Goal: Use online tool/utility: Use online tool/utility

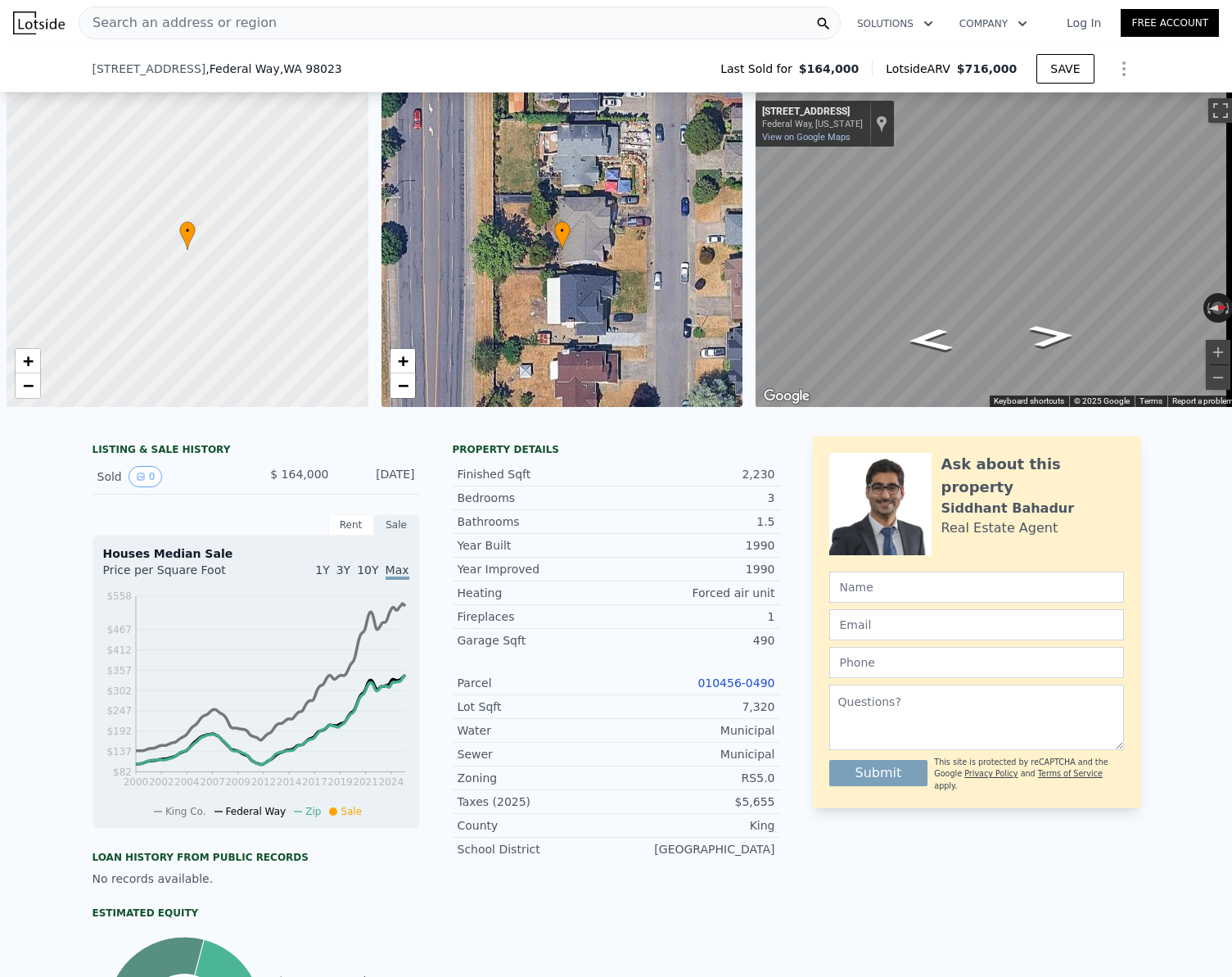
scroll to position [0, 7]
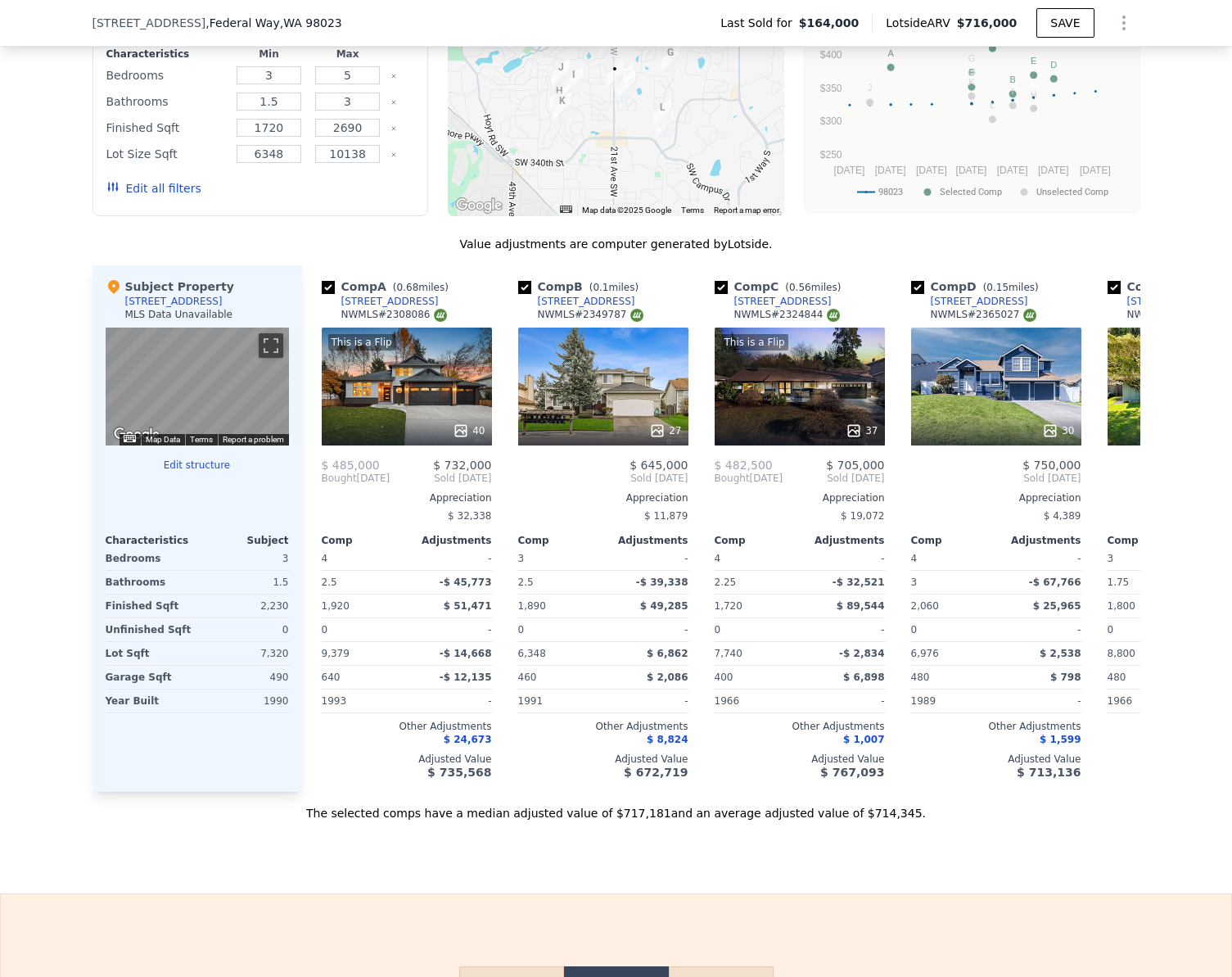
click at [179, 471] on button "Edit structure" at bounding box center [197, 465] width 183 height 13
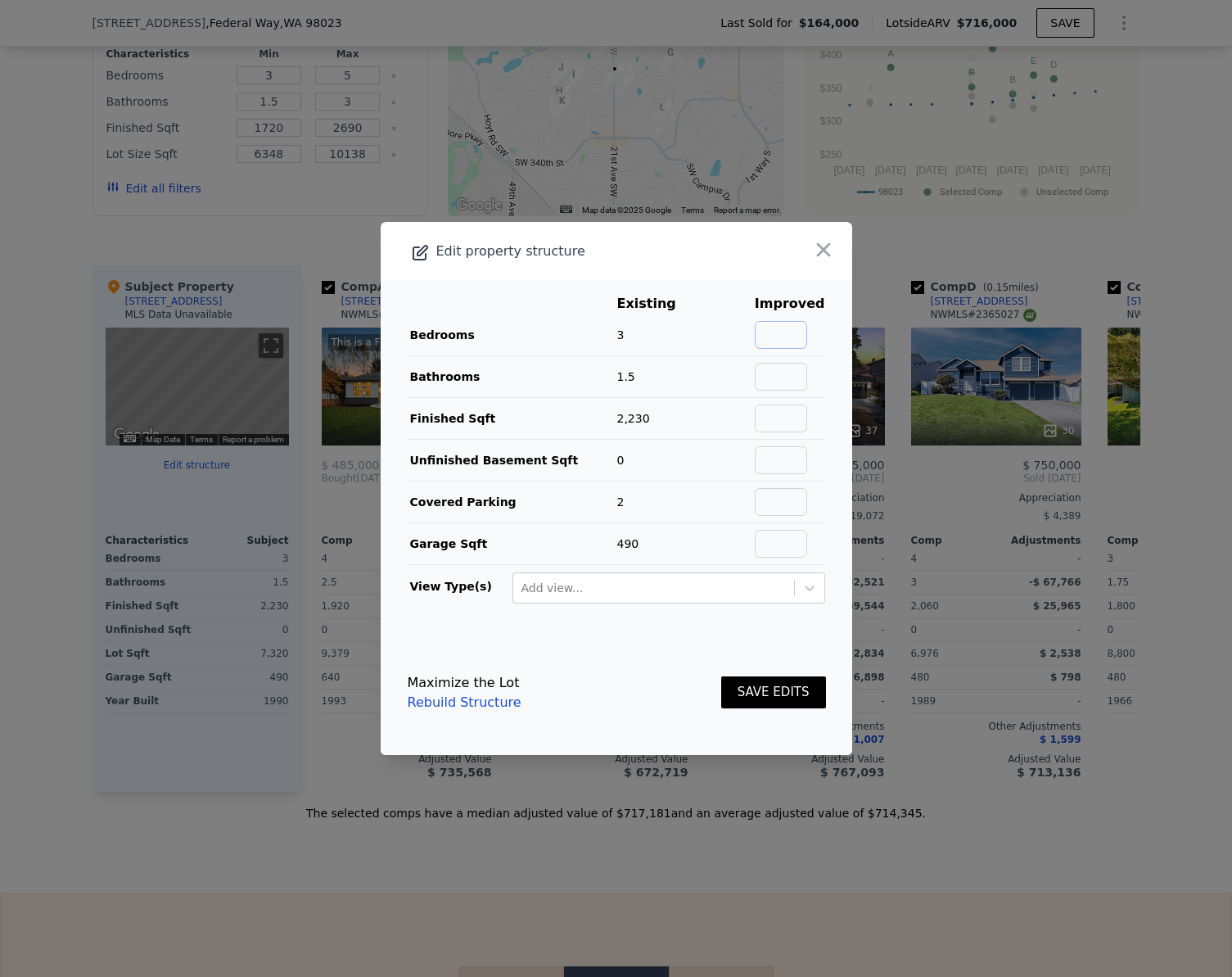
click at [796, 339] on input "text" at bounding box center [781, 335] width 52 height 28
type input "4"
click at [783, 376] on input "text" at bounding box center [781, 376] width 52 height 28
type input "3"
click at [737, 704] on button "SAVE EDITS" at bounding box center [774, 692] width 105 height 32
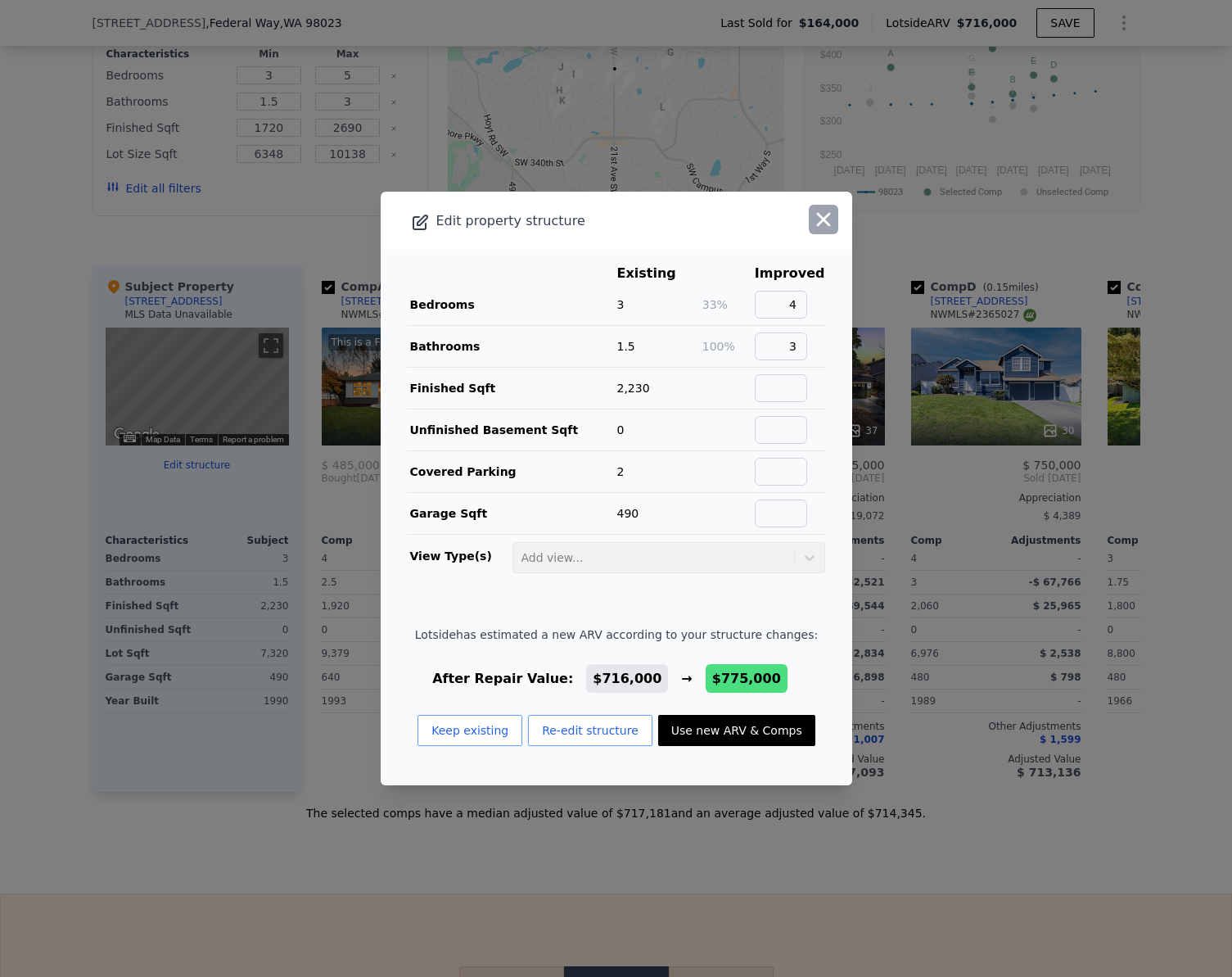
click at [819, 226] on icon "button" at bounding box center [824, 219] width 23 height 23
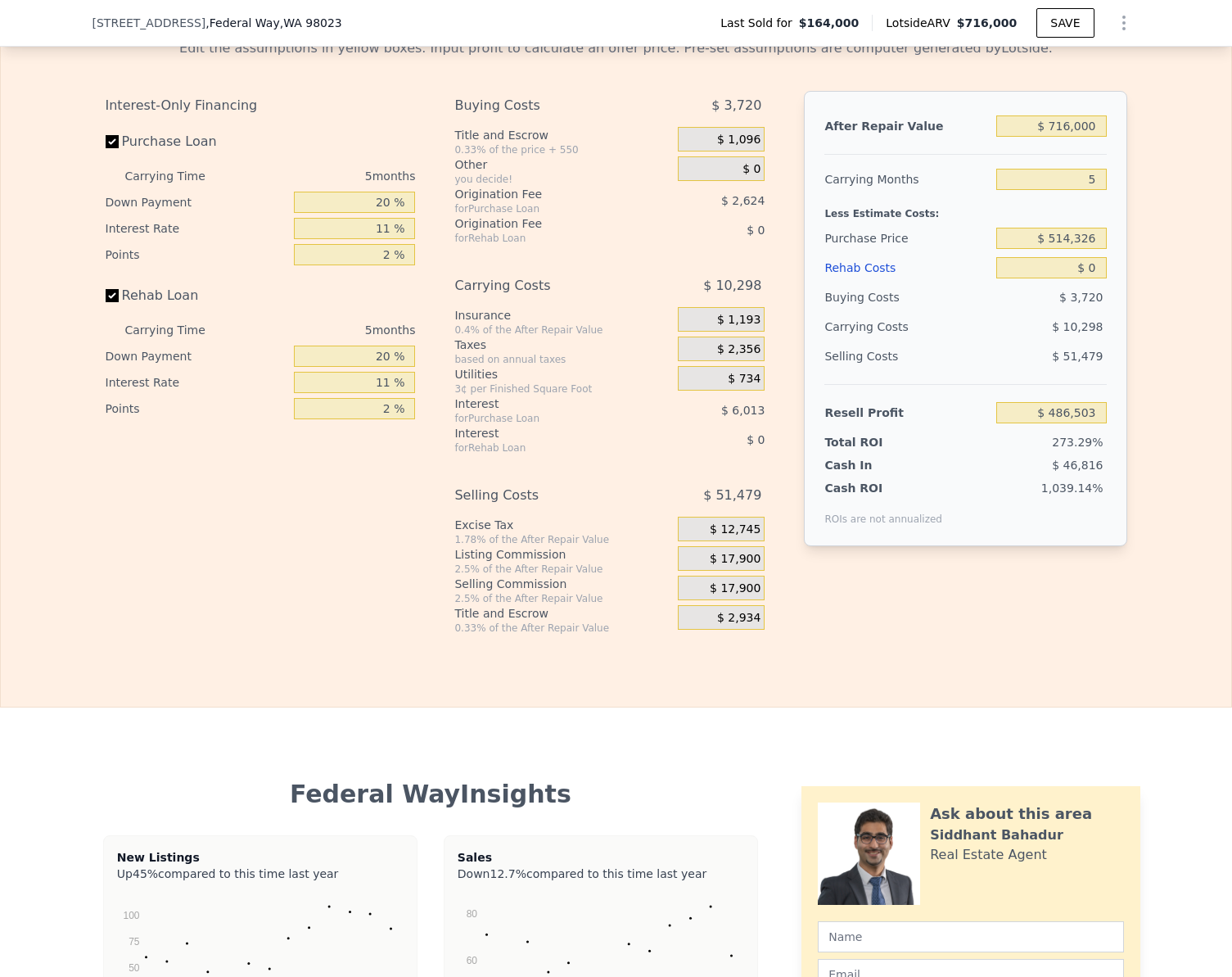
scroll to position [2277, 0]
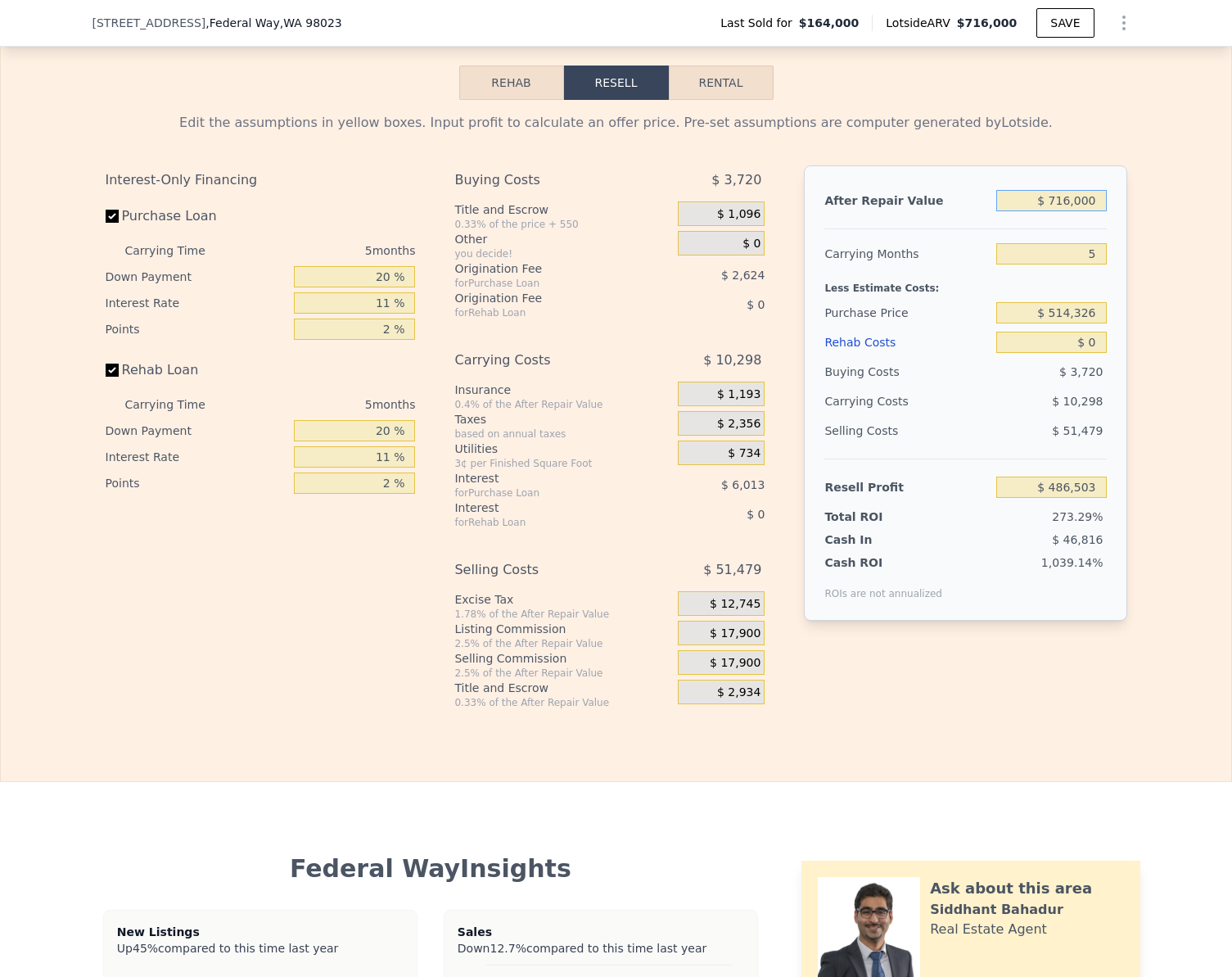
click at [1091, 211] on input "$ 716,000" at bounding box center [1052, 200] width 110 height 21
type input "$ 75"
type input "-$ 177,305"
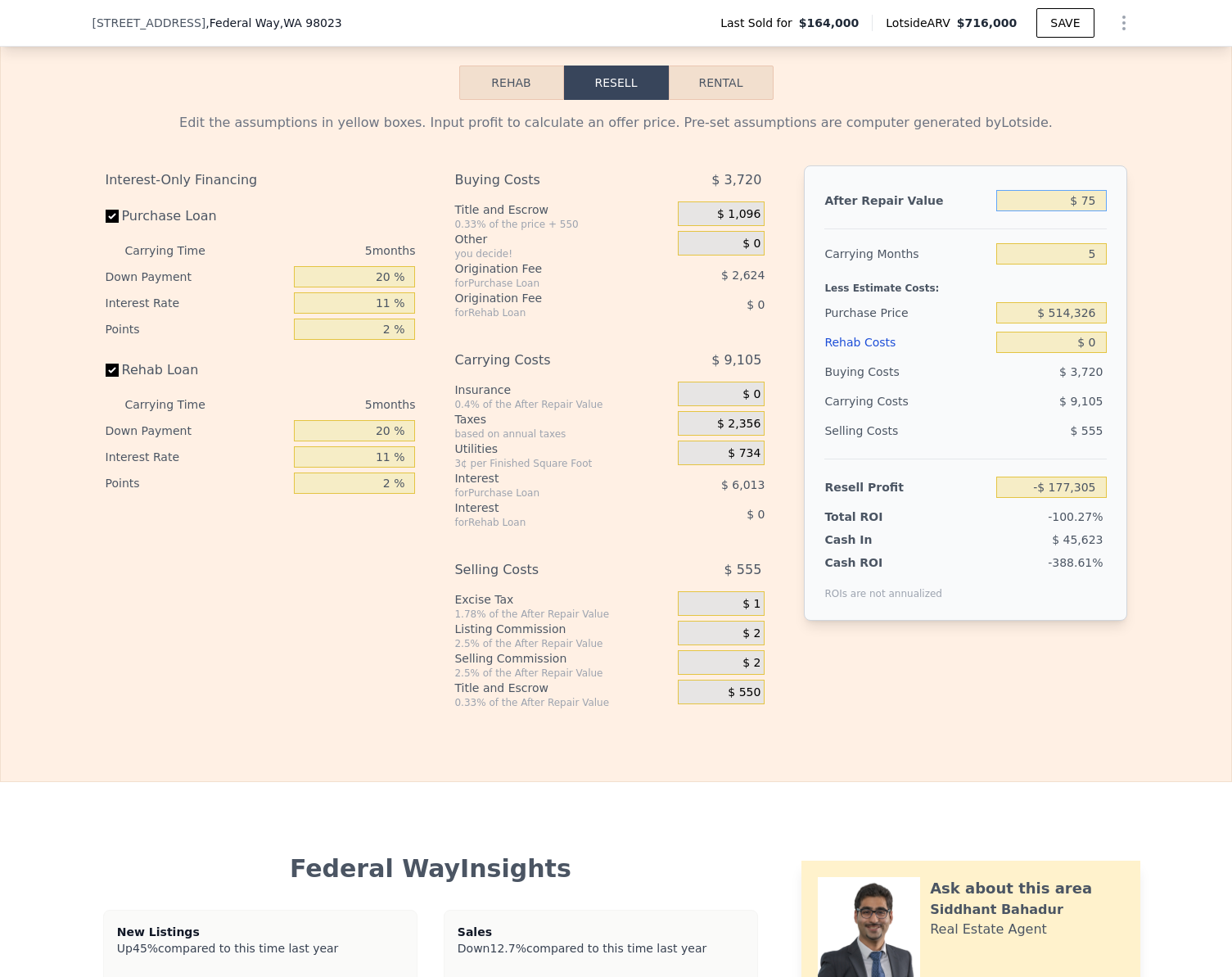
type input "$ 750"
type input "-$ 176,679"
type input "$ 750,000"
type input "$ 518,027"
click at [506, 99] on button "Rehab" at bounding box center [511, 82] width 105 height 34
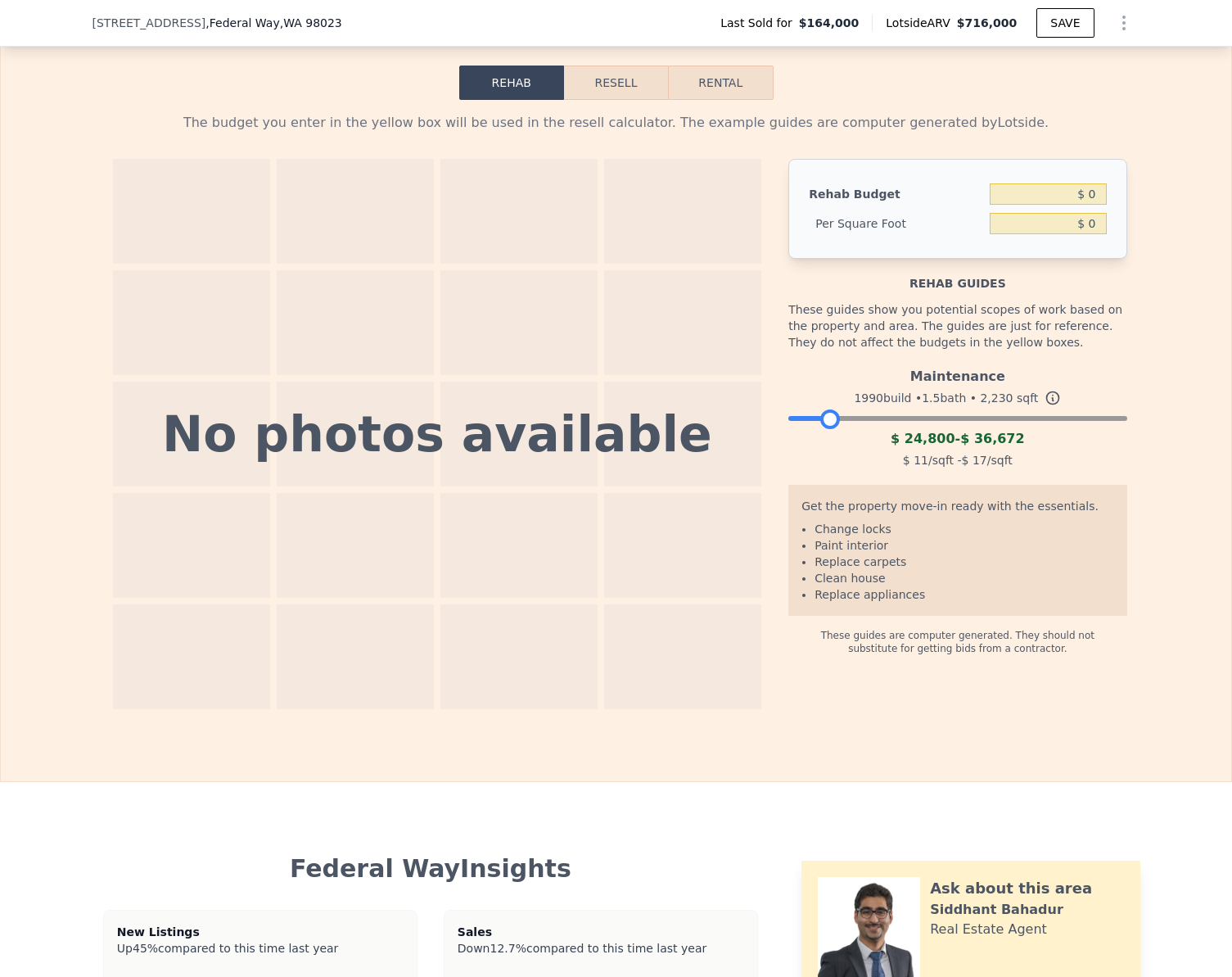
click at [826, 419] on div at bounding box center [958, 414] width 338 height 10
click at [852, 419] on div at bounding box center [958, 414] width 338 height 10
click at [873, 419] on div at bounding box center [958, 414] width 338 height 10
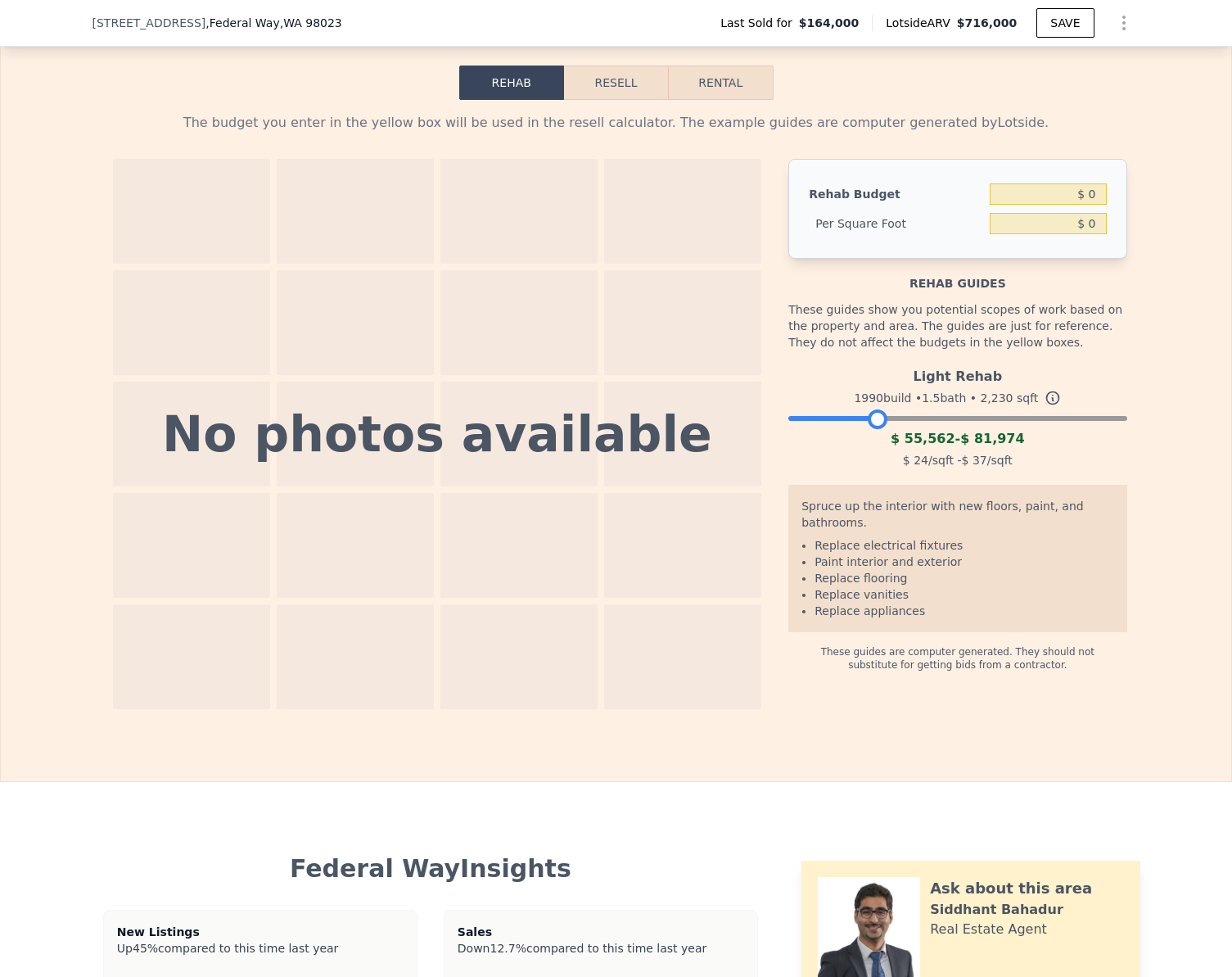
click at [598, 99] on button "Resell" at bounding box center [616, 82] width 104 height 34
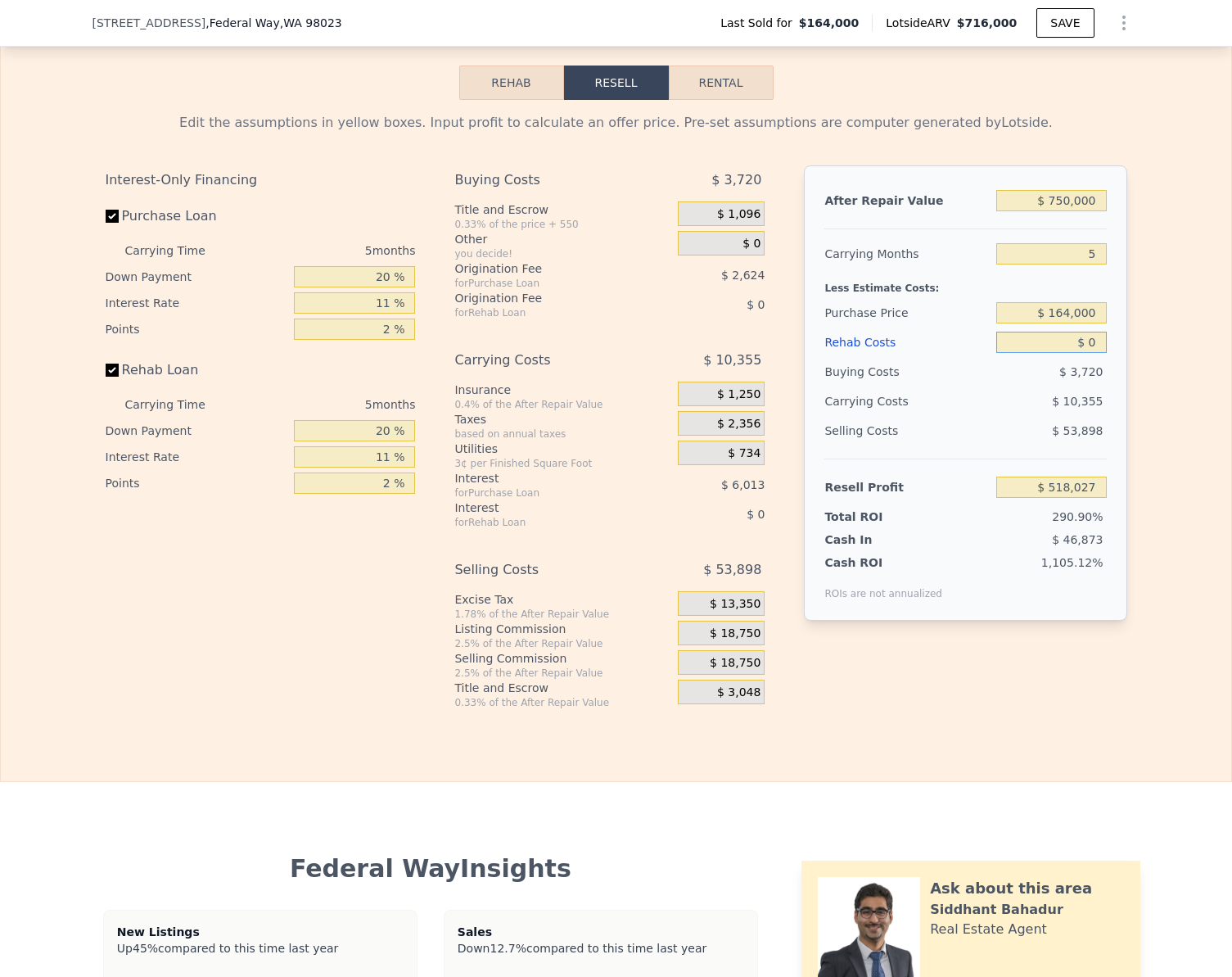
click at [1082, 353] on input "$ 0" at bounding box center [1052, 342] width 110 height 21
type input "$ 8"
type input "$ 518,019"
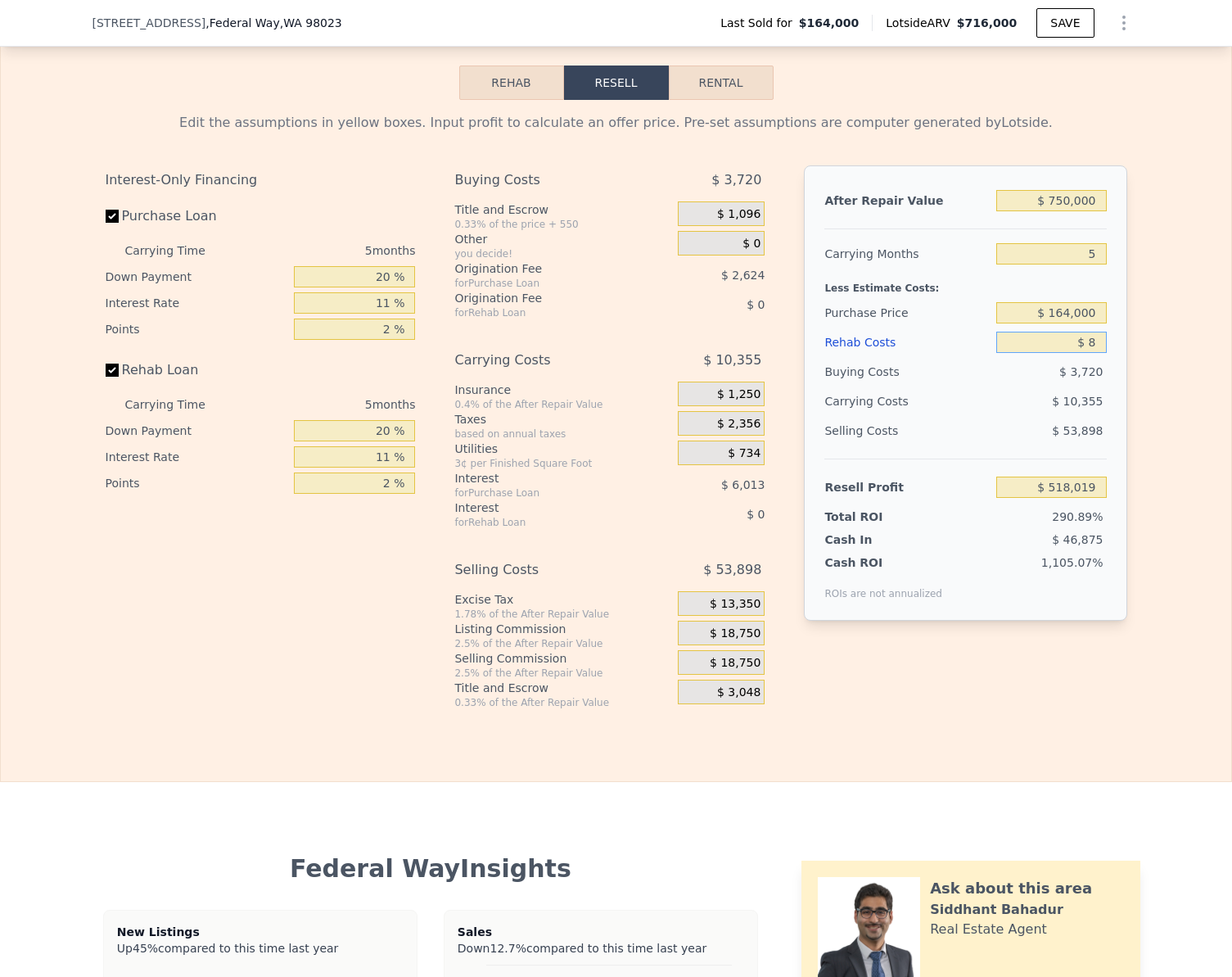
type input "$ 80"
type input "$ 517,941"
type input "$ 80,000"
type input "$ 433,812"
type input "$ 80,000"
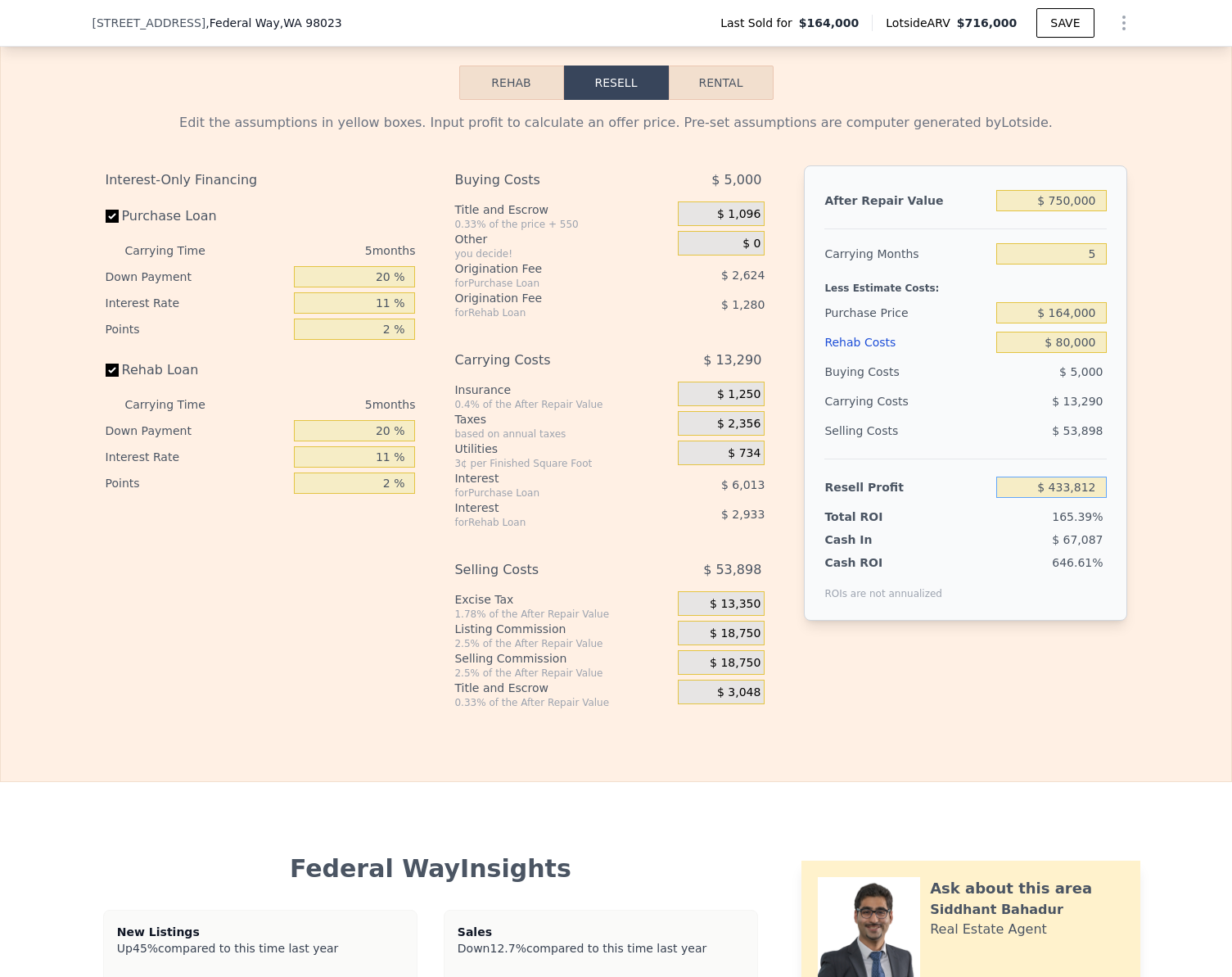
click at [1094, 497] on input "$ 433,812" at bounding box center [1052, 486] width 110 height 21
type input "$ 75,000"
type input "$ 716,000"
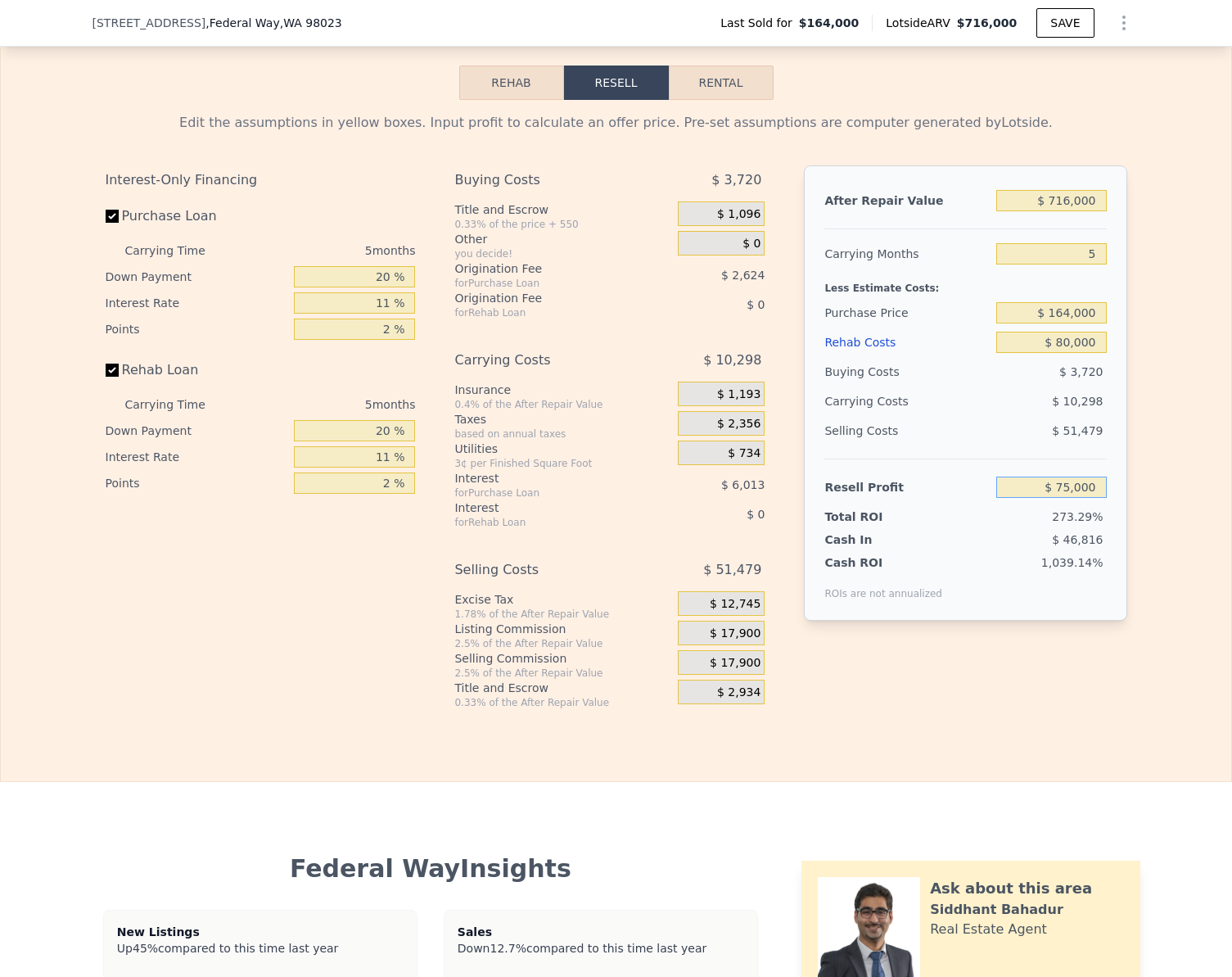
type input "$ 0"
type input "$ 75,000"
click at [106, 376] on input "Rehab Loan" at bounding box center [113, 370] width 13 height 13
checkbox input "false"
type input "$ 553,685"
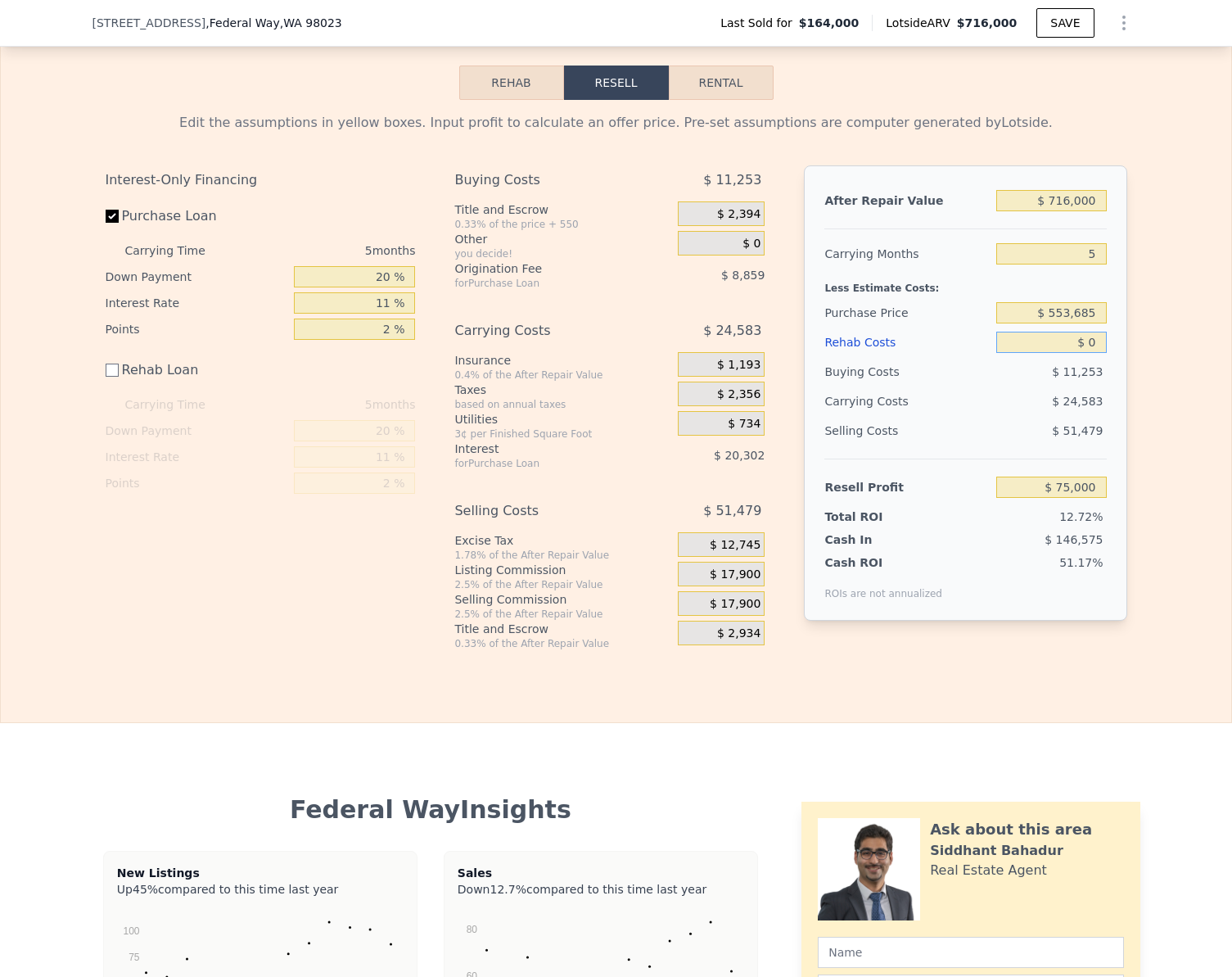
click at [1090, 353] on input "$ 0" at bounding box center [1052, 342] width 110 height 21
type input "$ 8"
type input "$ 74,992"
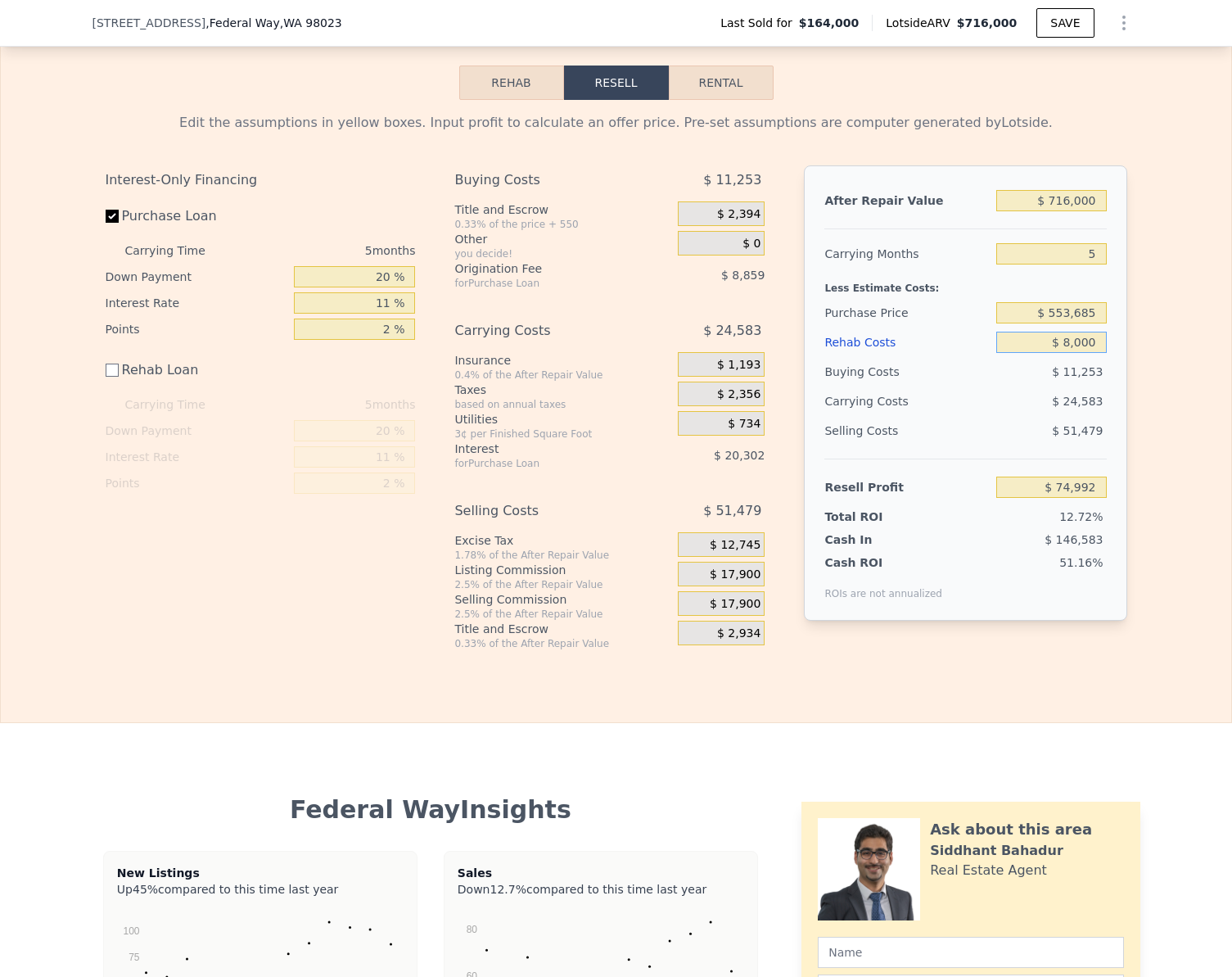
type input "$ 80,000"
type input "-$ 5,000"
type input "$ 80,000"
click at [1213, 461] on div "Edit the assumptions in yellow boxes. Input profit to calculate an offer price.…" at bounding box center [616, 375] width 1231 height 550
click at [1087, 497] on input "-$ 5,000" at bounding box center [1052, 486] width 110 height 21
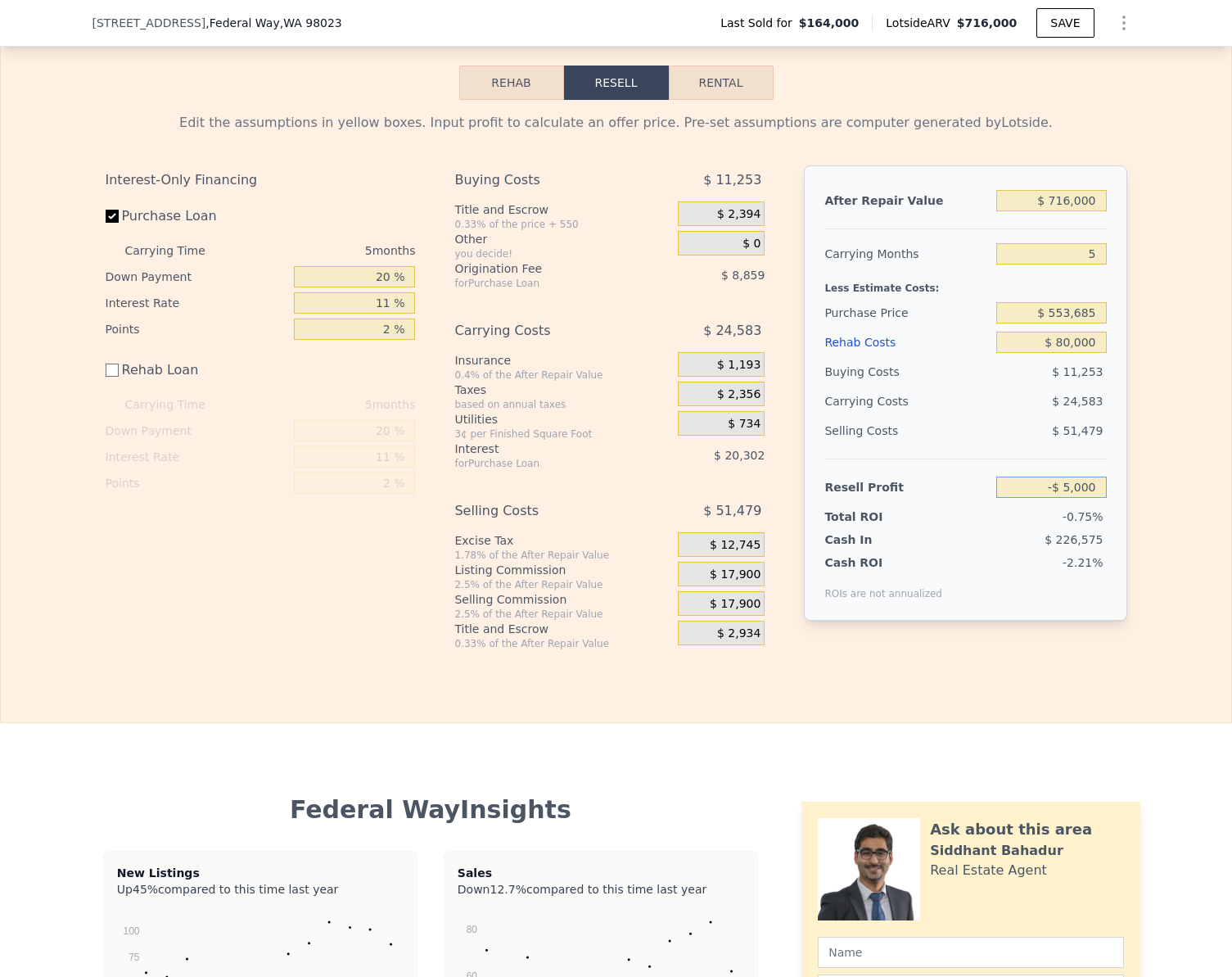
click at [1087, 497] on input "-$ 5,000" at bounding box center [1052, 486] width 110 height 21
type input "$ 75,000"
click at [1119, 507] on div "After Repair Value $ 716,000 Carrying Months 5 Less Estimate Costs: Purchase Pr…" at bounding box center [965, 393] width 323 height 455
type input "$ 477,925"
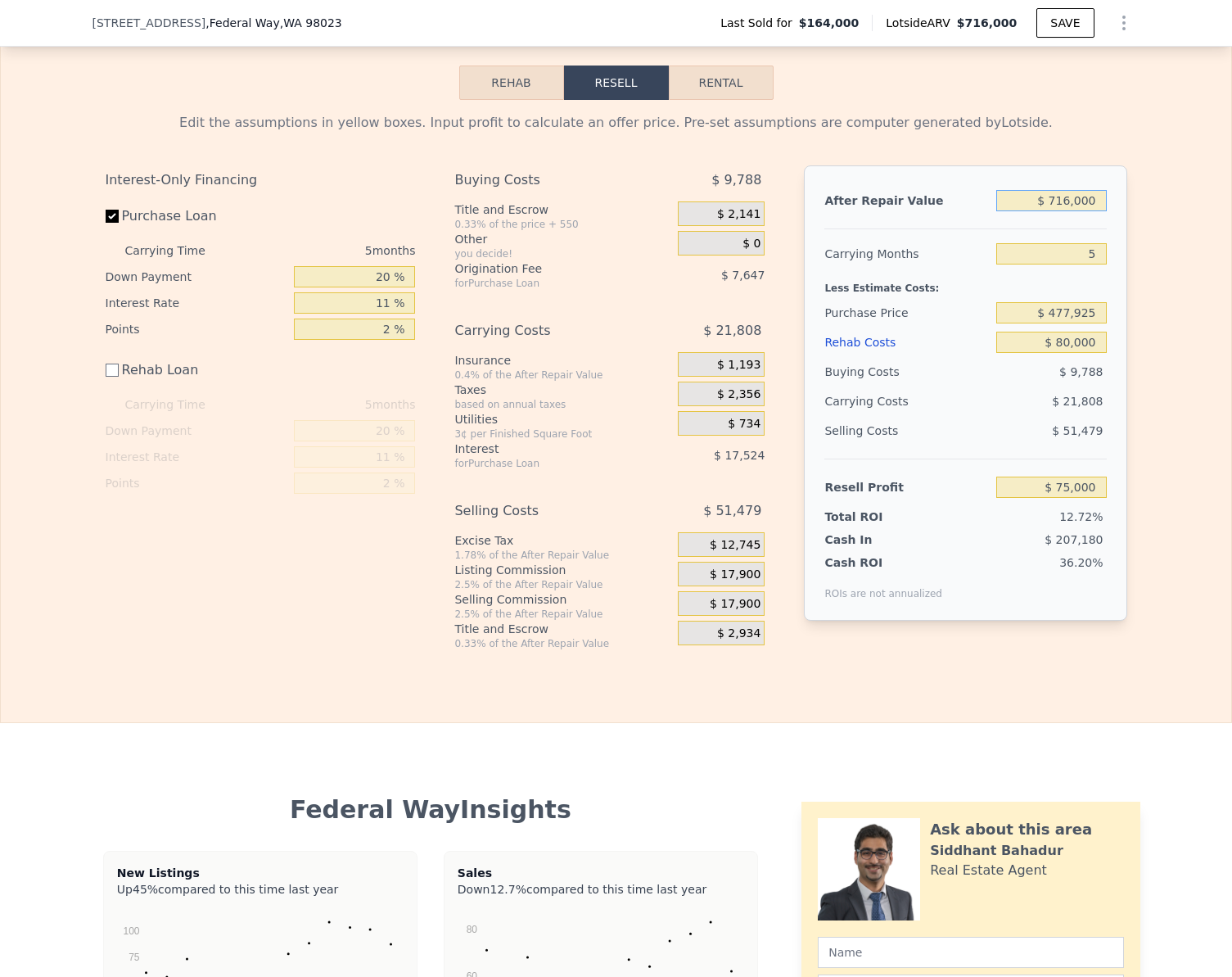
click at [1089, 211] on input "$ 716,000" at bounding box center [1052, 200] width 110 height 21
type input "$ 75"
type input "-$ 588,808"
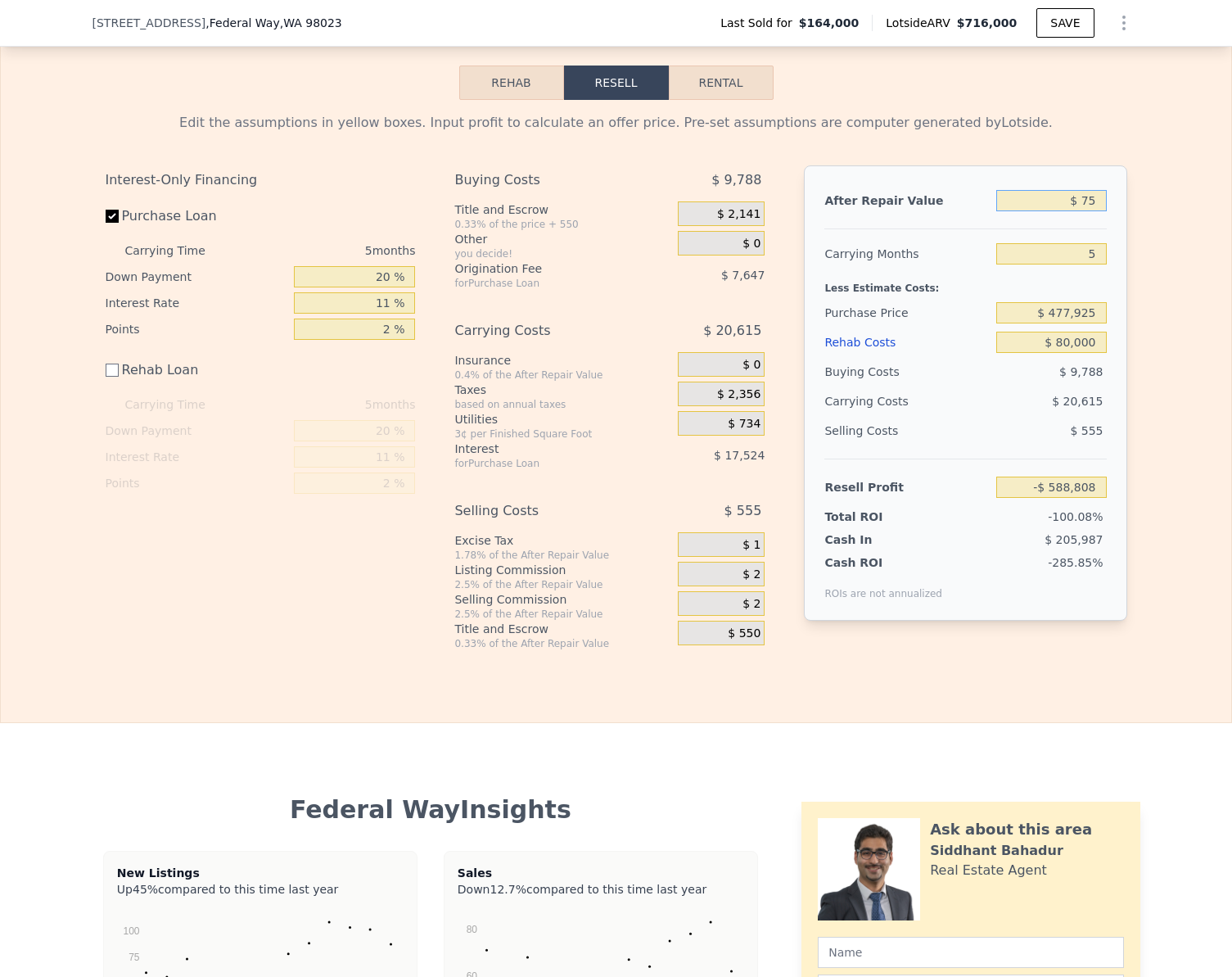
type input "$ 750"
type input "-$ 588,182"
type input "$ 750,000"
type input "$ 106,524"
type input "$ 750,000"
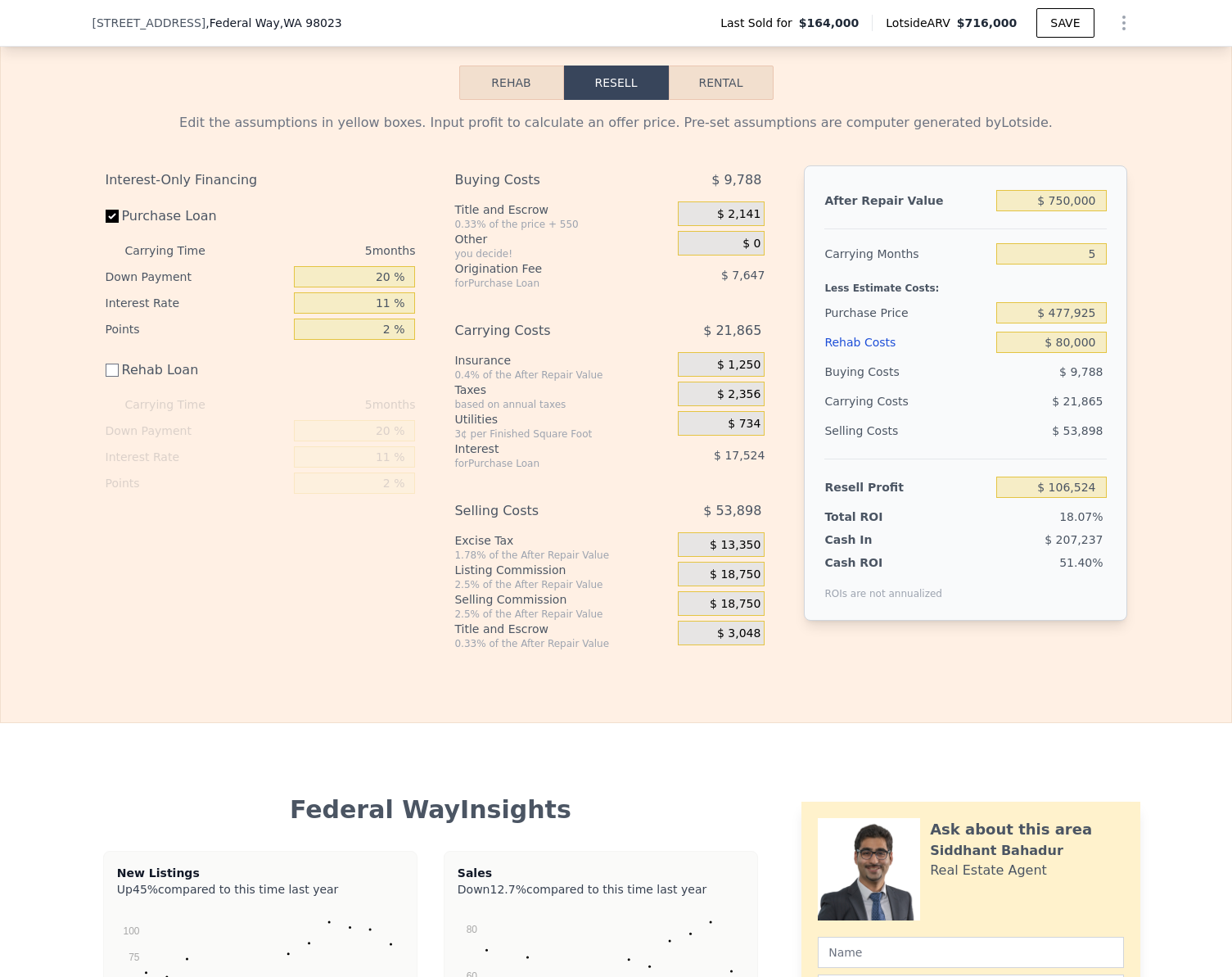
click at [1145, 347] on div "Edit the assumptions in yellow boxes. Input profit to calculate an offer price.…" at bounding box center [616, 375] width 1231 height 550
click at [1087, 497] on input "$ 106,524" at bounding box center [1052, 486] width 110 height 21
type input "$ 75,000"
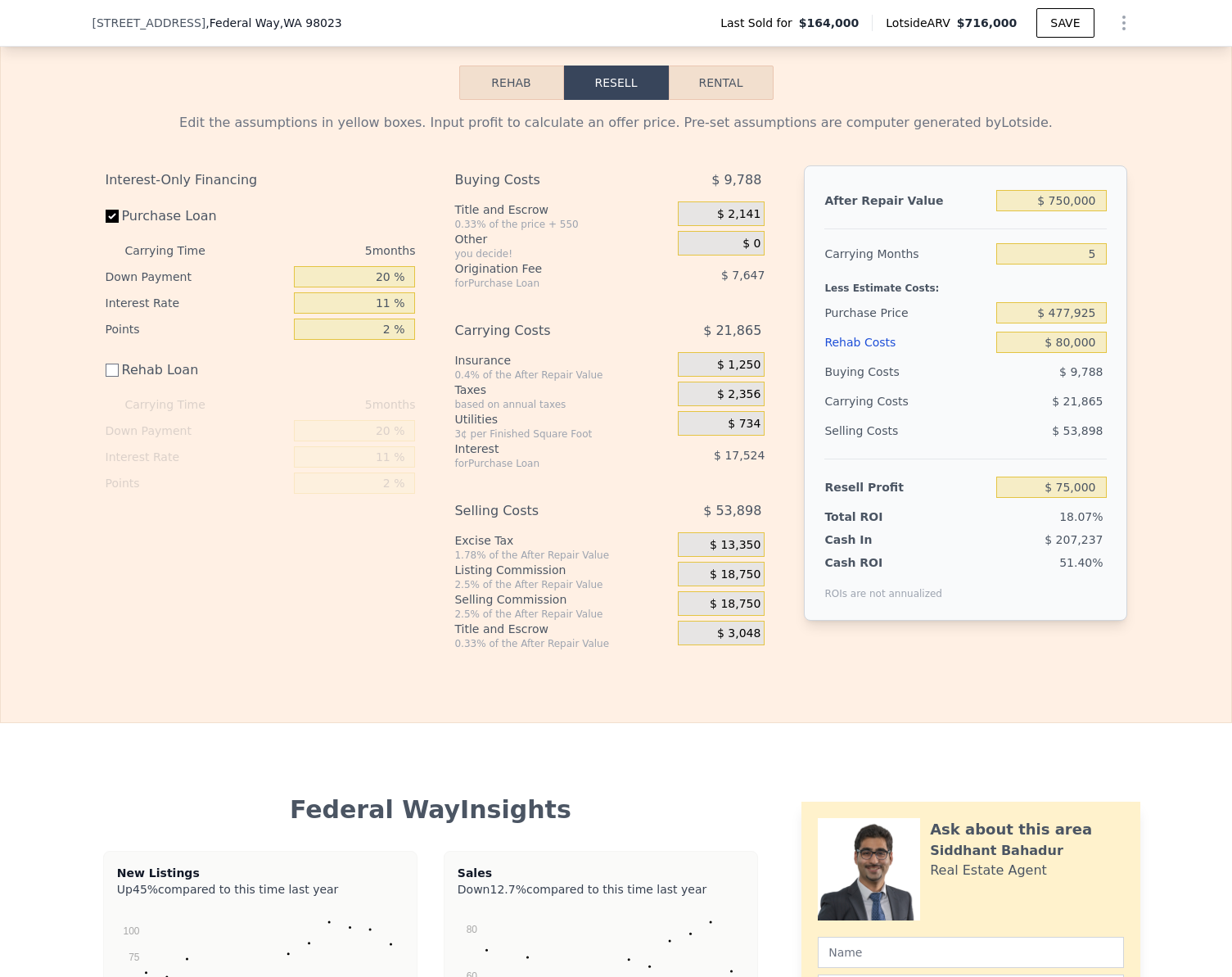
click at [1156, 510] on div "Edit the assumptions in yellow boxes. Input profit to calculate an offer price.…" at bounding box center [616, 375] width 1231 height 550
type input "$ 507,777"
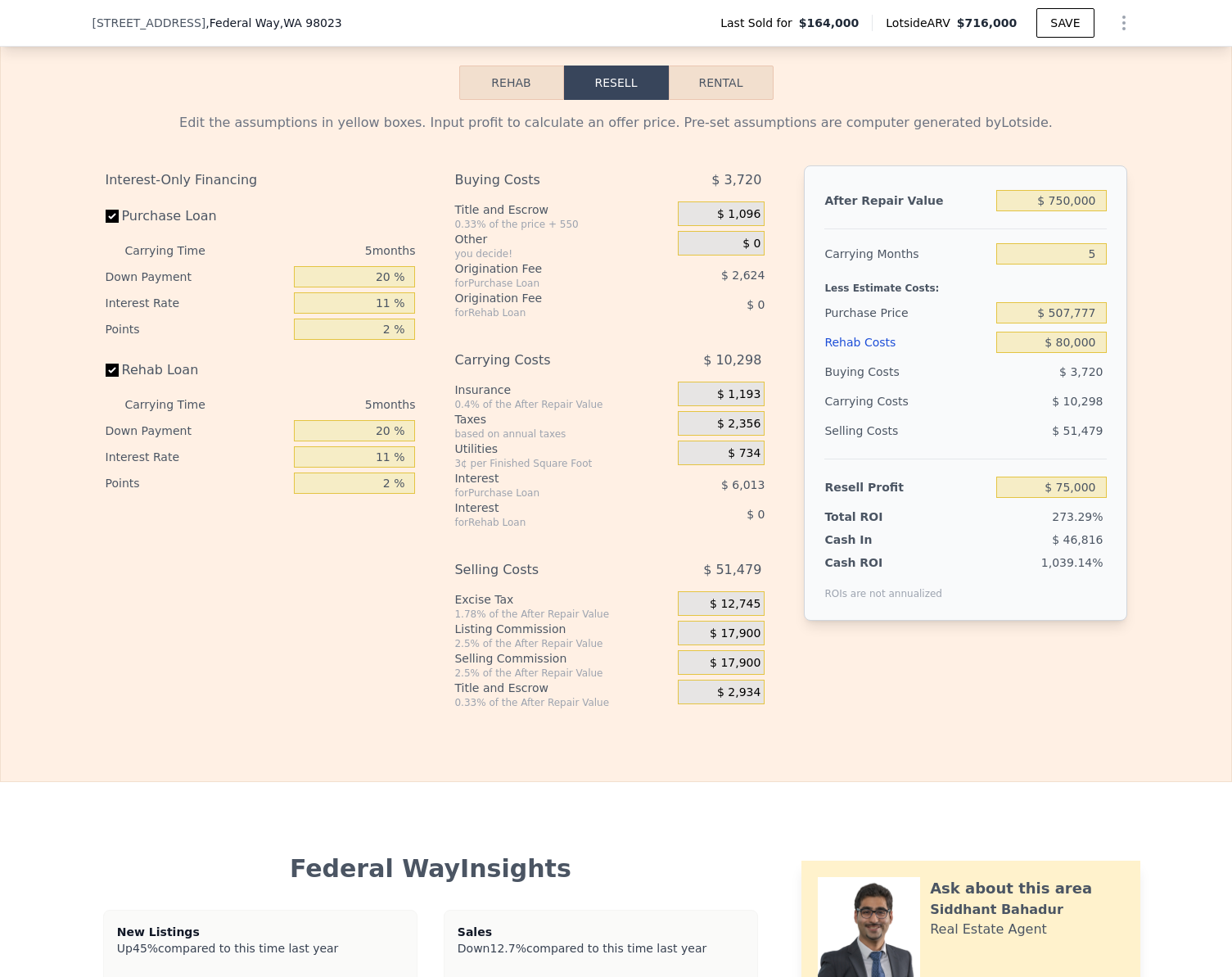
checkbox input "true"
type input "$ 716,000"
type input "$ 0"
type input "$ 486,503"
click at [1095, 353] on input "$ 0" at bounding box center [1052, 342] width 110 height 21
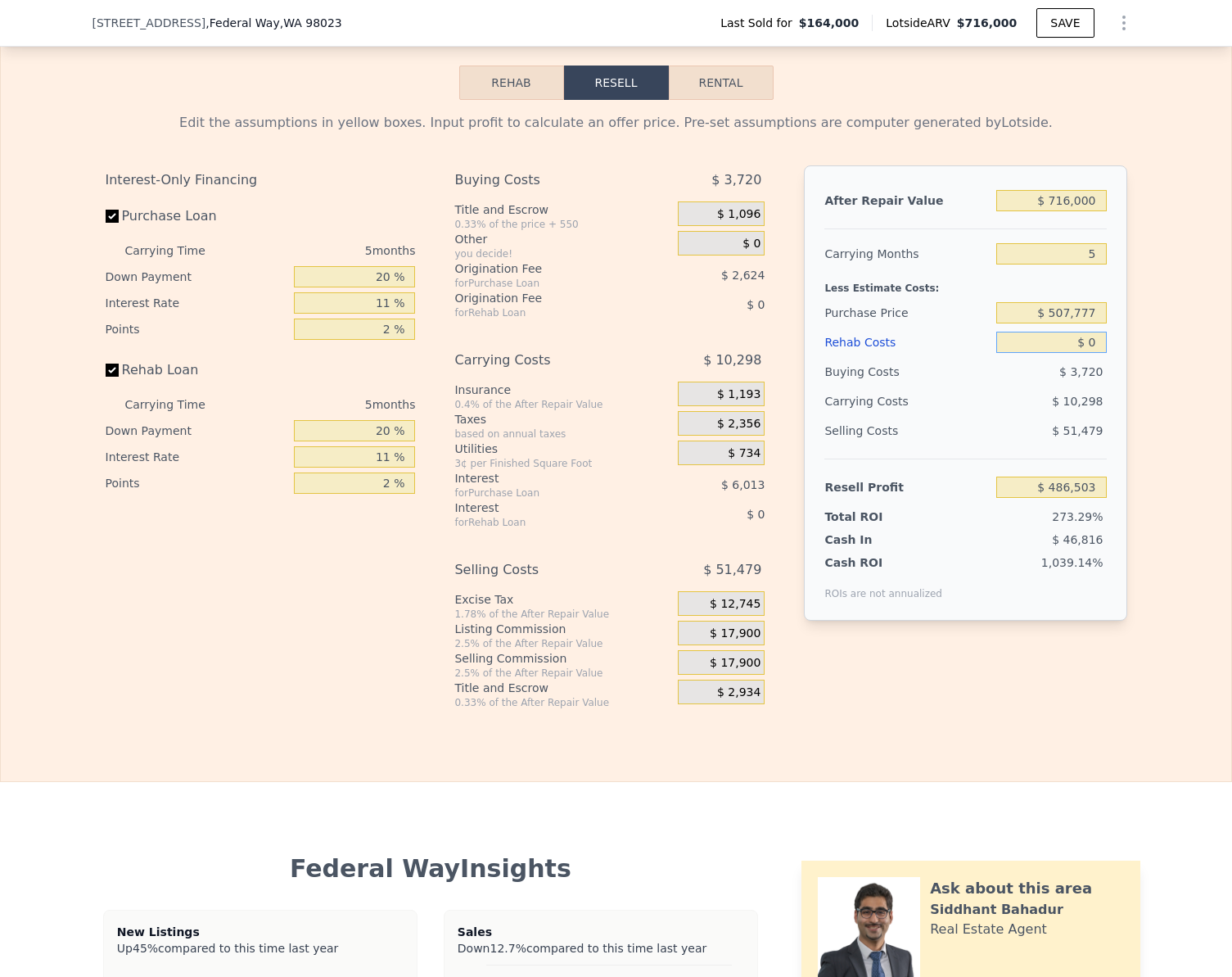
click at [1095, 353] on input "$ 0" at bounding box center [1052, 342] width 110 height 21
type input "$ 8"
type input "$ 486,495"
type input "$ 80"
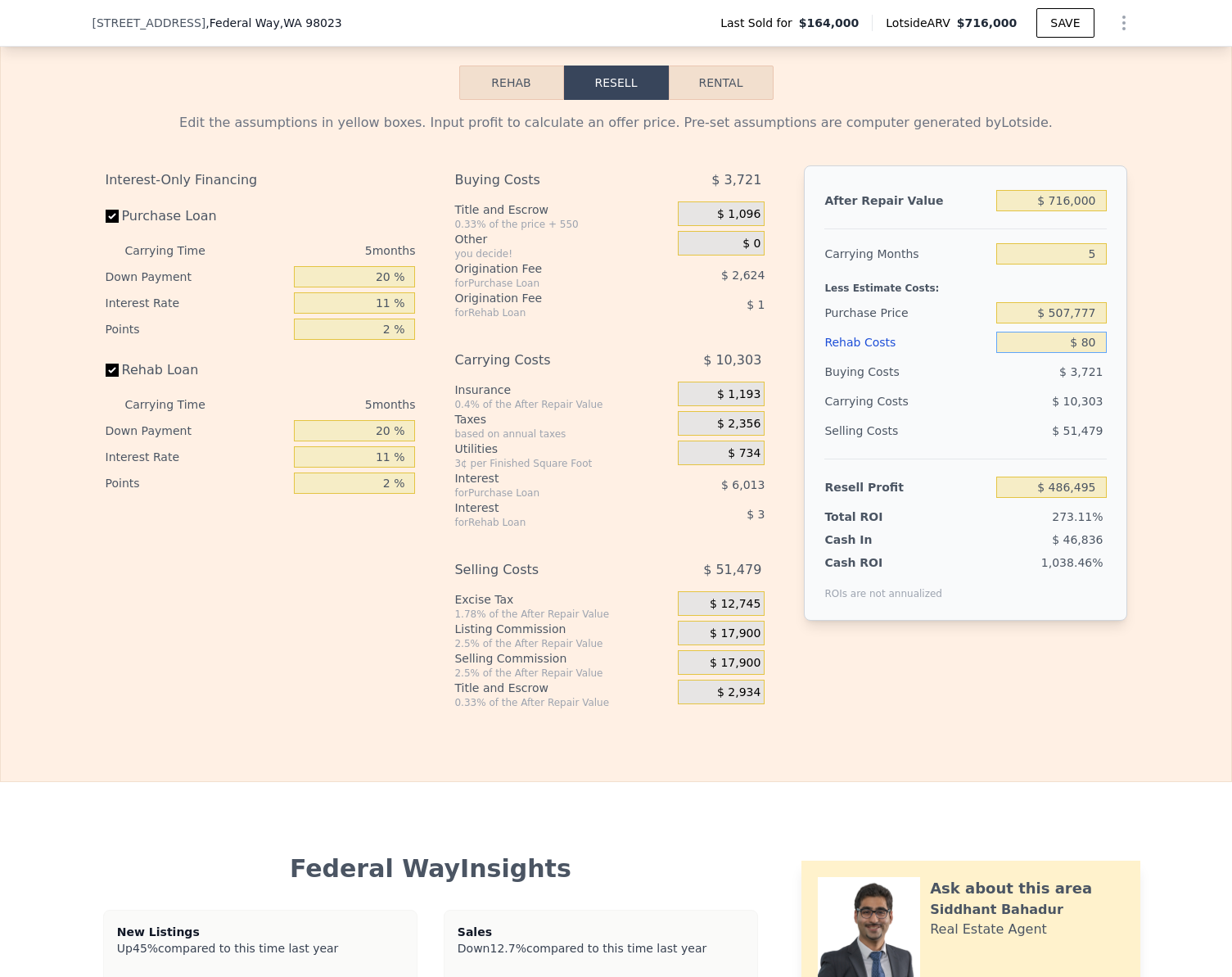
type input "$ 486,417"
type input "$ 800"
type input "$ 485,660"
type input "$ 8,000"
type input "$ 478,080"
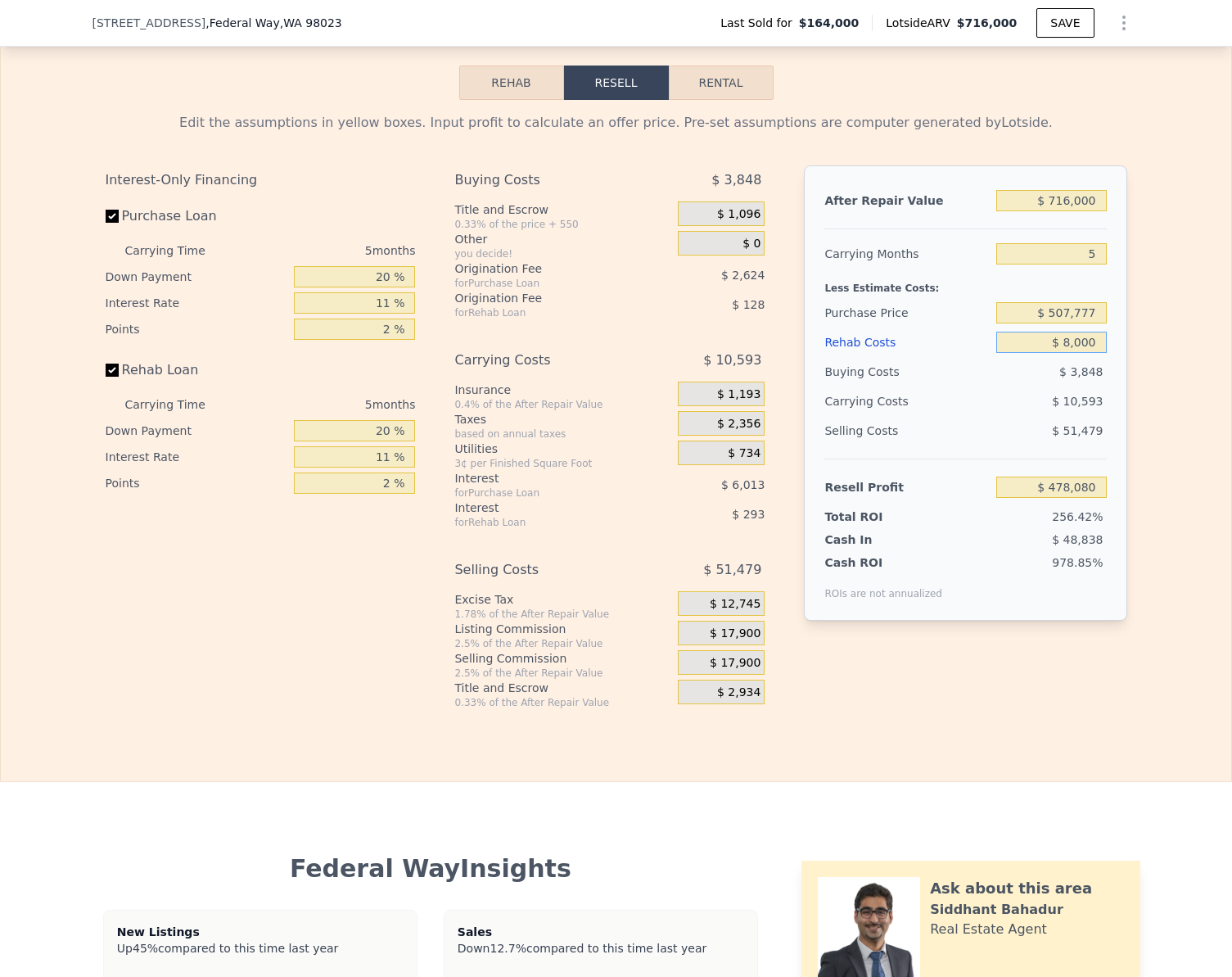
type input "$ 80,000"
type input "$ 402,288"
type input "$ 80,000"
click at [1092, 497] on input "$ 402,288" at bounding box center [1052, 486] width 110 height 21
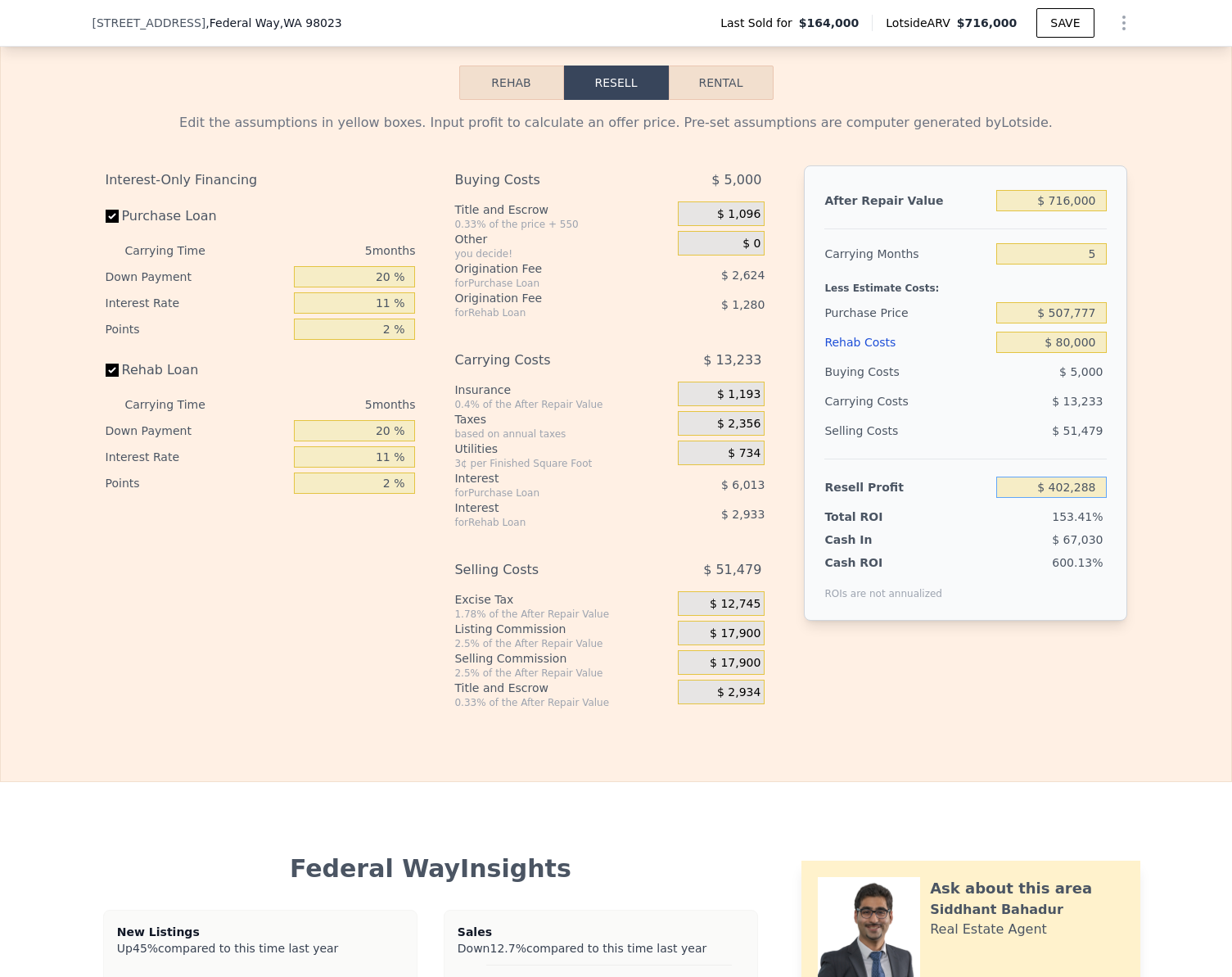
click at [1092, 497] on input "$ 402,288" at bounding box center [1052, 486] width 110 height 21
type input "$ 30,000"
click at [1131, 746] on div "Rehab Resell Rental Edit the assumptions in yellow boxes. Input profit to calcu…" at bounding box center [616, 387] width 1232 height 789
type input "$ 516,548"
click at [113, 385] on label "Rehab Loan" at bounding box center [197, 370] width 182 height 30
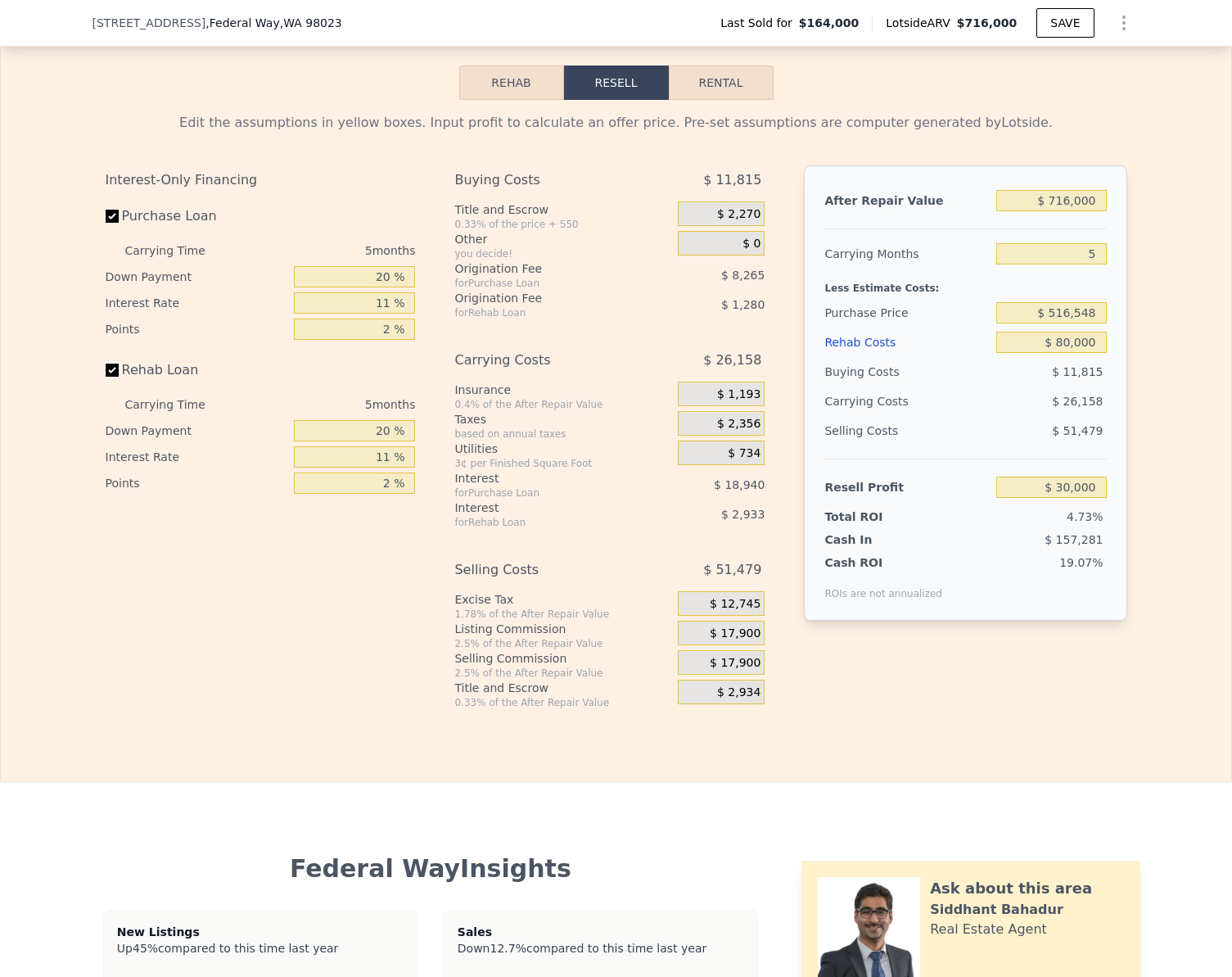
click at [113, 376] on input "Rehab Loan" at bounding box center [113, 370] width 13 height 13
checkbox input "false"
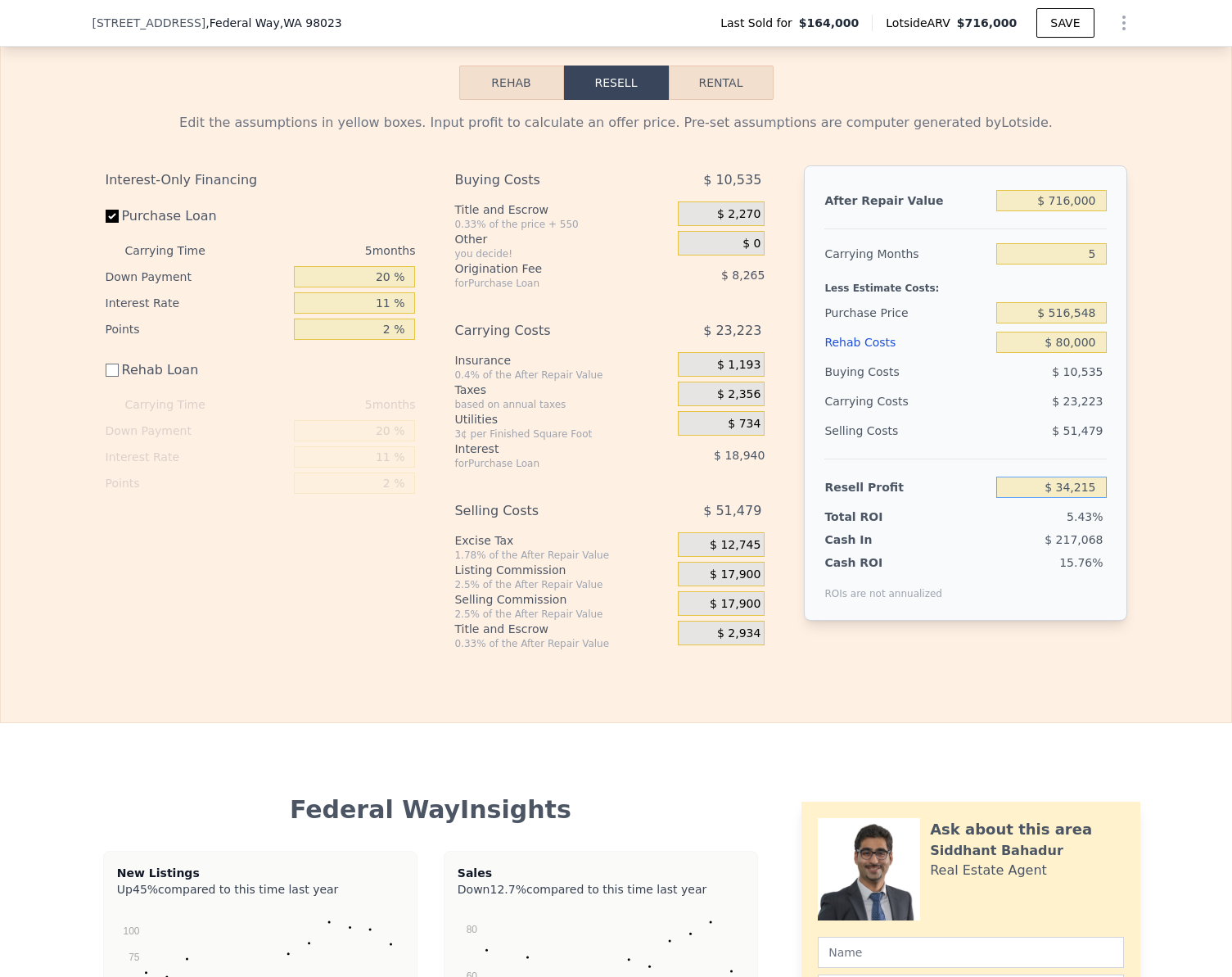
click at [1093, 497] on input "$ 34,215" at bounding box center [1052, 486] width 110 height 21
type input "$ 30,000"
click at [1136, 717] on div "Rehab Resell Rental Edit the assumptions in yellow boxes. Input profit to calcu…" at bounding box center [616, 357] width 1232 height 730
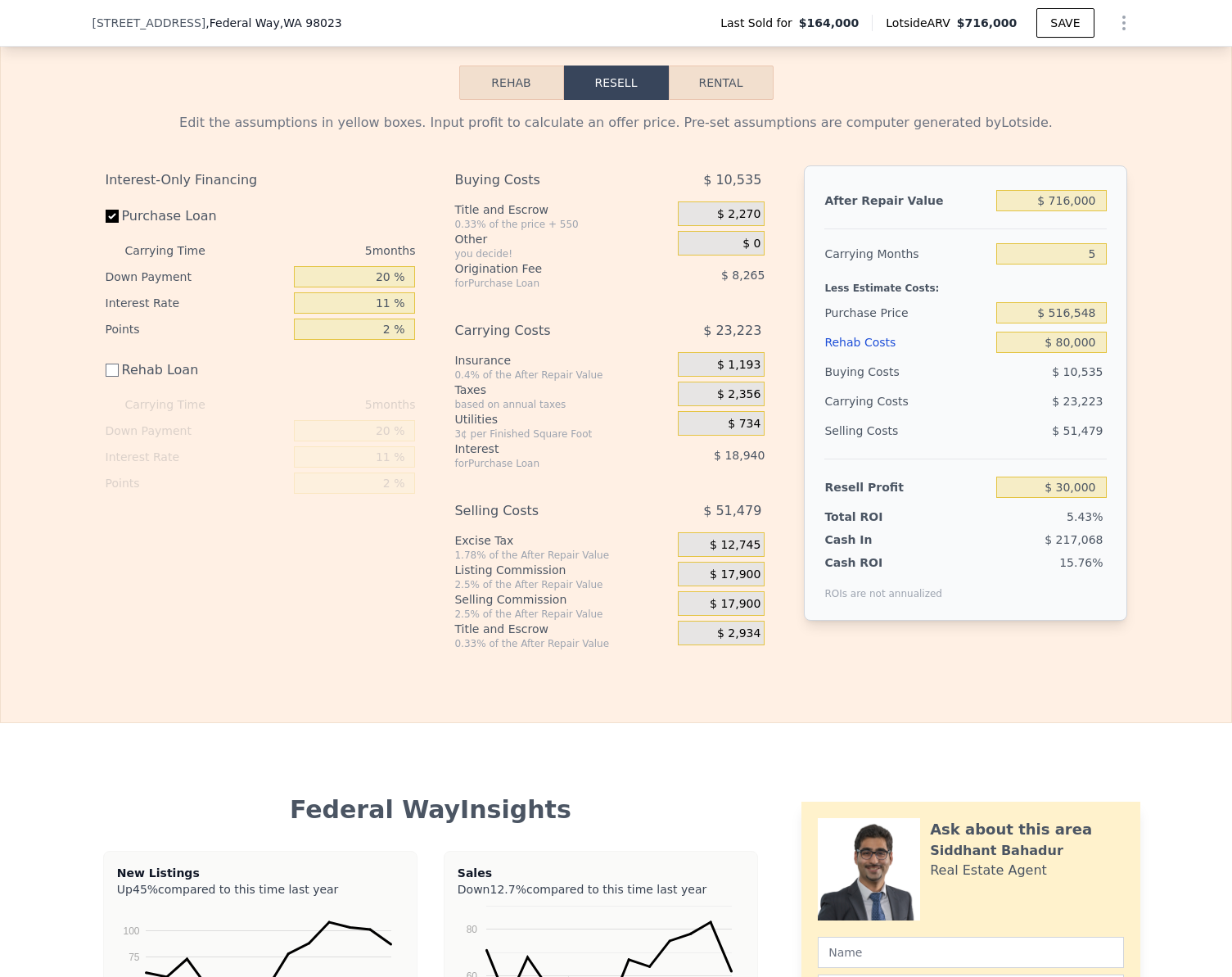
type input "$ 520,541"
click at [1093, 211] on input "$ 716,000" at bounding box center [1052, 200] width 110 height 21
type input "$ 7"
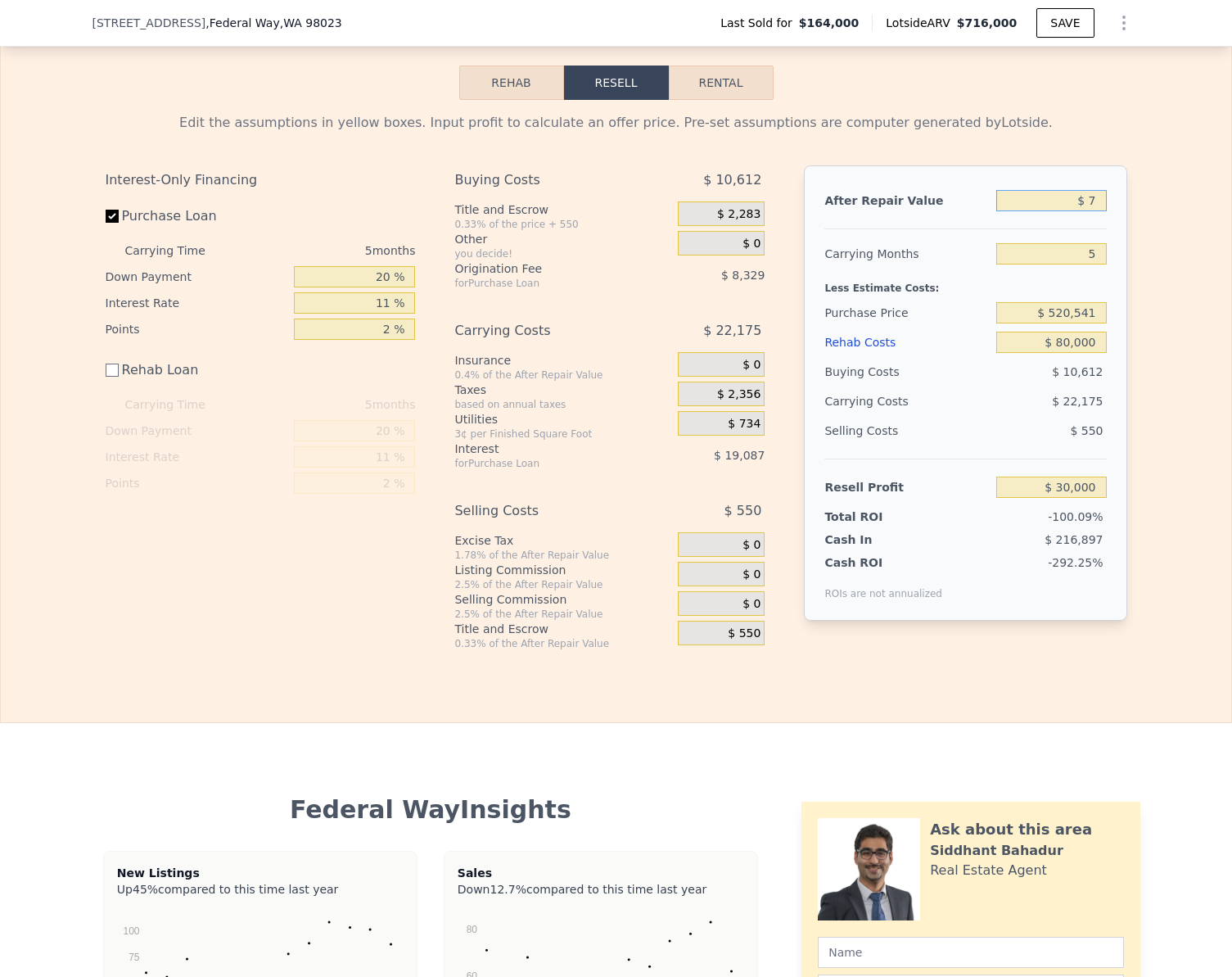
type input "-$ 633,871"
type input "$ 75"
type input "-$ 633,808"
type input "$ 750"
type input "-$ 633,182"
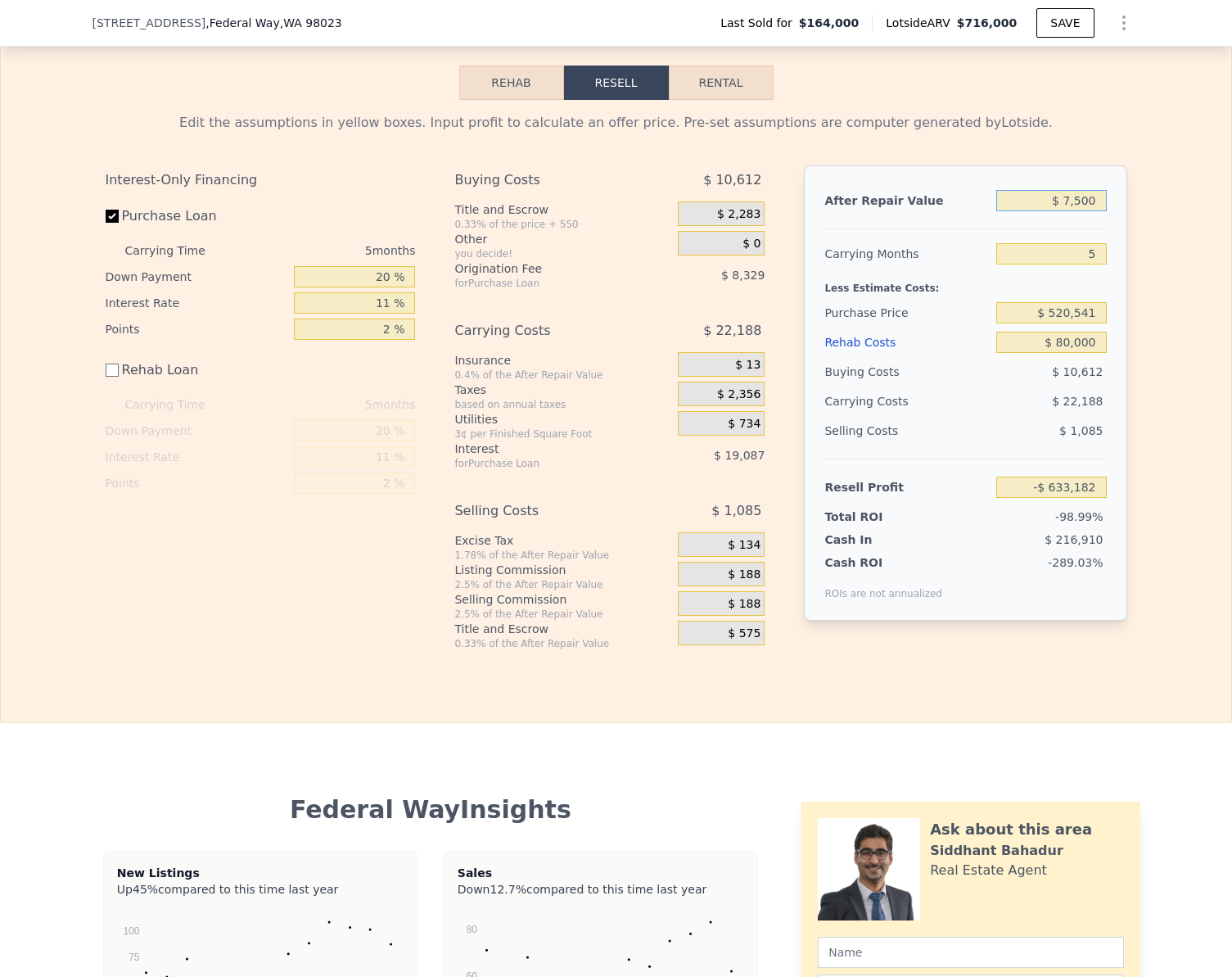
type input "$ 75,000"
type input "-$ 564,338"
type input "$ 750,000"
type input "$ 61,524"
type input "$ 750,000"
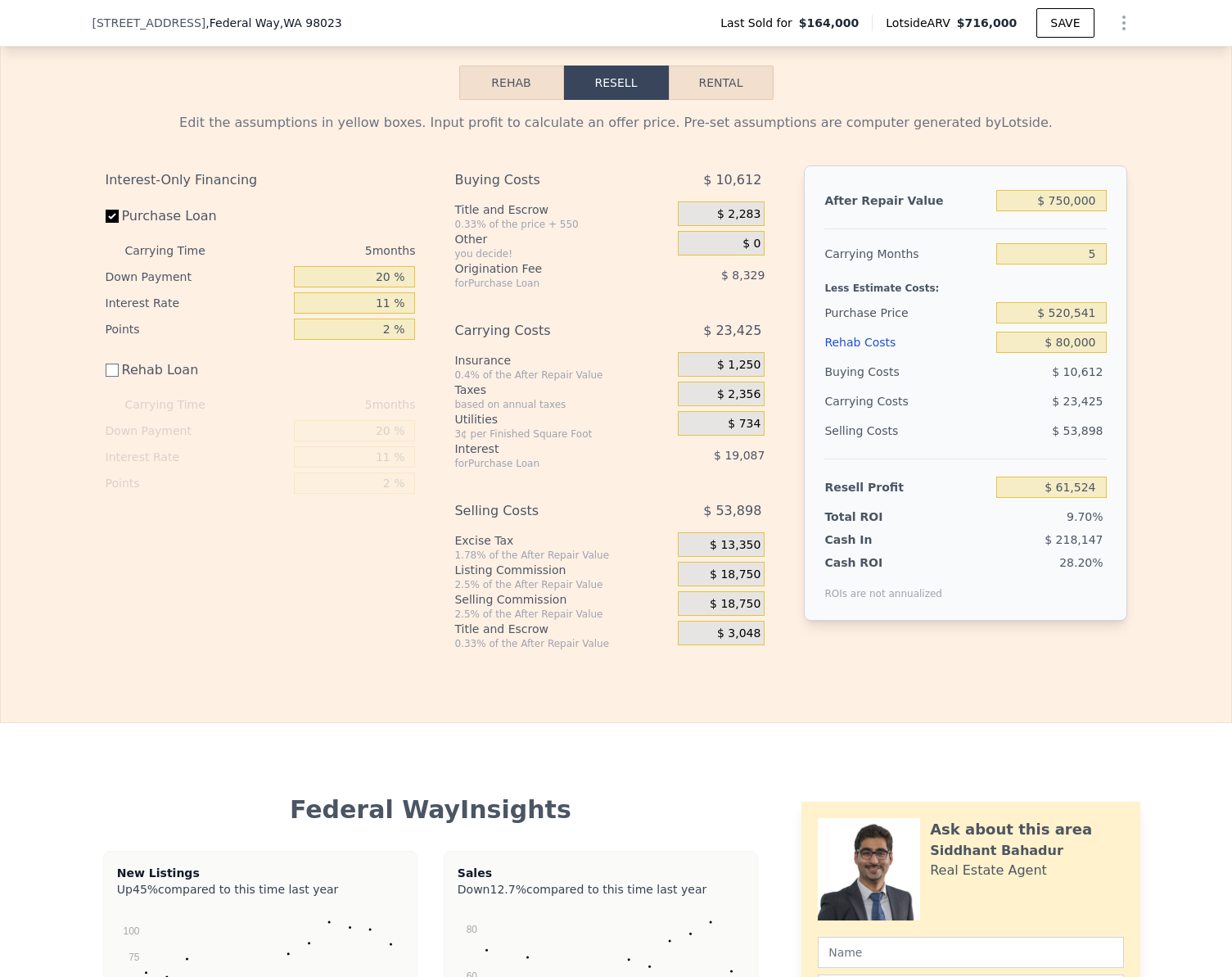
click at [1199, 685] on div "Rehab Resell Rental Edit the assumptions in yellow boxes. Input profit to calcu…" at bounding box center [616, 357] width 1232 height 730
click at [1092, 497] on input "$ 61,524" at bounding box center [1052, 486] width 110 height 21
click at [111, 223] on input "Purchase Loan" at bounding box center [113, 216] width 13 height 13
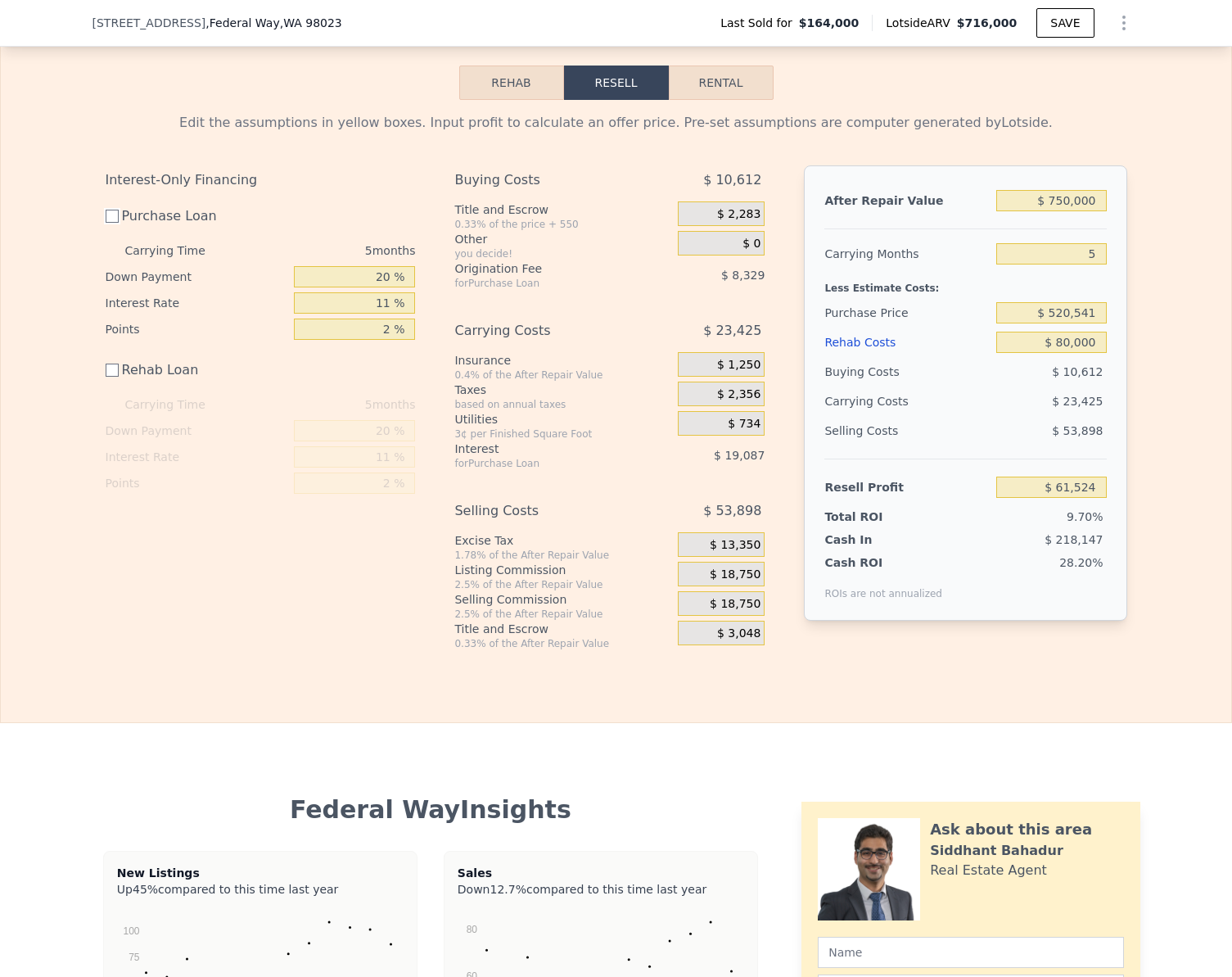
checkbox input "false"
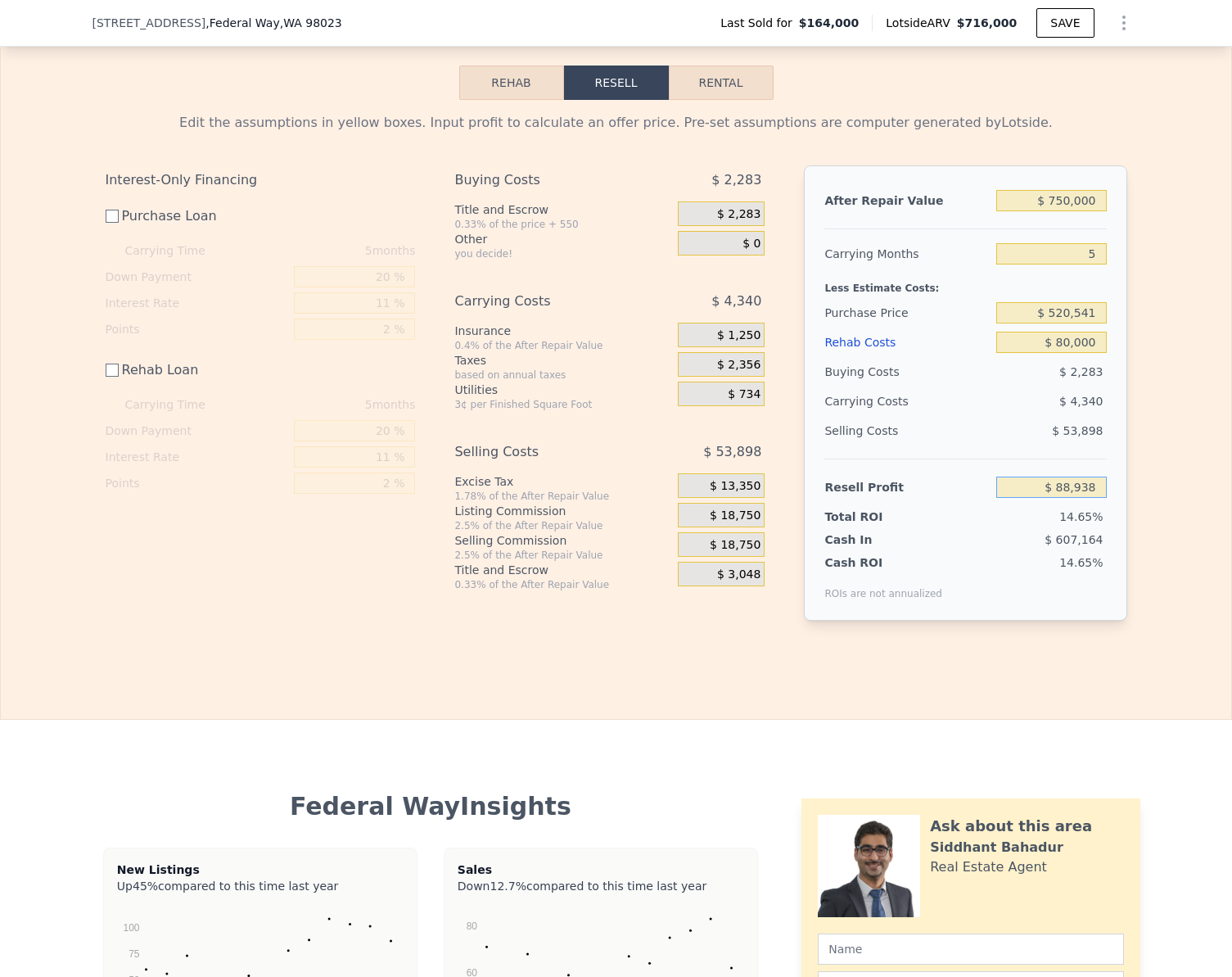
click at [1092, 497] on input "$ 88,938" at bounding box center [1052, 486] width 110 height 21
type input "$ 30,000"
click at [1099, 685] on div "Rehab Resell Rental Edit the assumptions in yellow boxes. Input profit to calcu…" at bounding box center [616, 356] width 1232 height 727
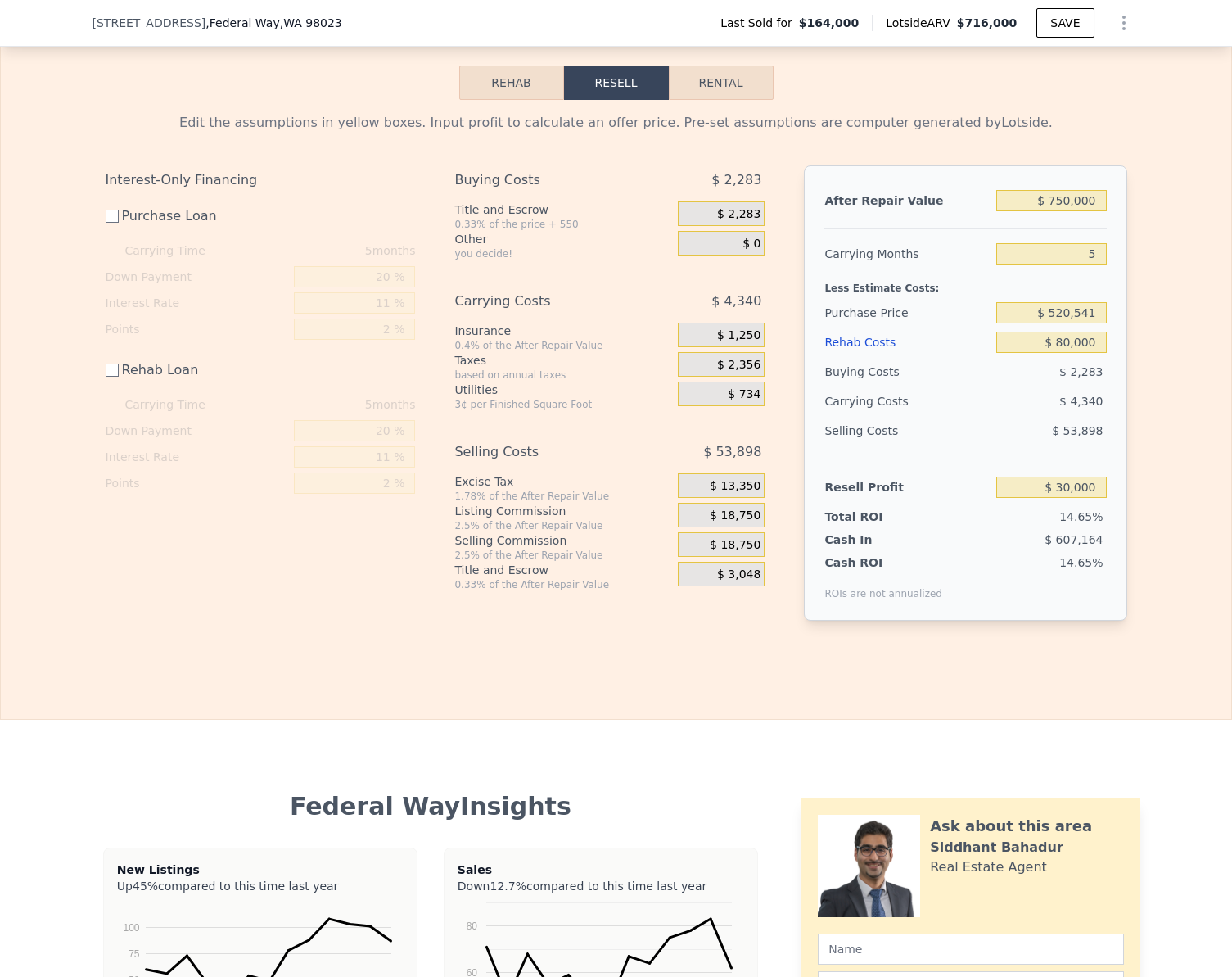
type input "$ 579,283"
checkbox input "true"
type input "$ 716,000"
type input "$ 0"
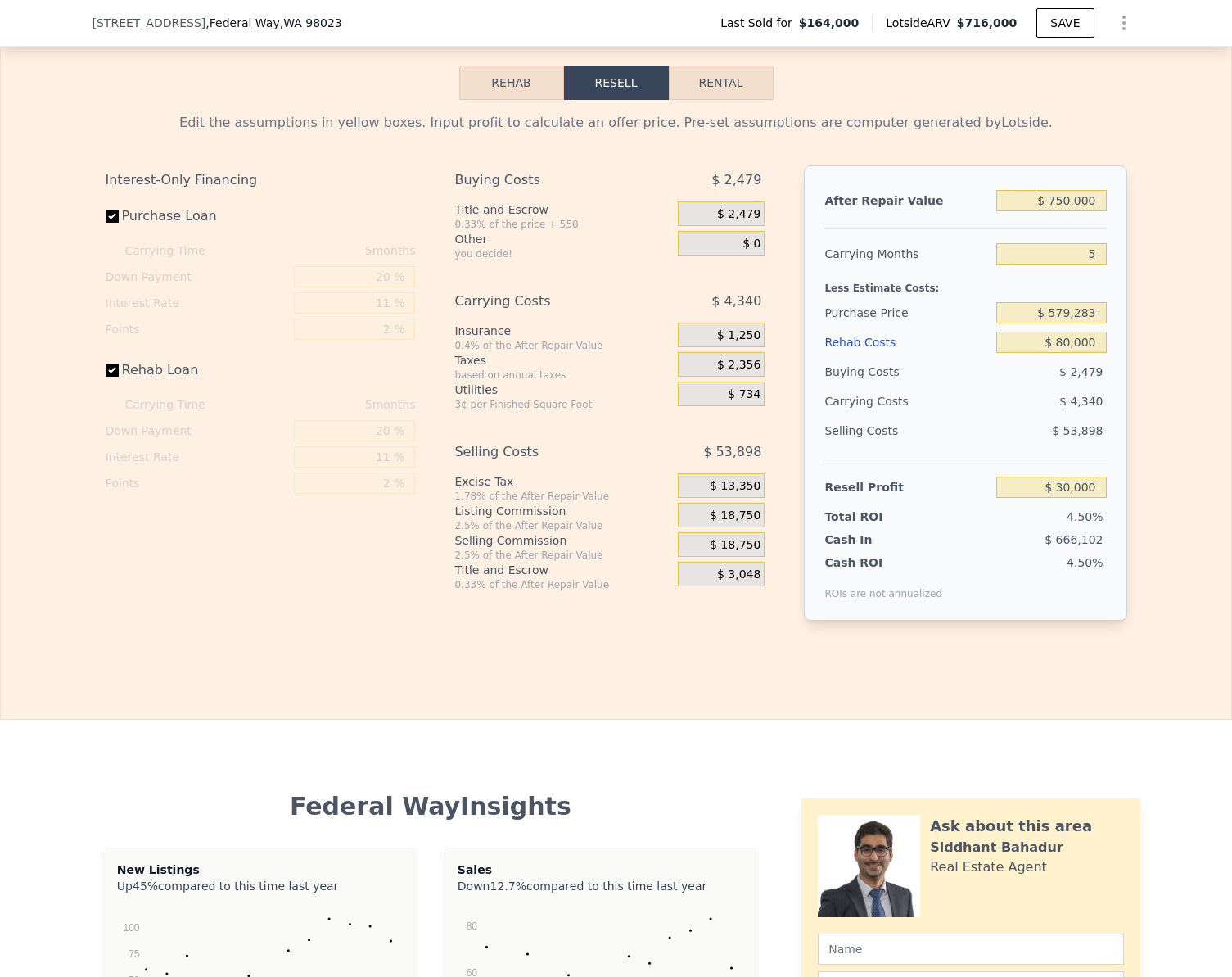
type input "$ 486,503"
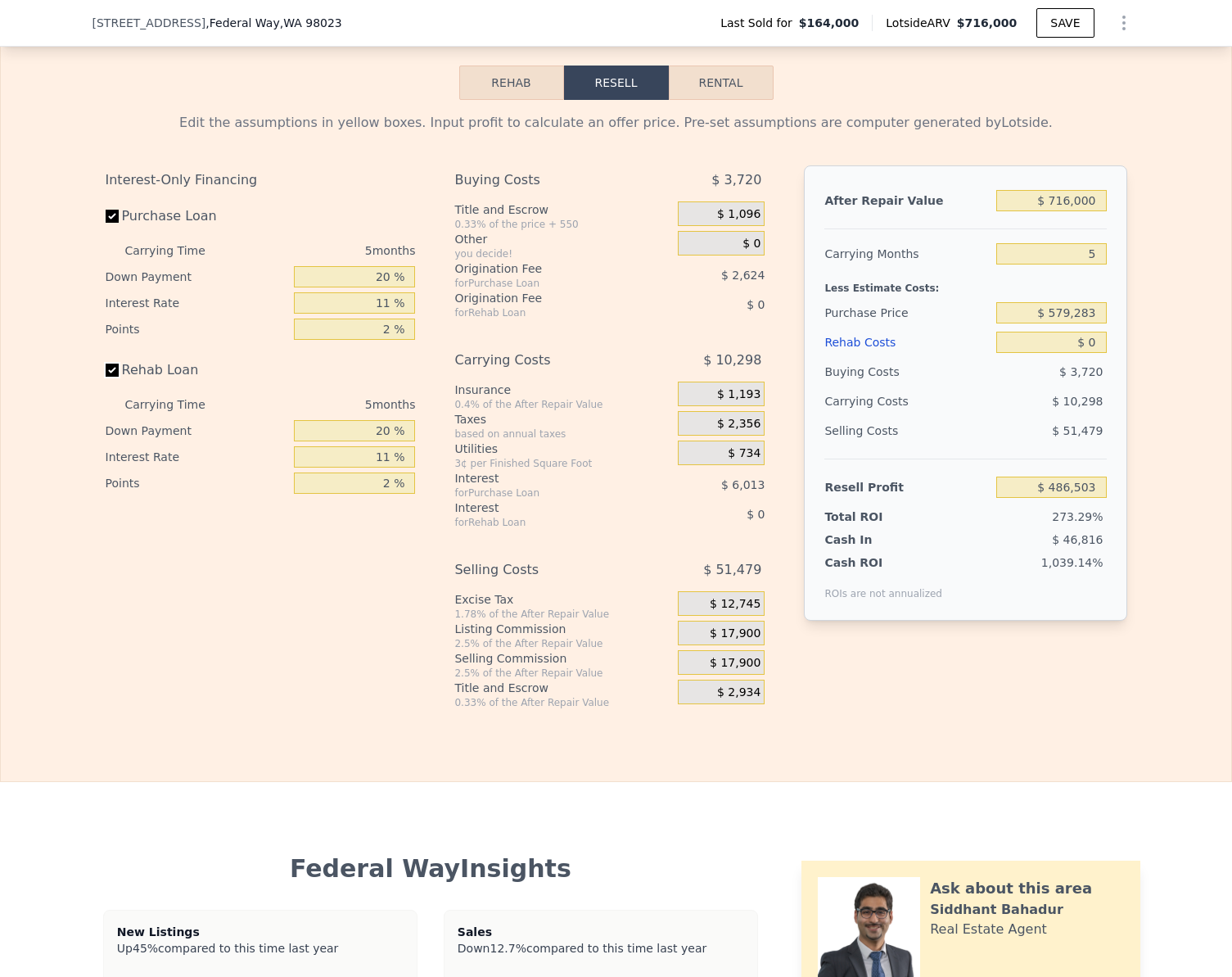
click at [106, 376] on input "Rehab Loan" at bounding box center [113, 370] width 13 height 13
checkbox input "false"
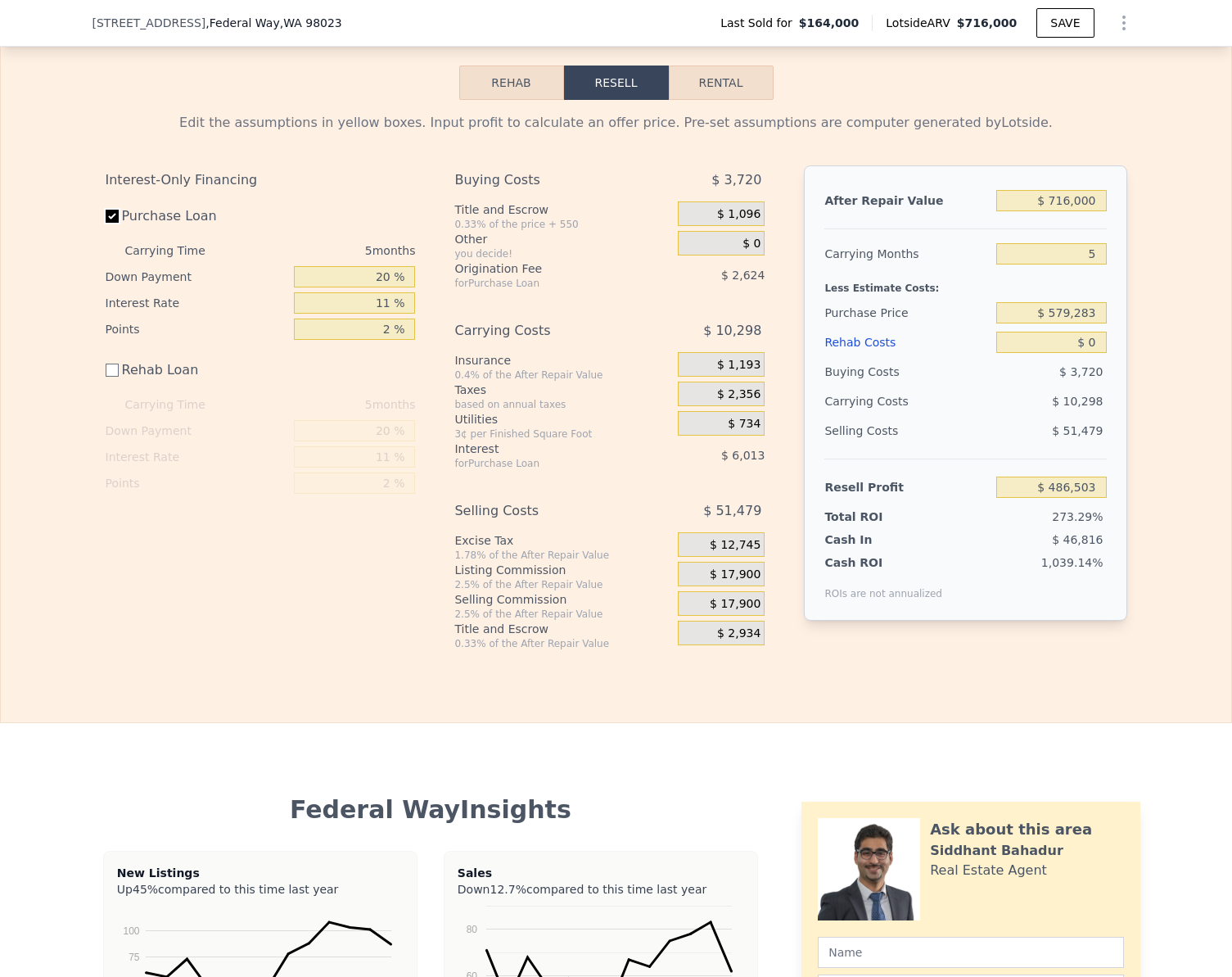
click at [106, 223] on input "Purchase Loan" at bounding box center [113, 216] width 13 height 13
checkbox input "false"
type input "$ 495,142"
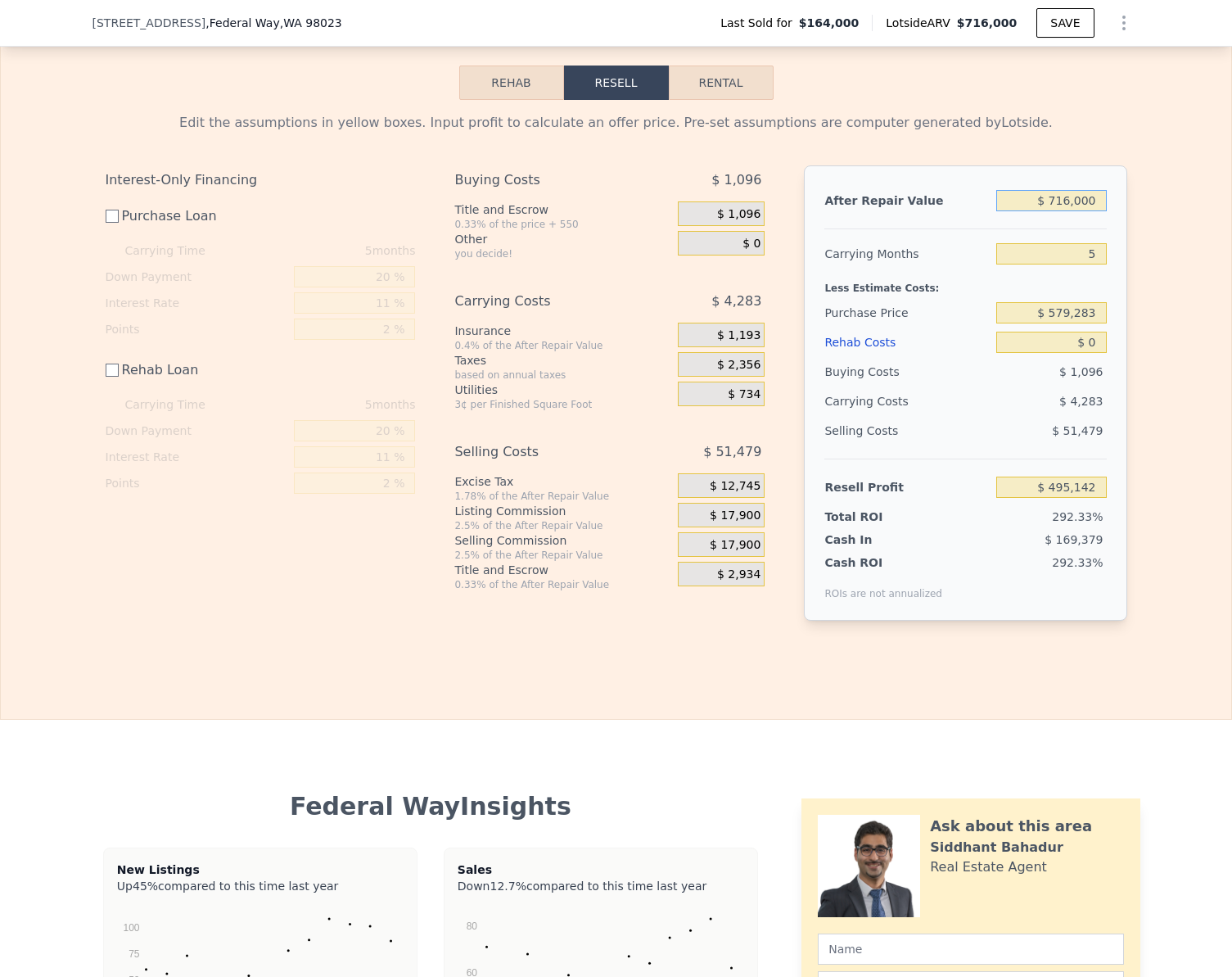
click at [1095, 211] on input "$ 716,000" at bounding box center [1052, 200] width 110 height 21
type input "$ 7"
type input "-$ 168,729"
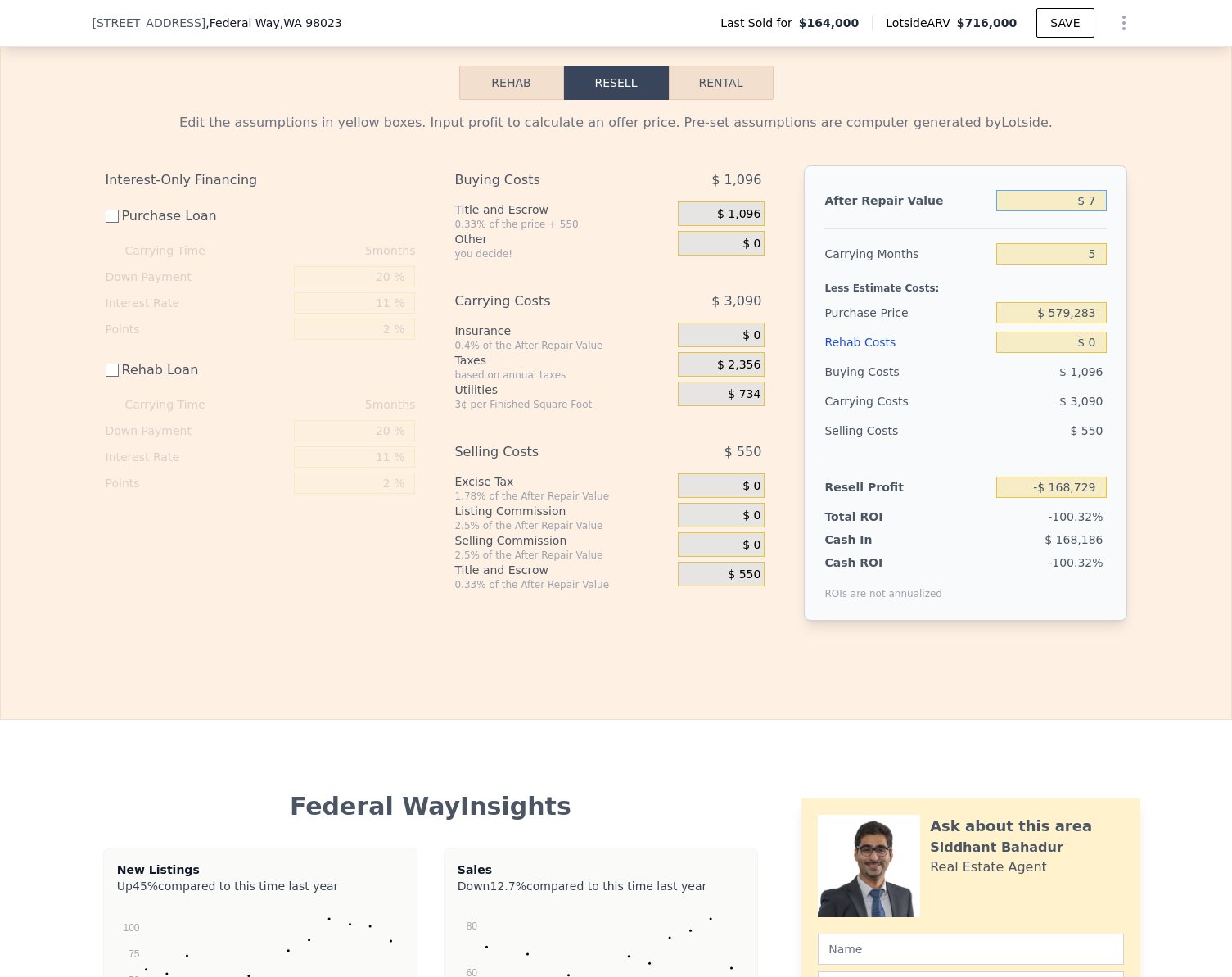
type input "$ 75"
type input "-$ 168,666"
type input "$ 750"
type input "-$ 168,040"
type input "$ 75,000"
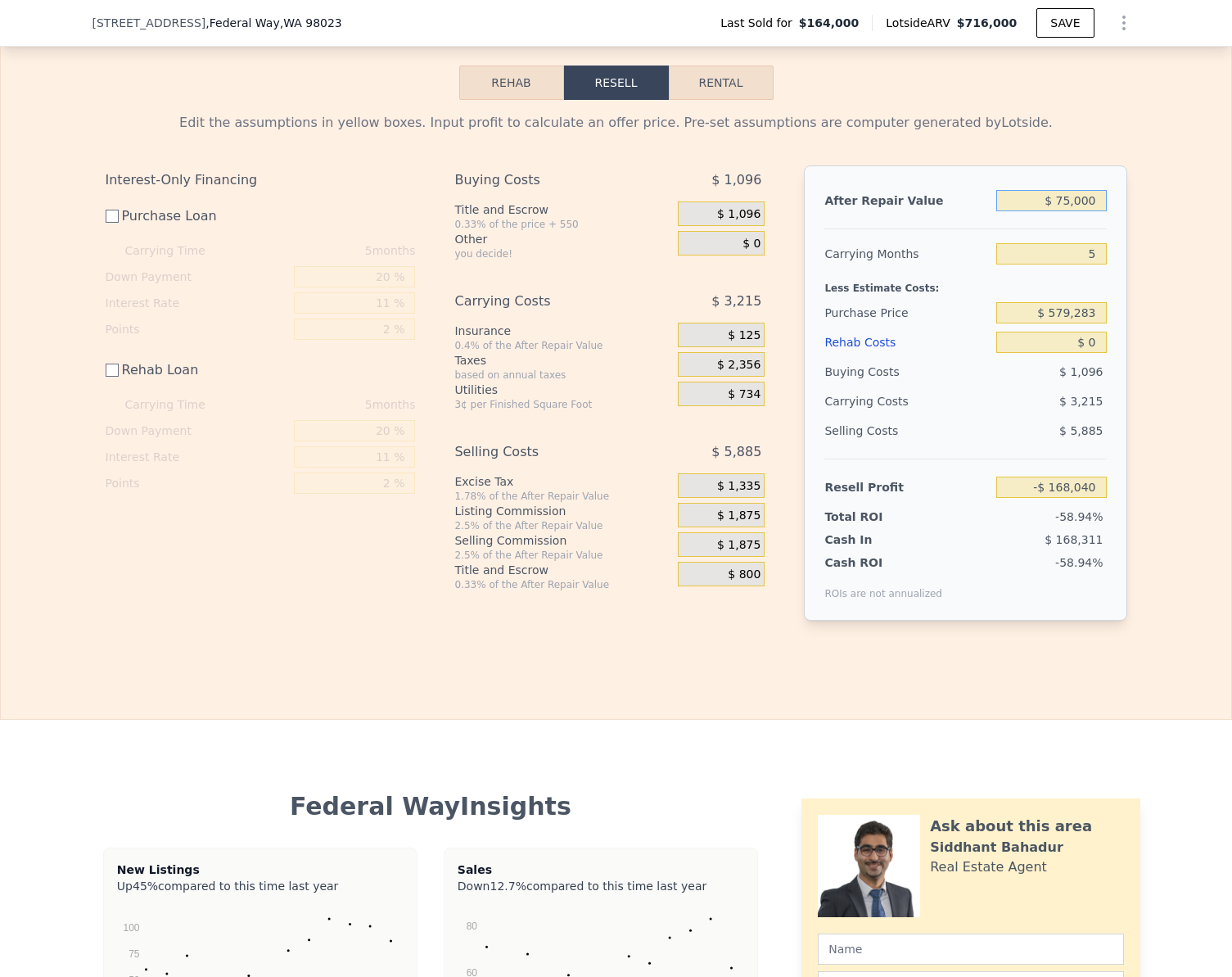
type input "-$ 161,784"
type input "$ 750,000"
type input "$ 526,666"
type input "$ 750,000"
click at [1096, 353] on input "$ 0" at bounding box center [1052, 342] width 110 height 21
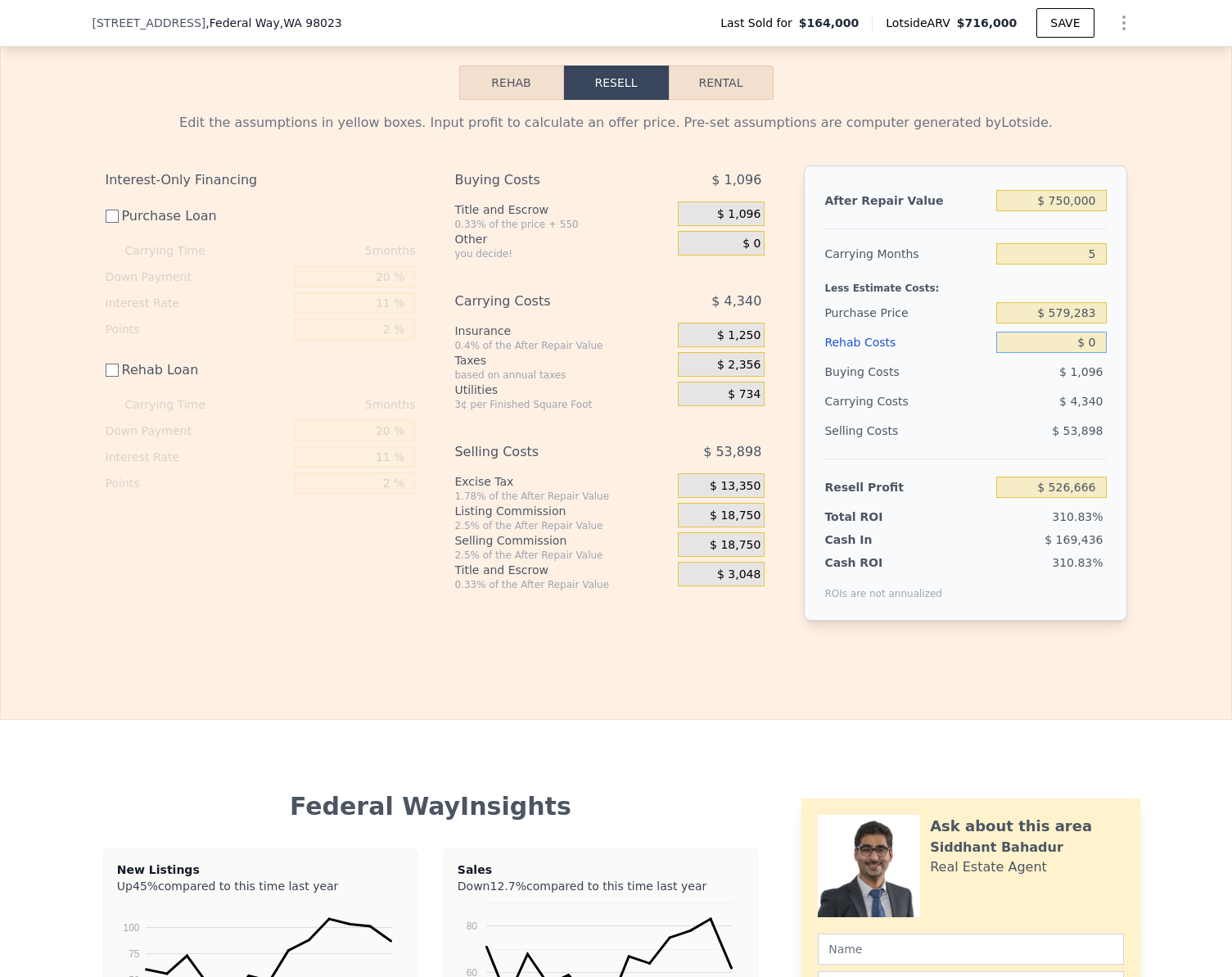
click at [1096, 353] on input "$ 0" at bounding box center [1052, 342] width 110 height 21
click at [508, 99] on button "Rehab" at bounding box center [511, 82] width 105 height 34
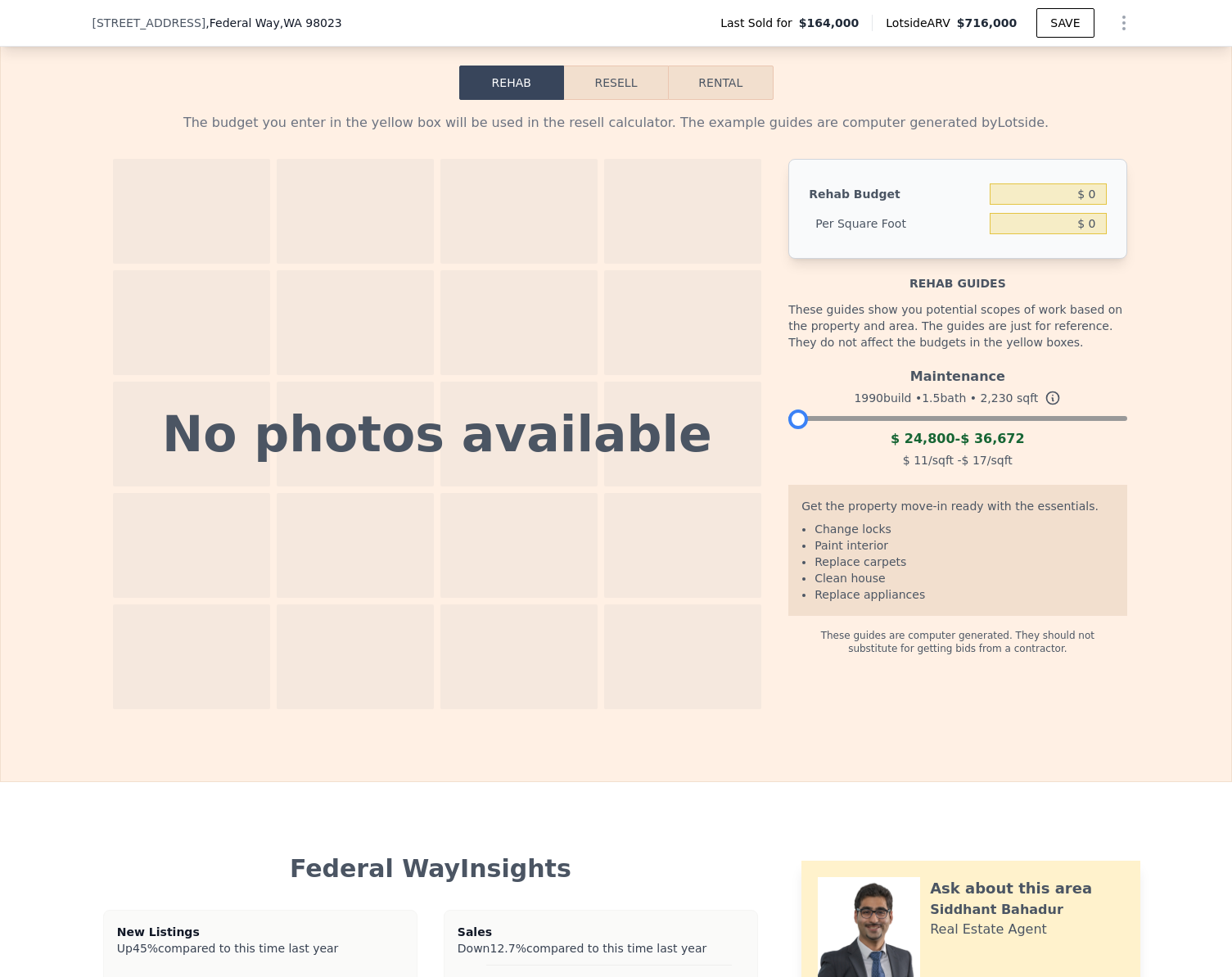
click at [792, 419] on div at bounding box center [958, 414] width 338 height 10
click at [826, 419] on div at bounding box center [958, 414] width 338 height 10
click at [838, 419] on div at bounding box center [958, 414] width 338 height 10
click at [851, 419] on div at bounding box center [958, 414] width 338 height 10
click at [857, 429] on div at bounding box center [857, 418] width 20 height 20
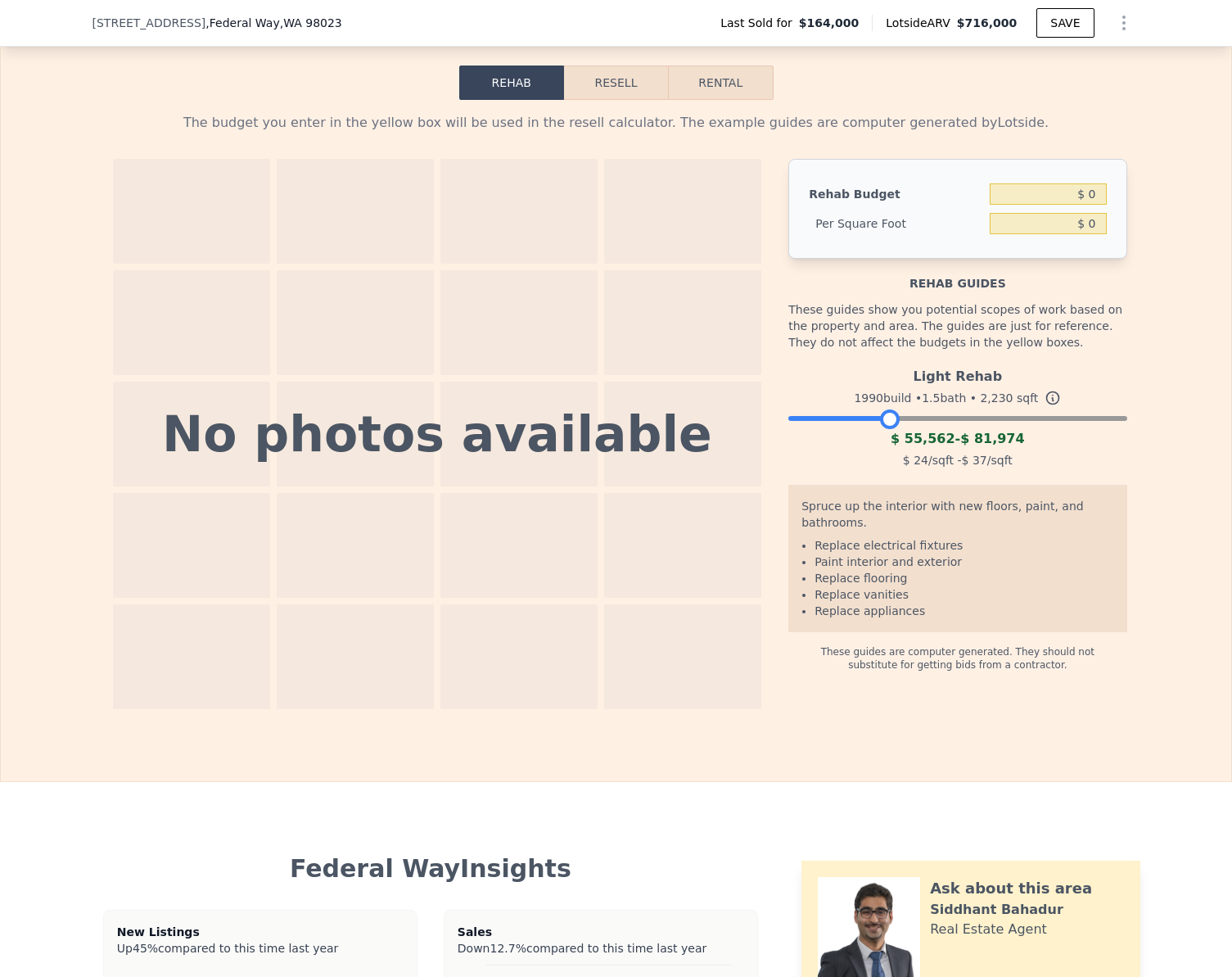
click at [884, 419] on div at bounding box center [958, 414] width 338 height 10
click at [603, 99] on button "Resell" at bounding box center [616, 82] width 104 height 34
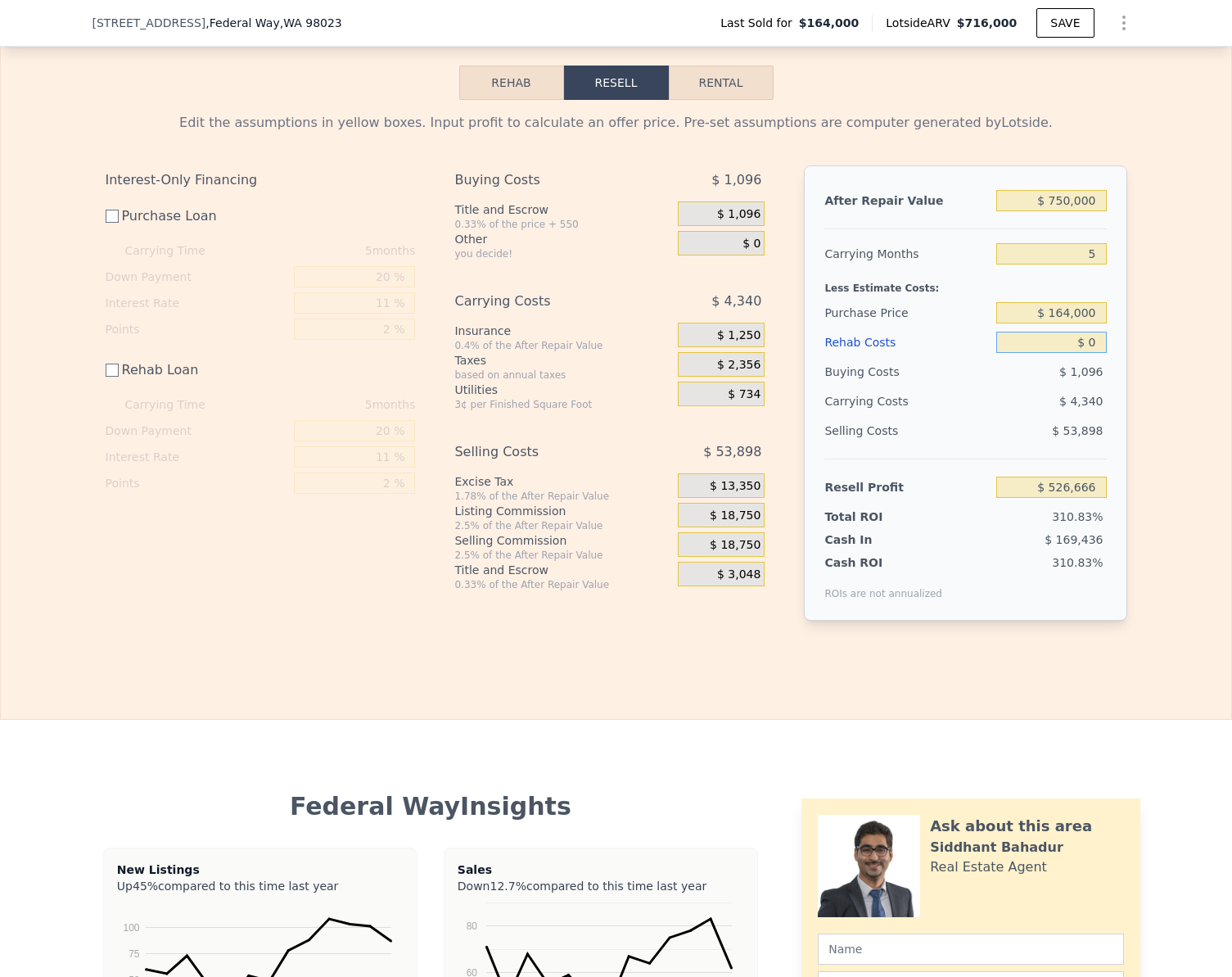
click at [1087, 353] on input "$ 0" at bounding box center [1052, 342] width 110 height 21
type input "$ 8"
type input "$ 526,658"
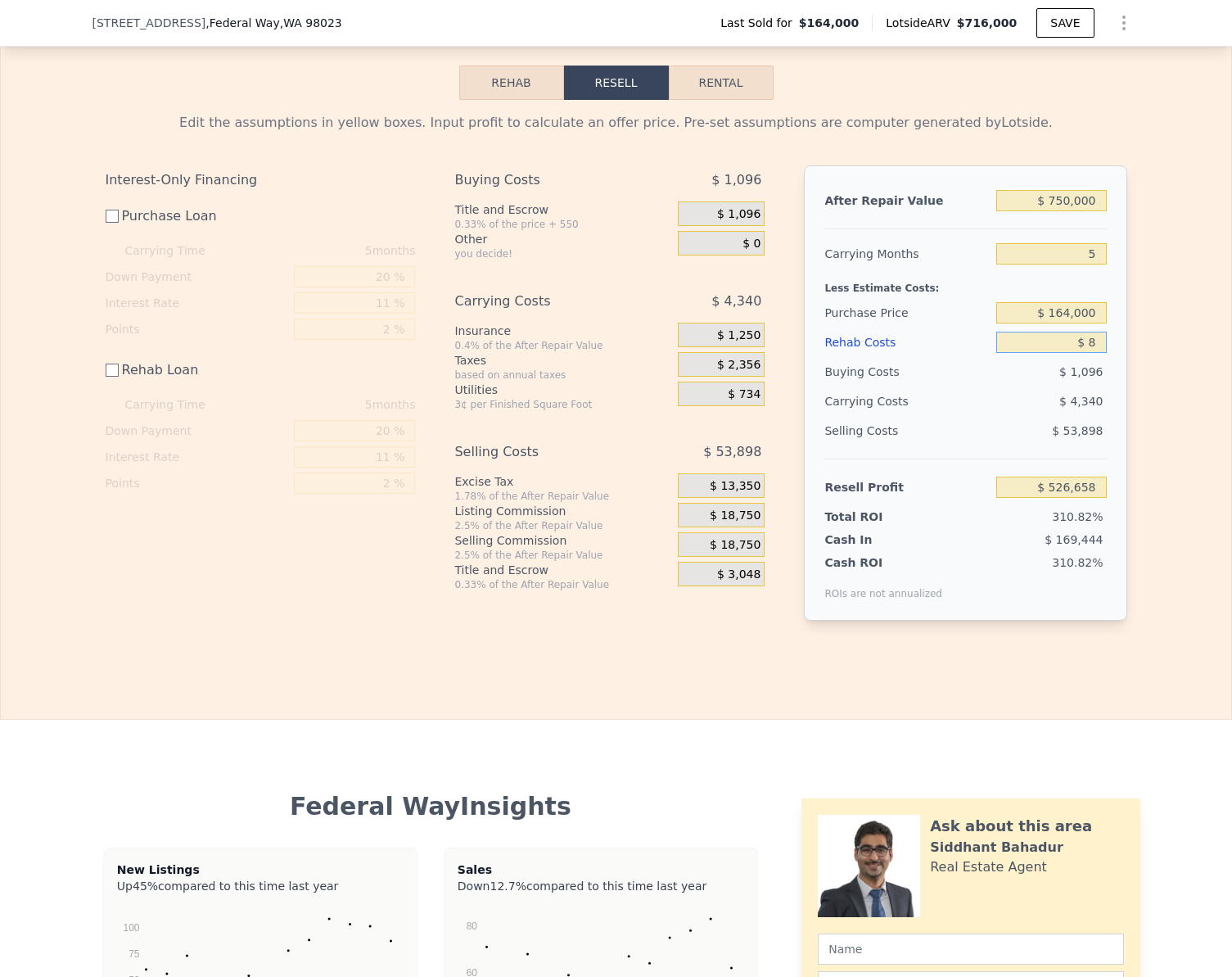
type input "$ 80"
type input "$ 526,586"
type input "$ 800"
type input "$ 525,866"
type input "$ 8,000"
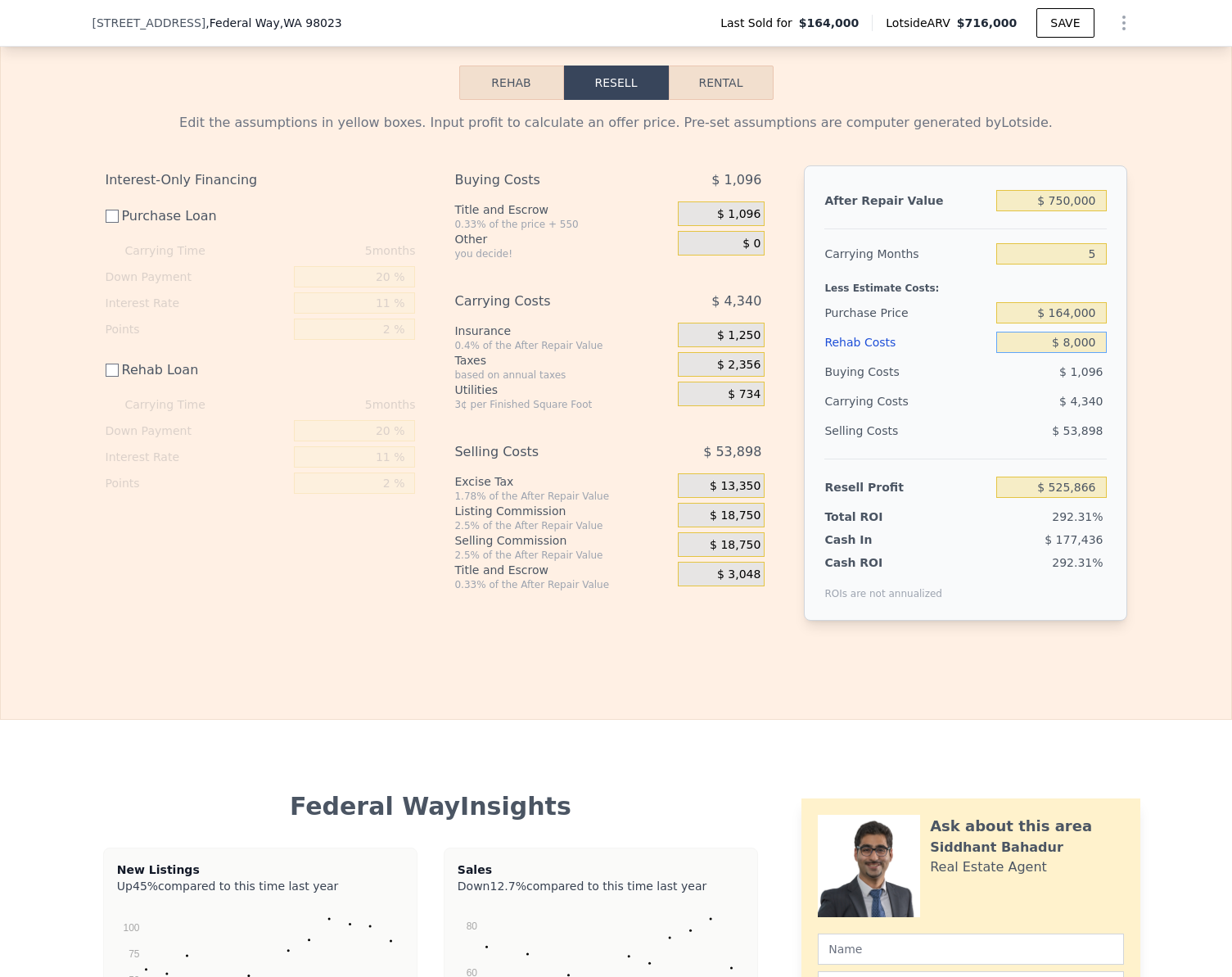
type input "$ 518,666"
type input "$ 80,000"
type input "$ 446,666"
type input "$ 80,000"
click at [1151, 363] on div "Edit the assumptions in yellow boxes. Input profit to calculate an offer price.…" at bounding box center [616, 373] width 1231 height 547
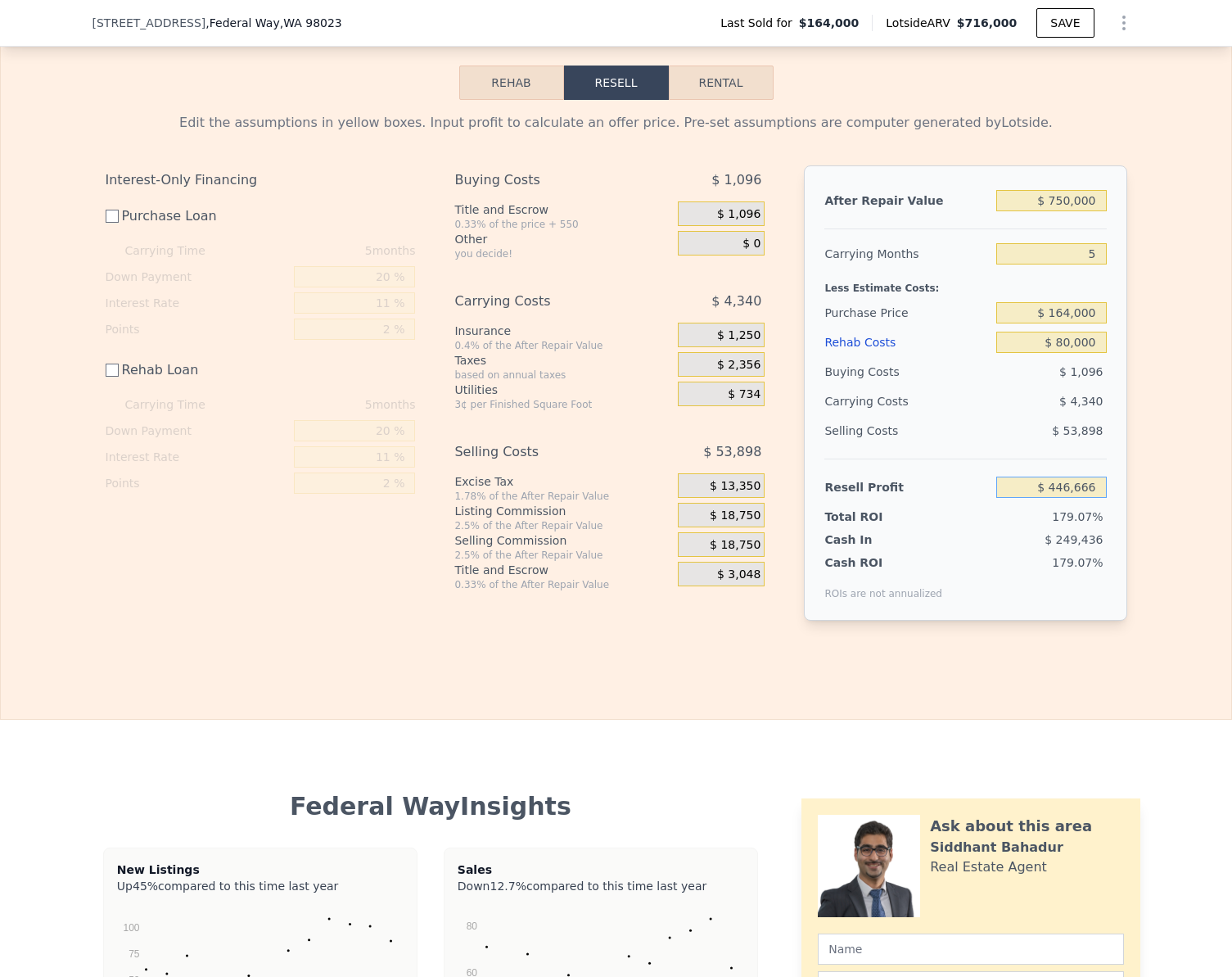
click at [1093, 497] on input "$ 446,666" at bounding box center [1052, 486] width 110 height 21
type input "$ 75,000"
click at [1172, 548] on div "Edit the assumptions in yellow boxes. Input profit to calculate an offer price.…" at bounding box center [616, 373] width 1231 height 547
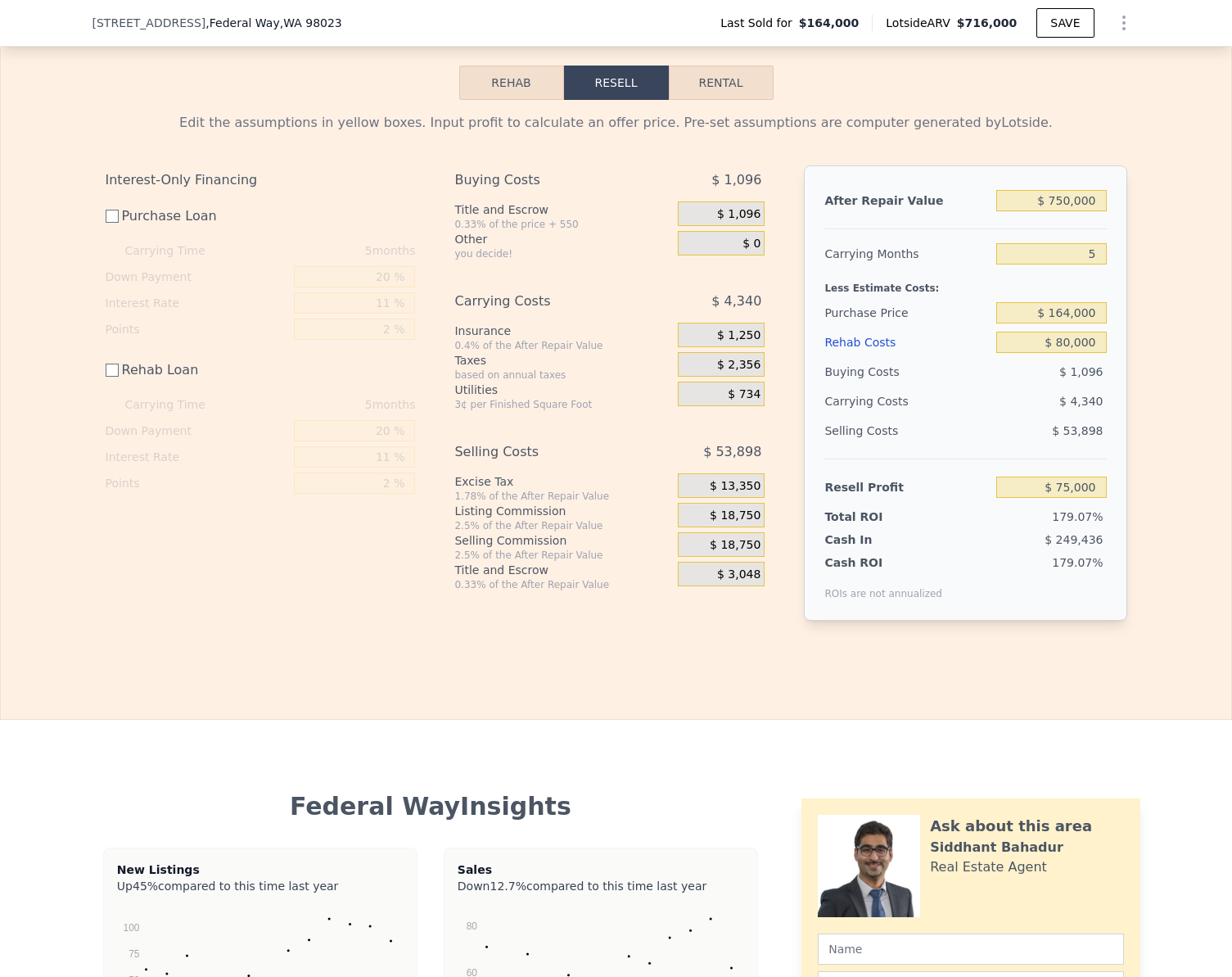
type input "$ 534,432"
click at [106, 223] on input "Purchase Loan" at bounding box center [113, 216] width 13 height 13
checkbox input "true"
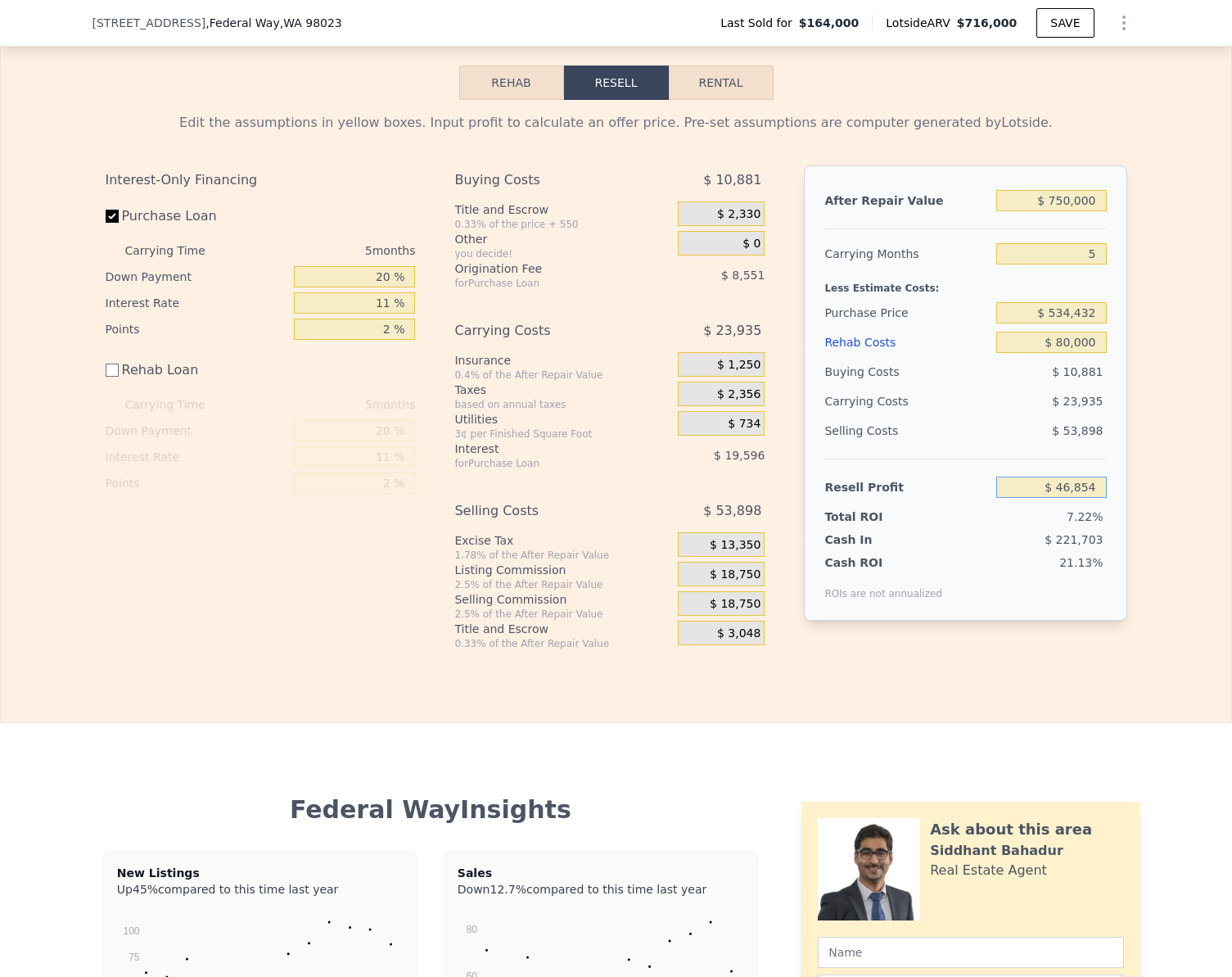
click at [1090, 497] on input "$ 46,854" at bounding box center [1052, 486] width 110 height 21
type input "$ 75,000"
click at [1142, 527] on div "Edit the assumptions in yellow boxes. Input profit to calculate an offer price.…" at bounding box center [616, 375] width 1231 height 550
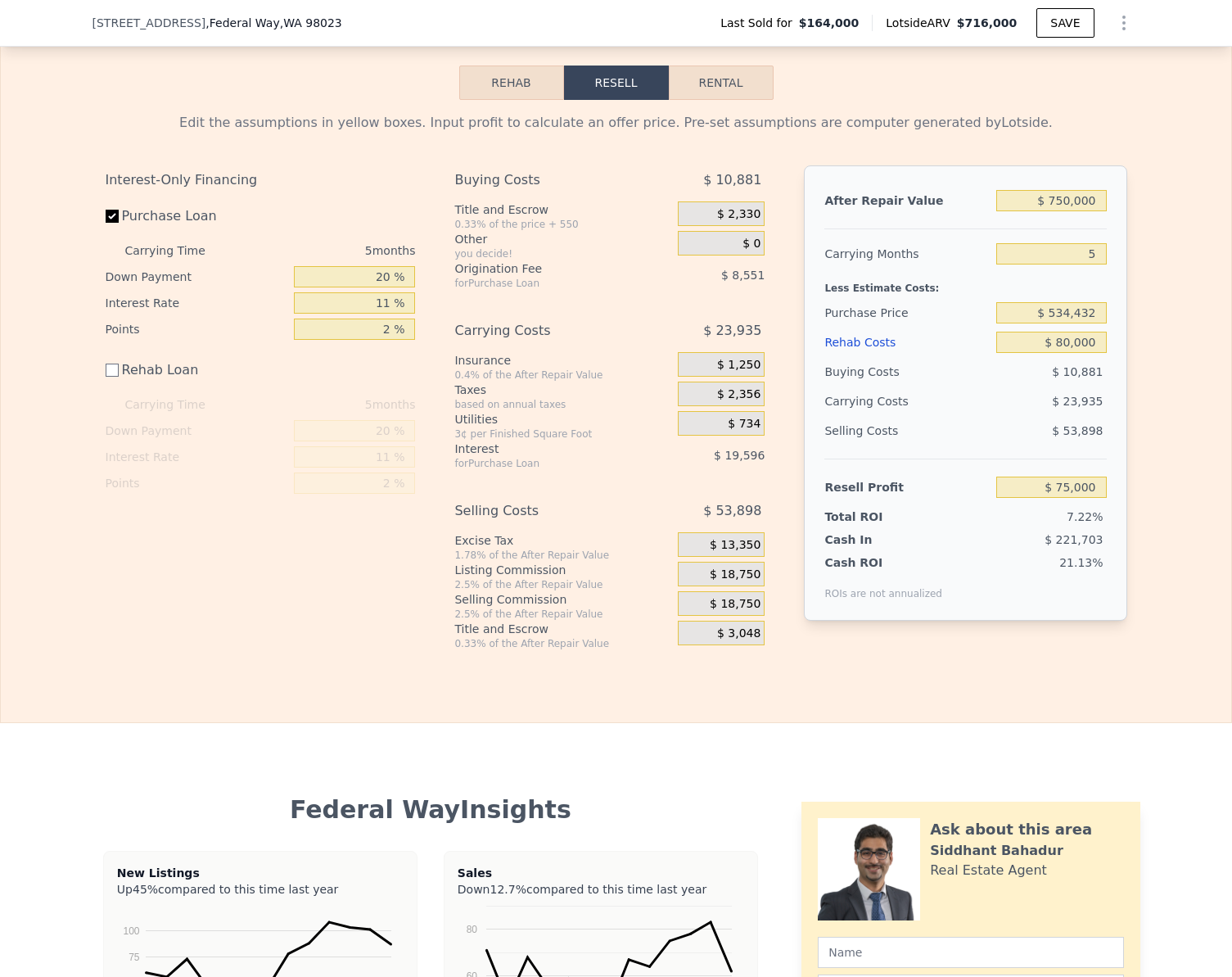
type input "$ 507,777"
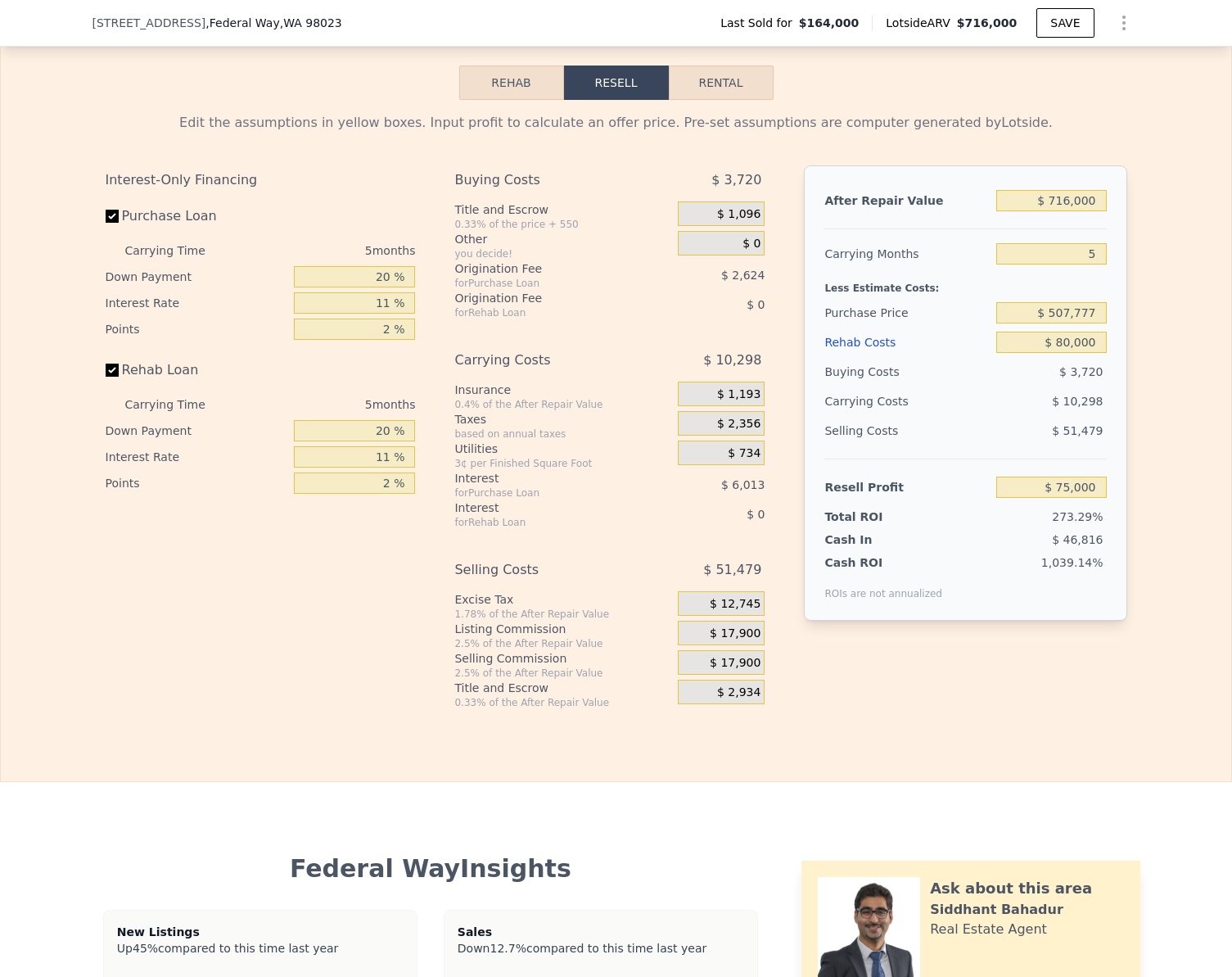
checkbox input "true"
type input "$ 716,000"
type input "$ 0"
type input "$ 486,503"
click at [1093, 211] on input "$ 716,000" at bounding box center [1052, 200] width 110 height 21
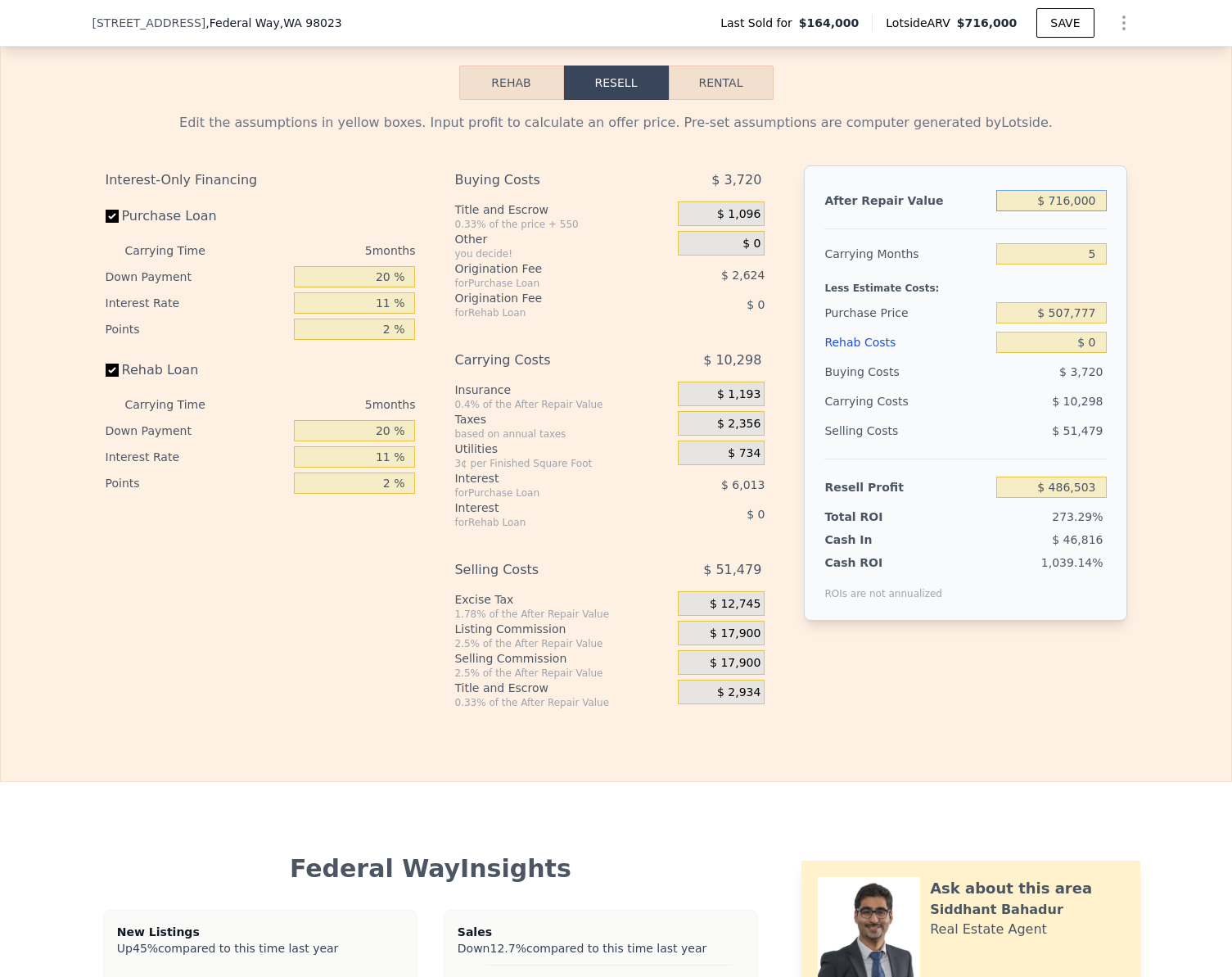
click at [1093, 211] on input "$ 716,000" at bounding box center [1052, 200] width 110 height 21
type input "$ 6"
type input "-$ 177,369"
type input "$ 655"
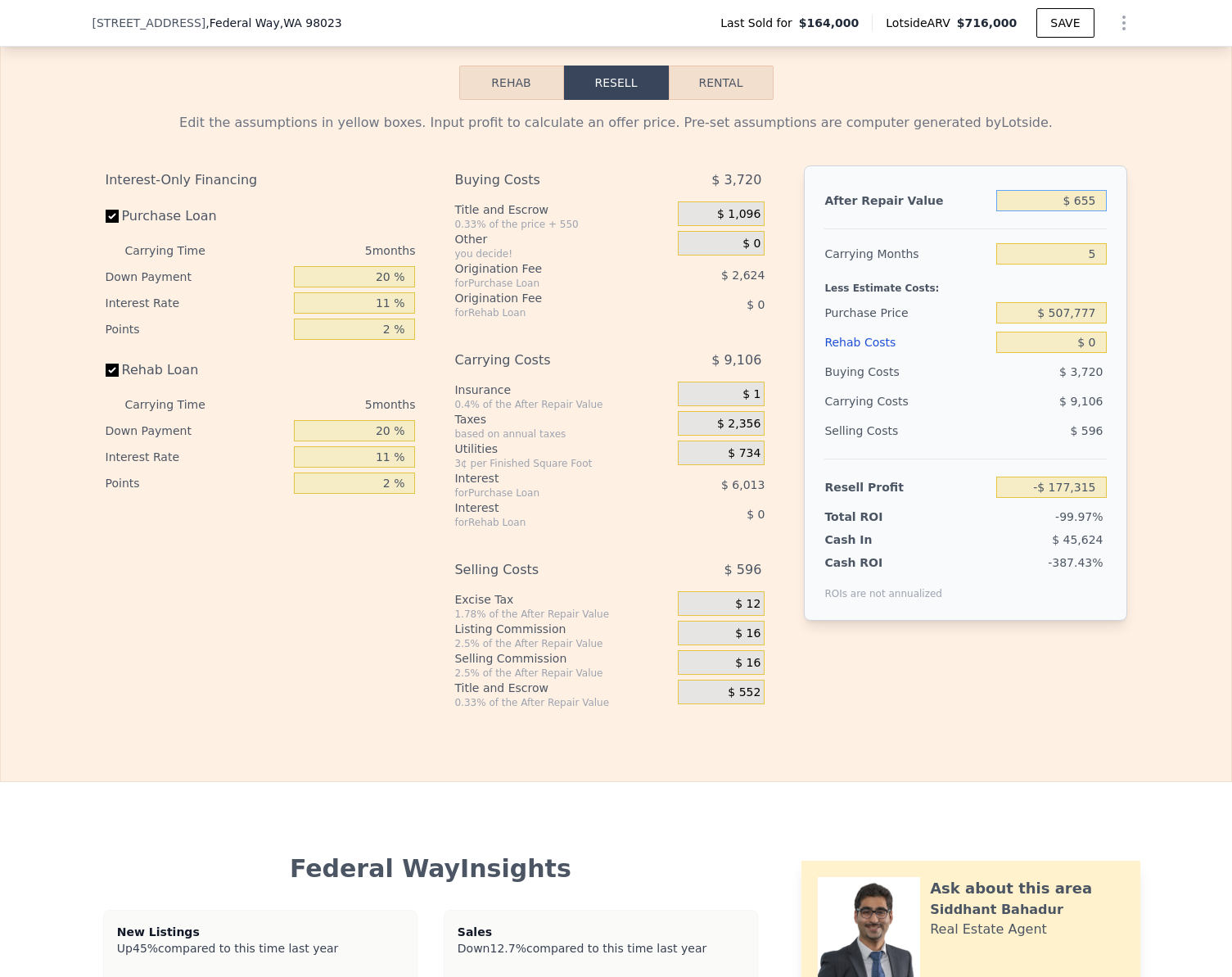
type input "-$ 176,767"
type input "$ 65,500"
type input "-$ 116,644"
type input "$ 655,000"
type input "$ 429,943"
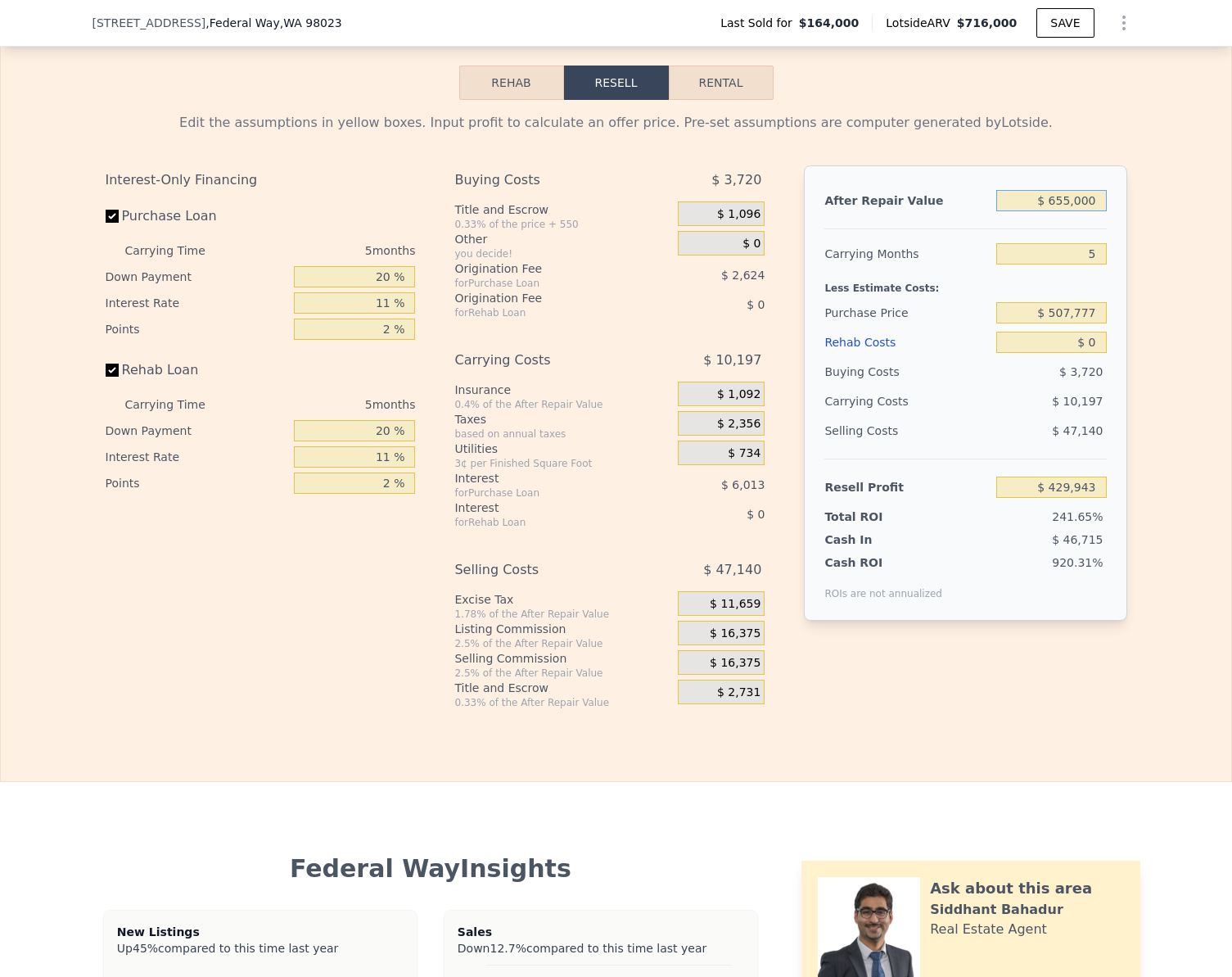
type input "$ 655,000"
click at [106, 376] on input "Rehab Loan" at bounding box center [113, 370] width 13 height 13
checkbox input "false"
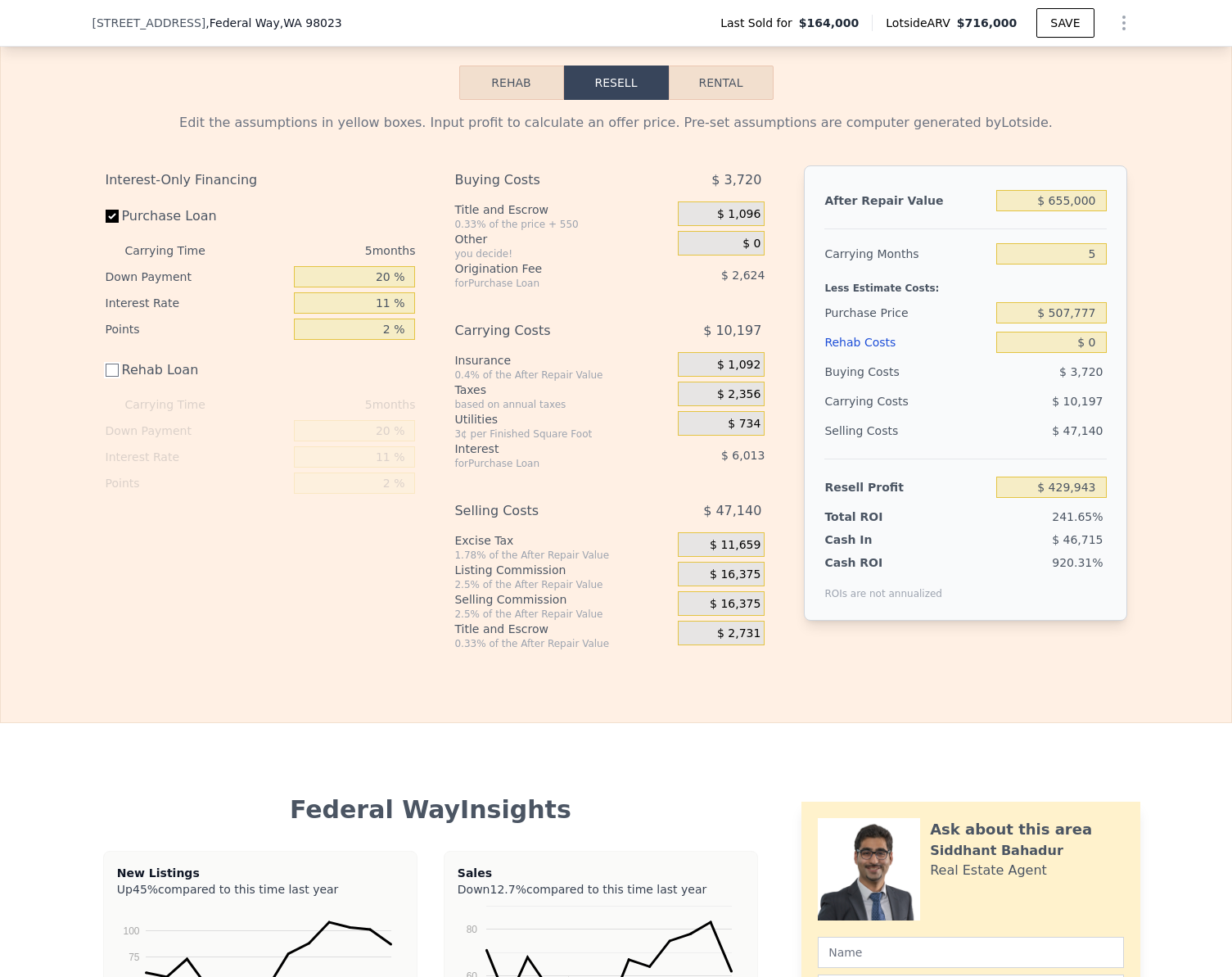
click at [468, 99] on button "Rehab" at bounding box center [511, 82] width 105 height 34
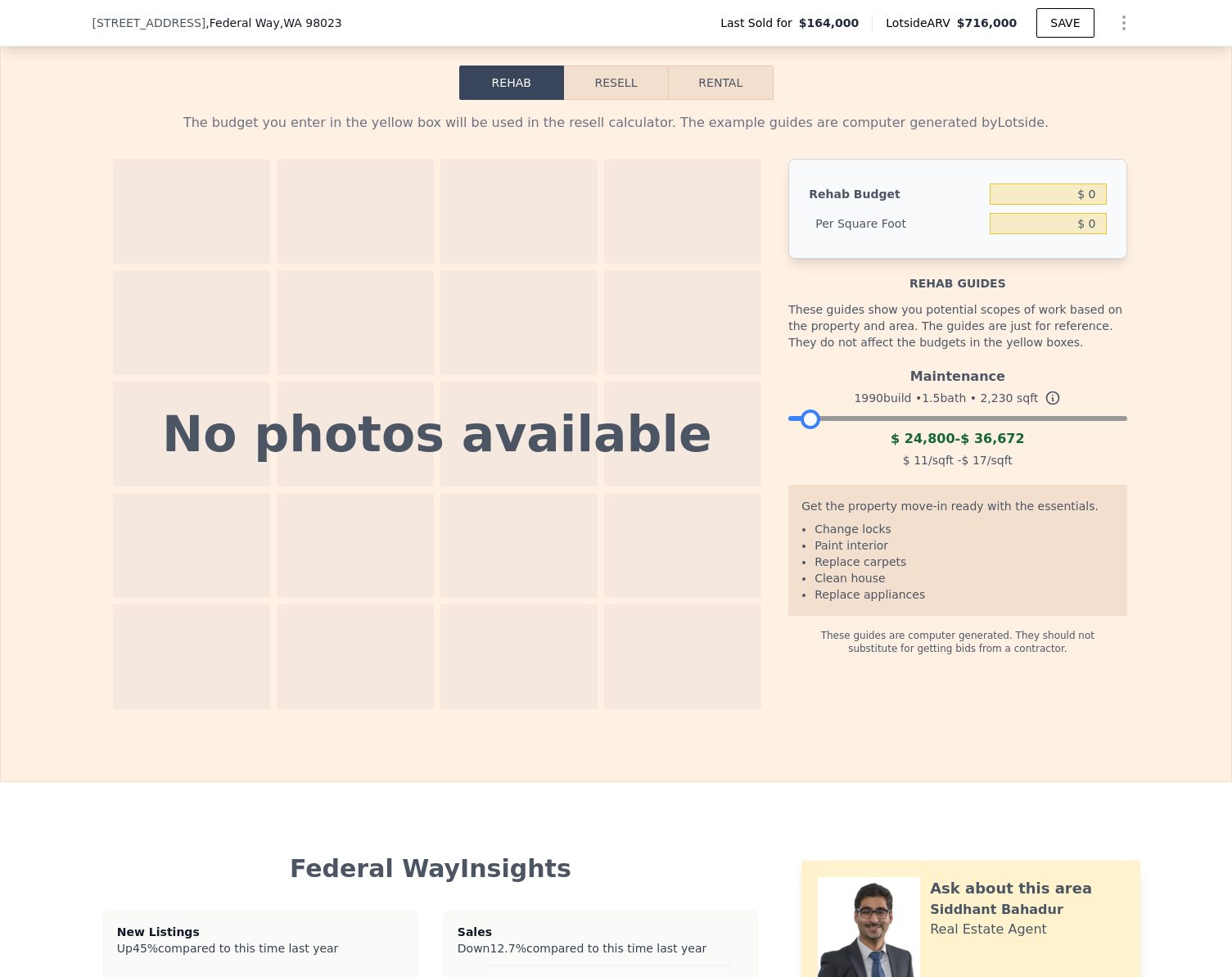
click at [805, 419] on div at bounding box center [958, 414] width 338 height 10
drag, startPoint x: 805, startPoint y: 442, endPoint x: 780, endPoint y: 442, distance: 25.0
click at [780, 442] on div "No photos available Rehab Budget $ 0 Per Square Foot $ 0 Rehab guides These gui…" at bounding box center [616, 434] width 1022 height 550
click at [631, 99] on button "Resell" at bounding box center [616, 82] width 104 height 34
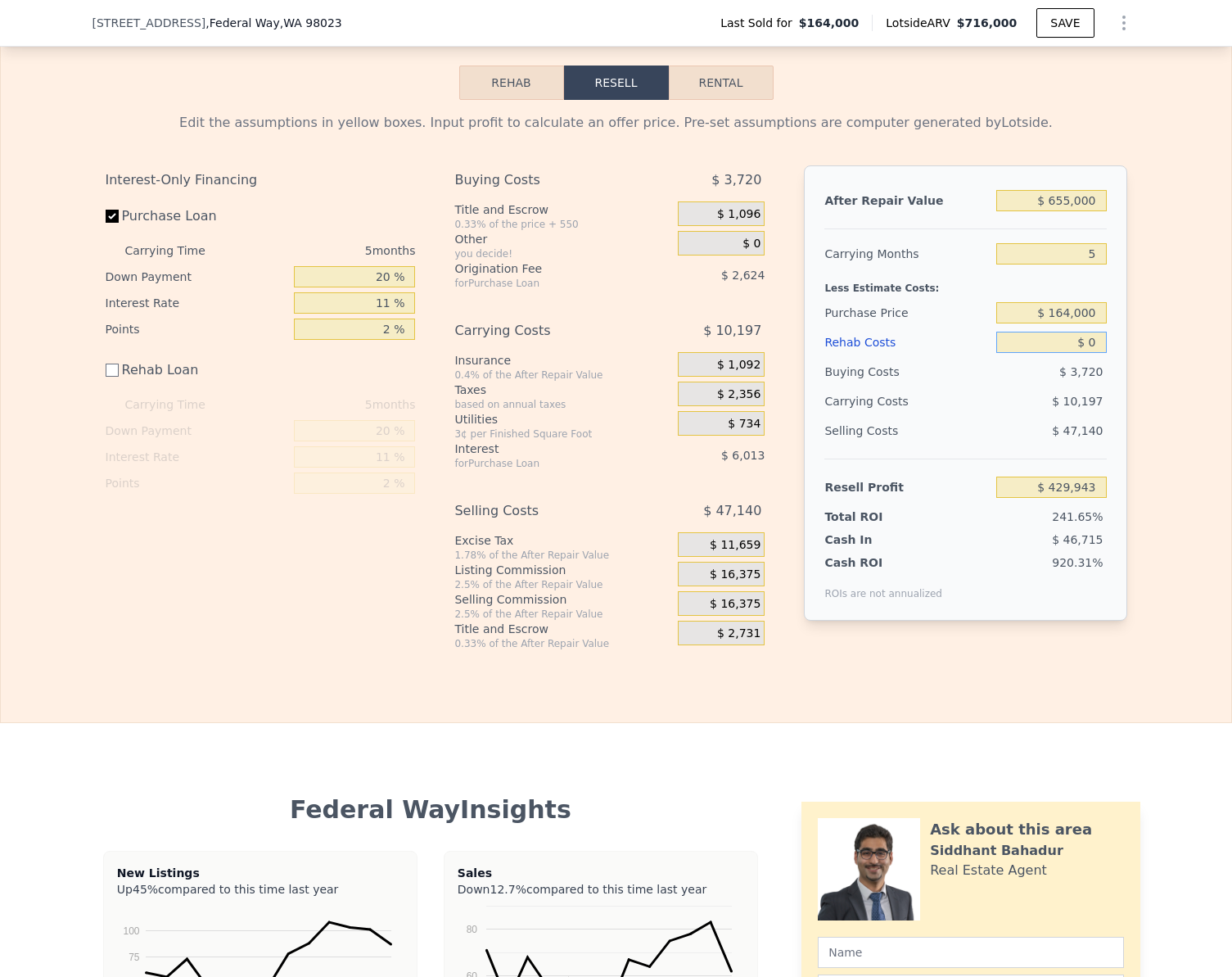
click at [1095, 353] on input "$ 0" at bounding box center [1052, 342] width 110 height 21
type input "$ 2"
type input "$ 429,941"
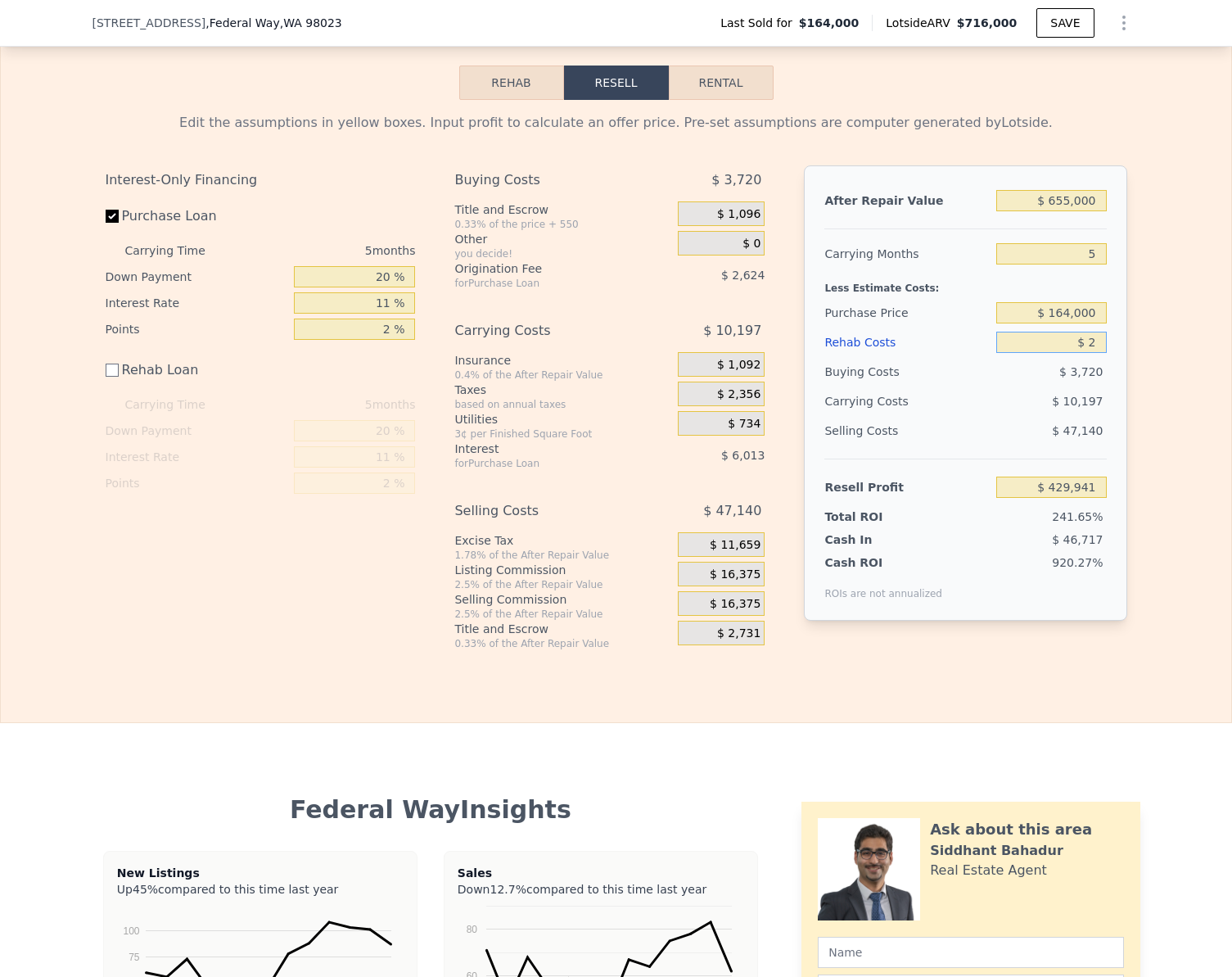
type input "$ 25"
type input "$ 429,918"
type input "$ 250"
type input "$ 429,693"
type input "$ 2,500"
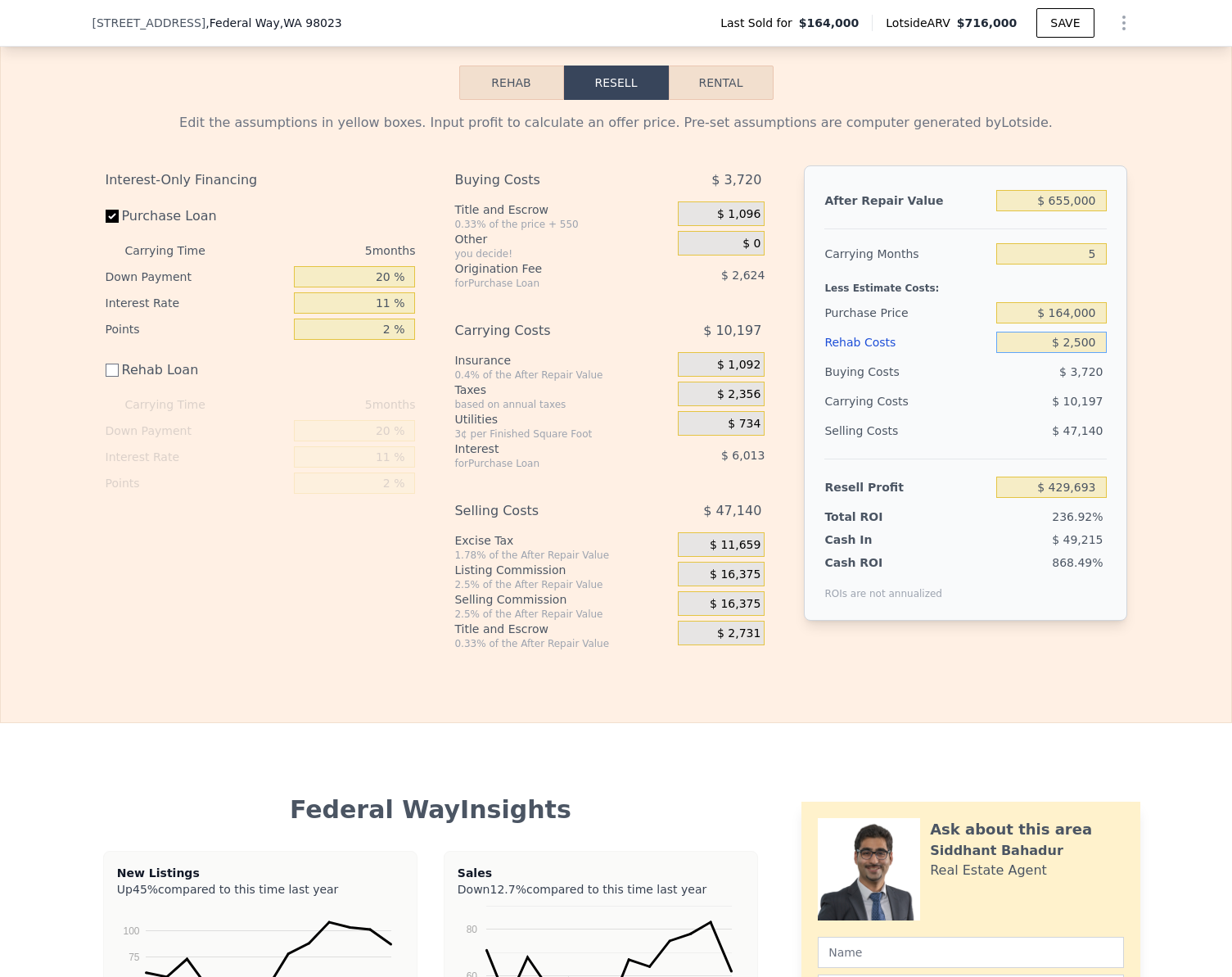
type input "$ 427,443"
type input "$ 25,000"
type input "$ 404,943"
type input "$ 25,000"
click at [1091, 497] on input "$ 404,943" at bounding box center [1052, 486] width 110 height 21
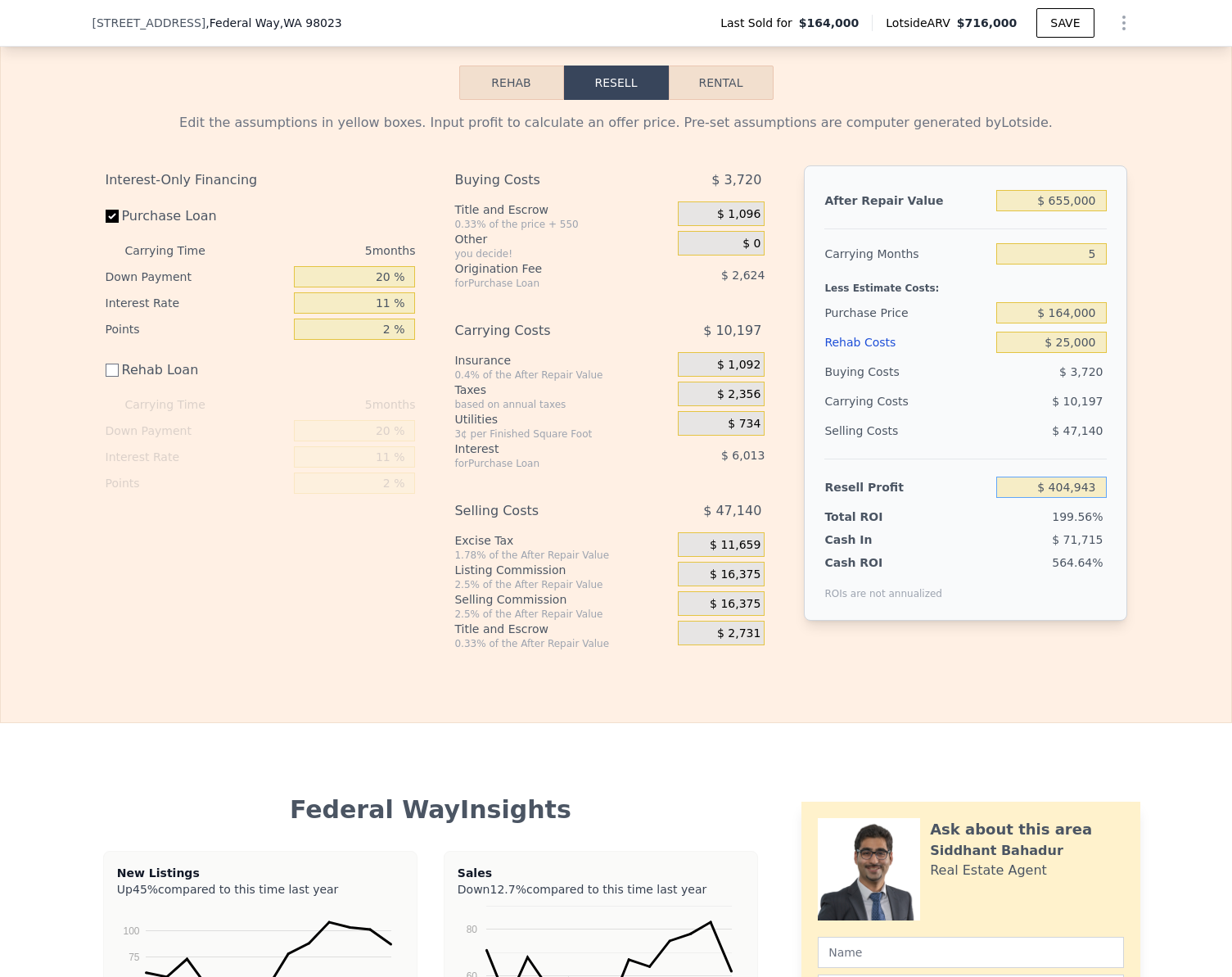
click at [1091, 497] on input "$ 404,943" at bounding box center [1052, 486] width 110 height 21
type input "$ 45,000"
click at [1155, 504] on div "Edit the assumptions in yellow boxes. Input profit to calculate an offer price.…" at bounding box center [616, 375] width 1231 height 550
type input "$ 504,859"
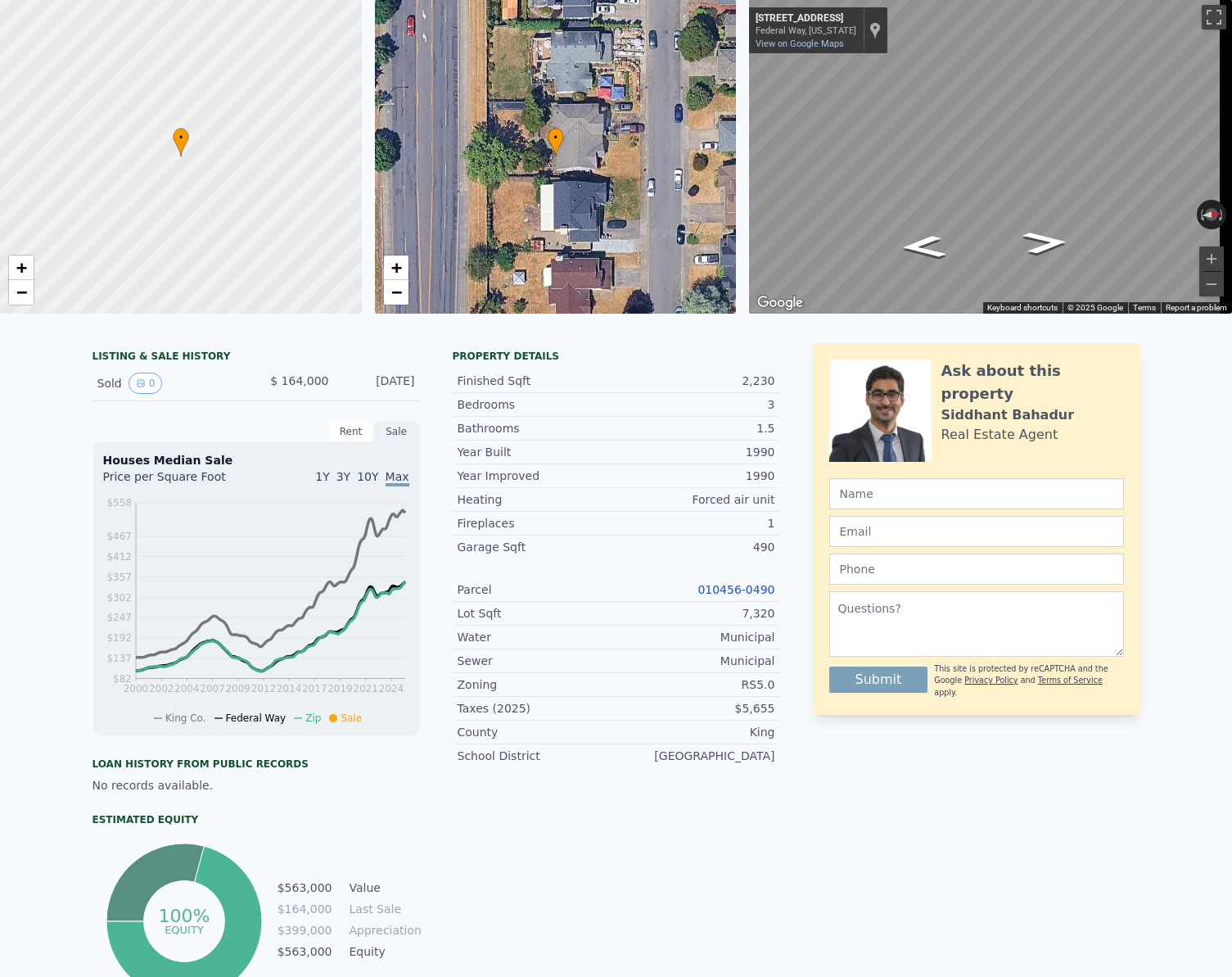
scroll to position [0, 0]
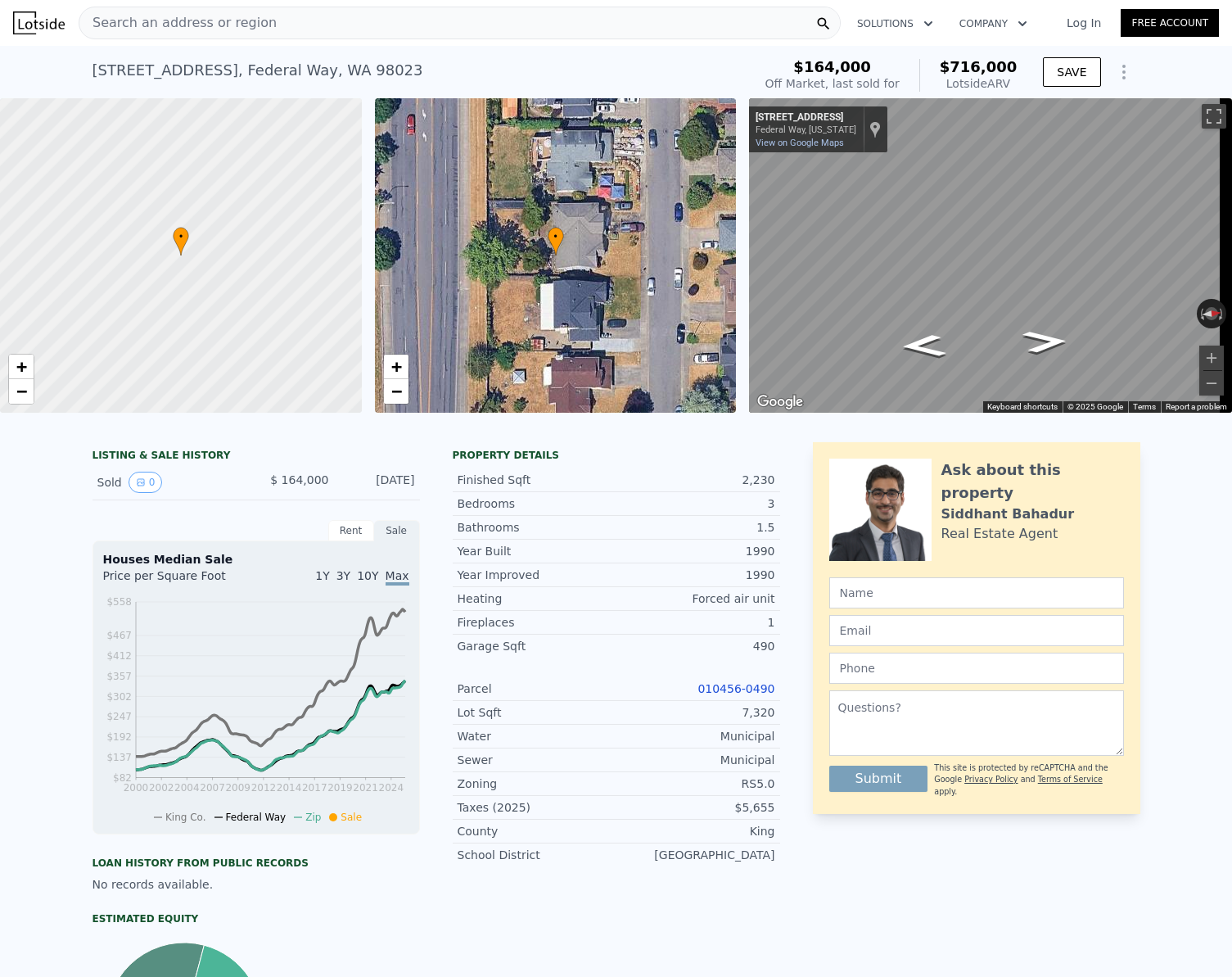
click at [299, 29] on div "Search an address or region" at bounding box center [460, 22] width 762 height 33
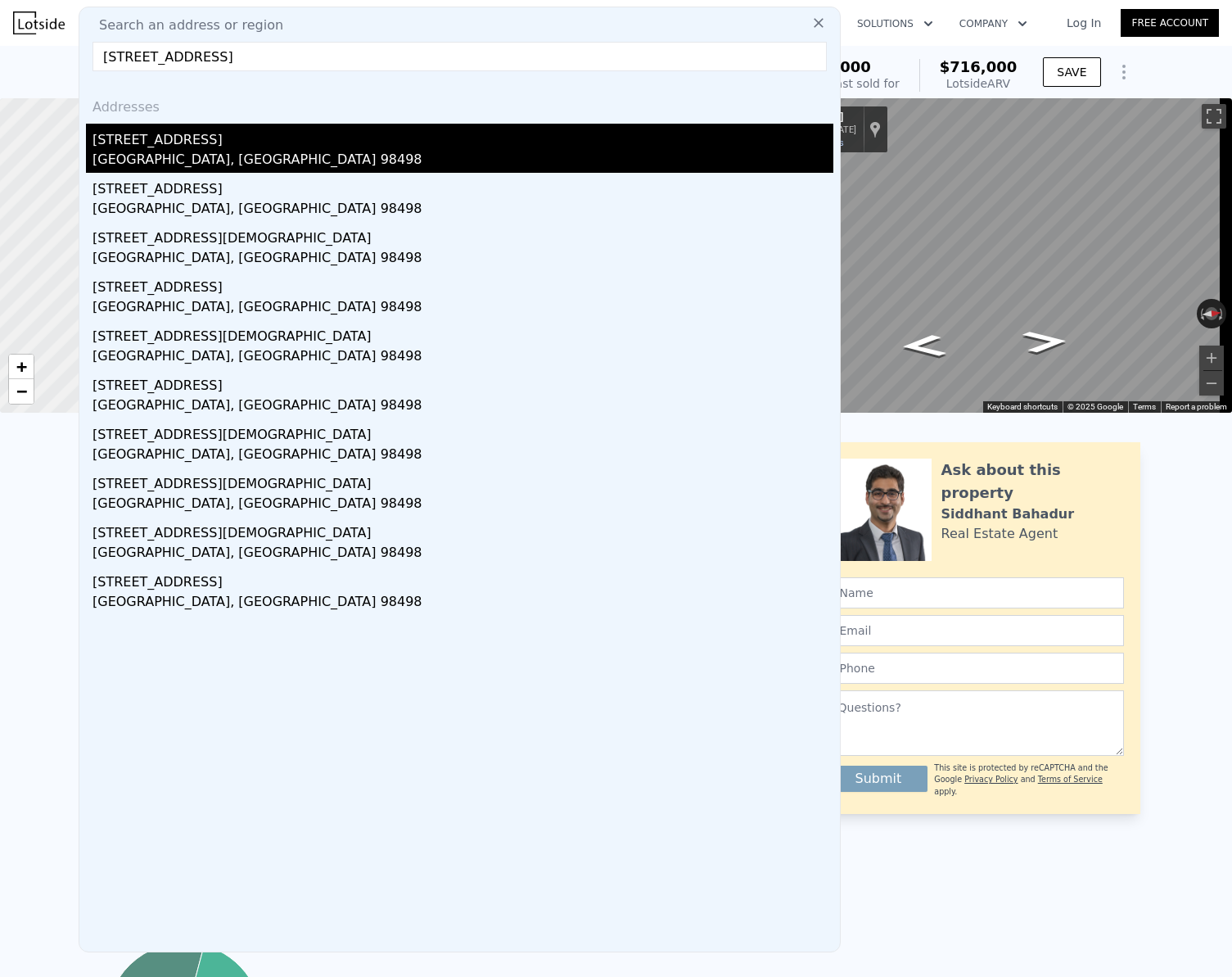
type input "[STREET_ADDRESS]"
click at [176, 144] on div "[STREET_ADDRESS]" at bounding box center [463, 137] width 741 height 26
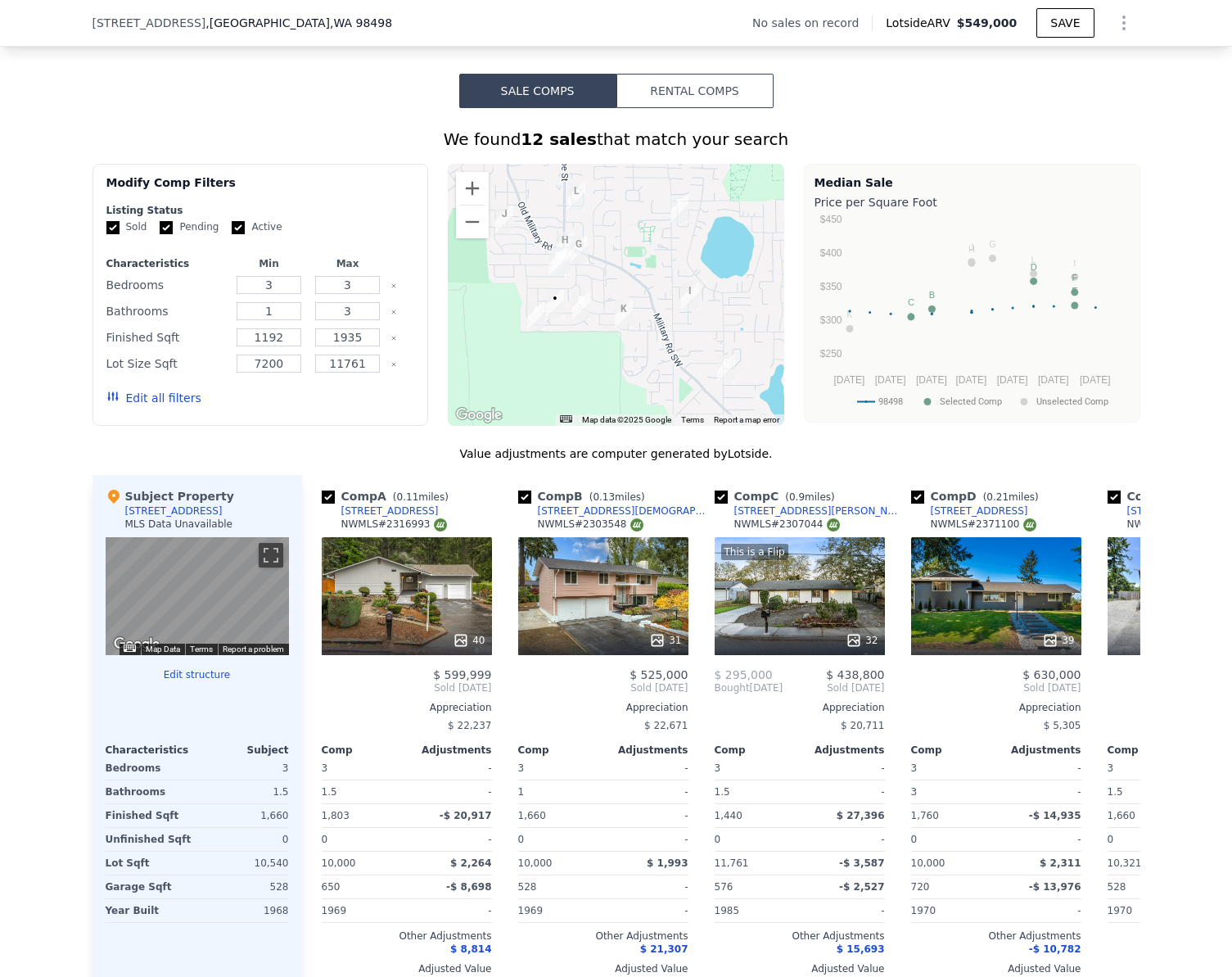
scroll to position [1222, 0]
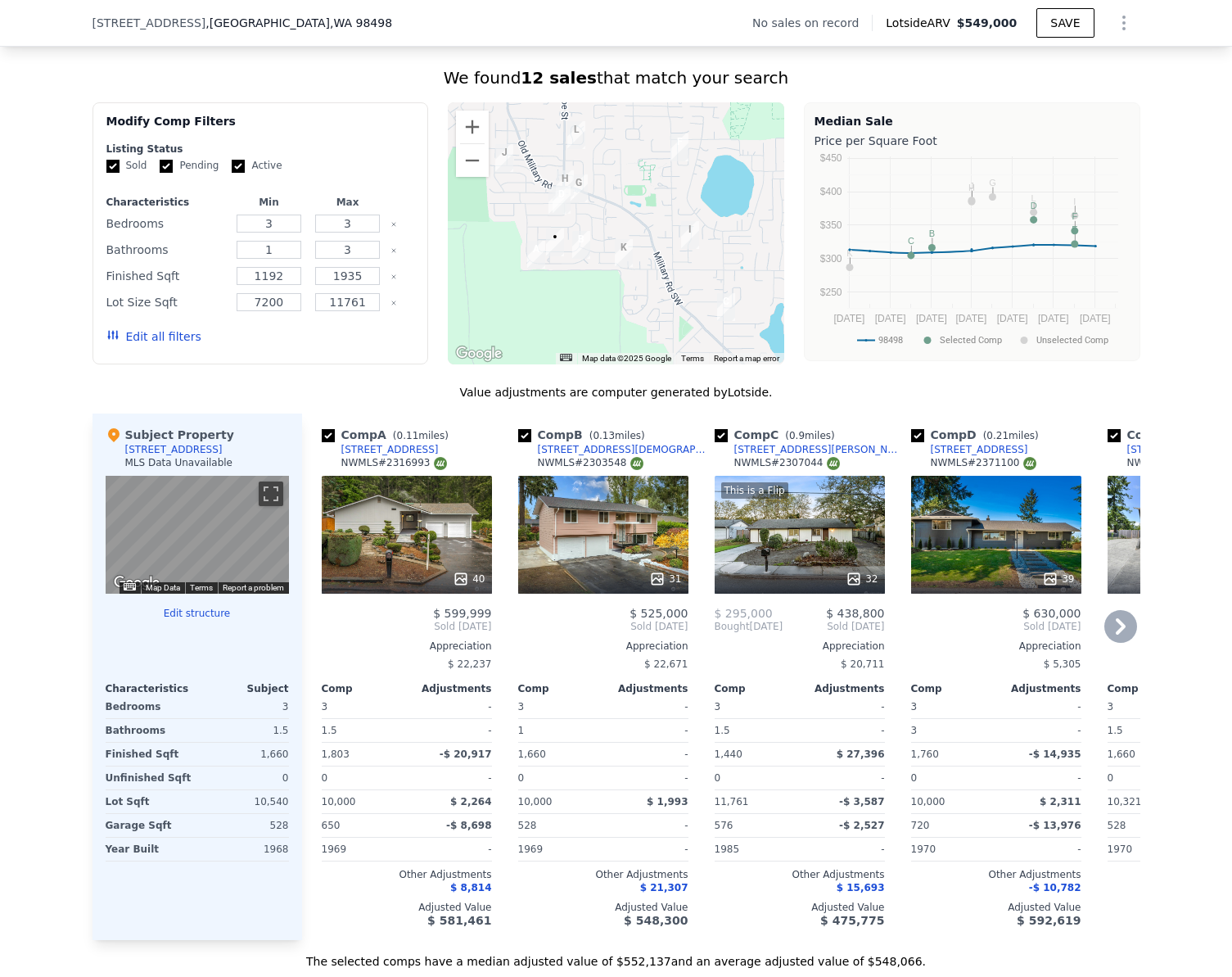
click at [966, 552] on div "39" at bounding box center [996, 535] width 170 height 118
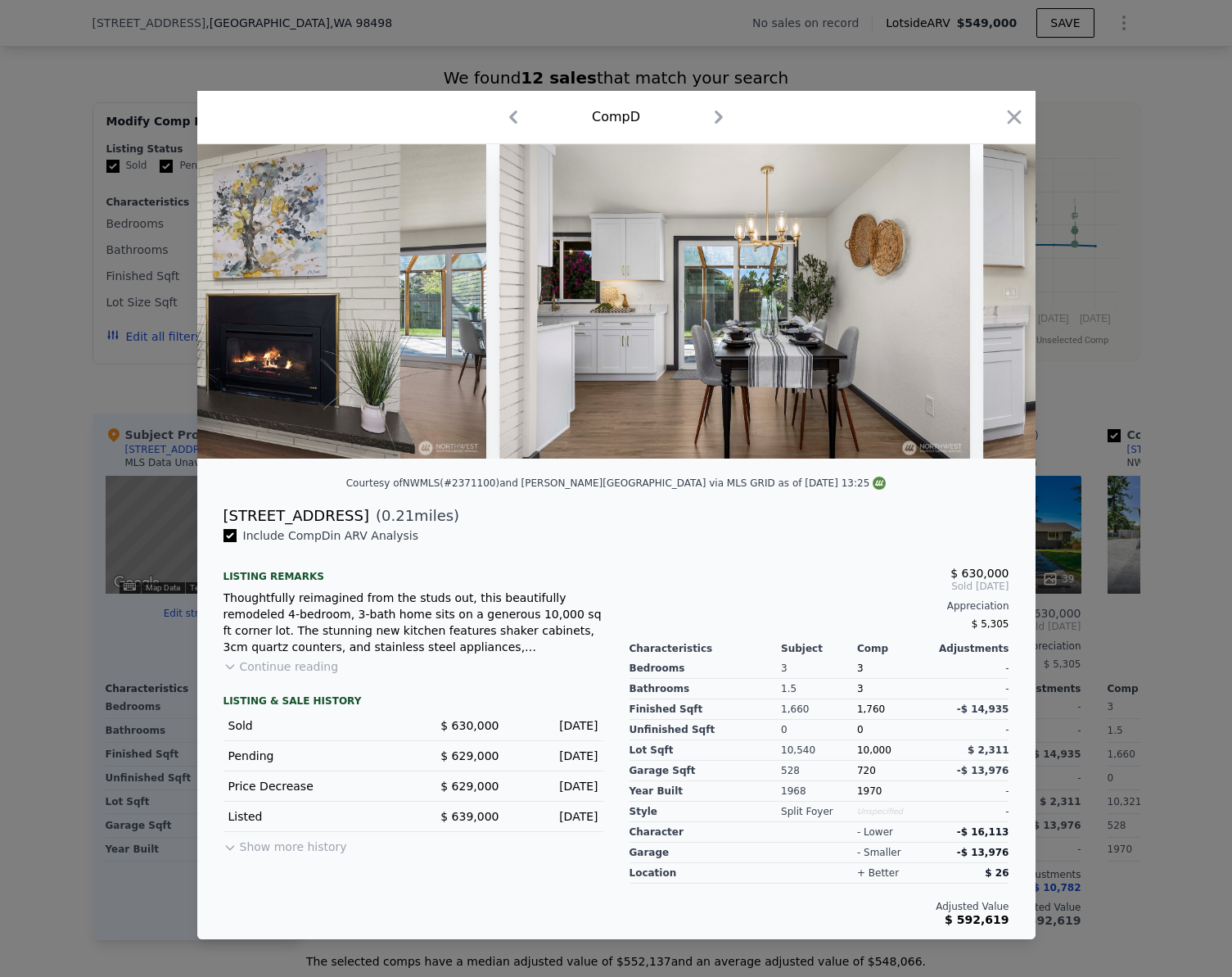
scroll to position [0, 4604]
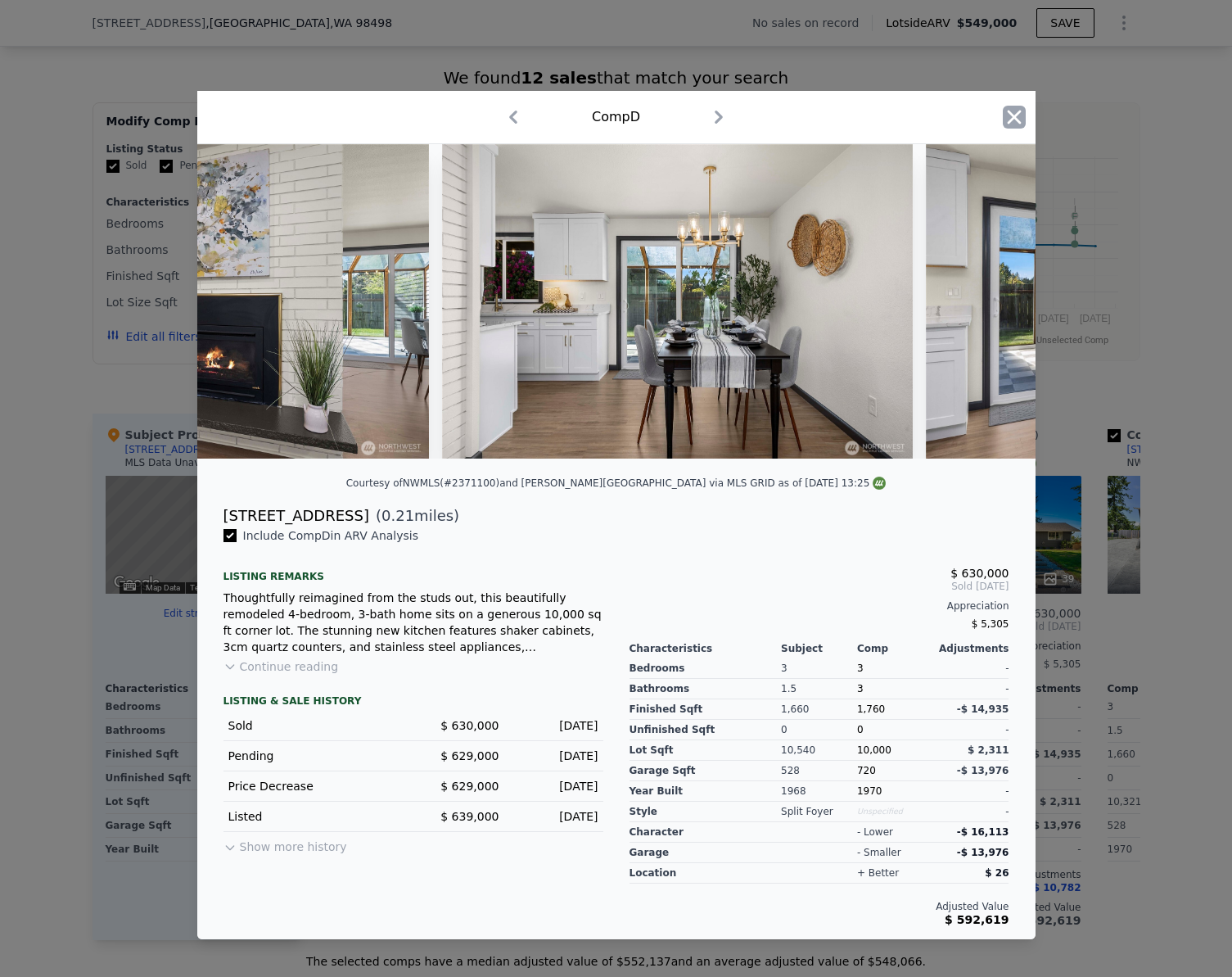
click at [1012, 113] on icon "button" at bounding box center [1013, 117] width 14 height 14
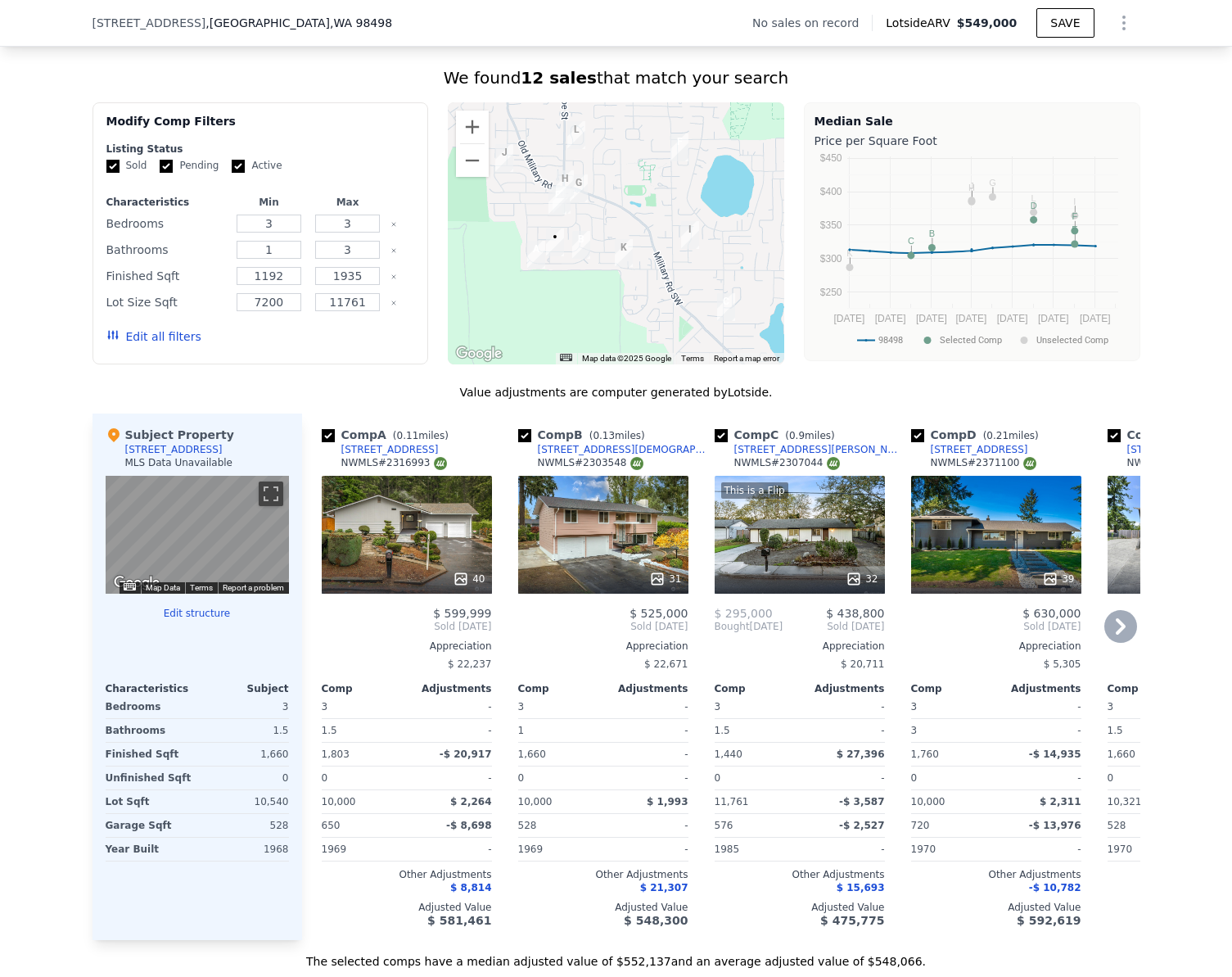
click at [388, 537] on div "40" at bounding box center [406, 535] width 170 height 118
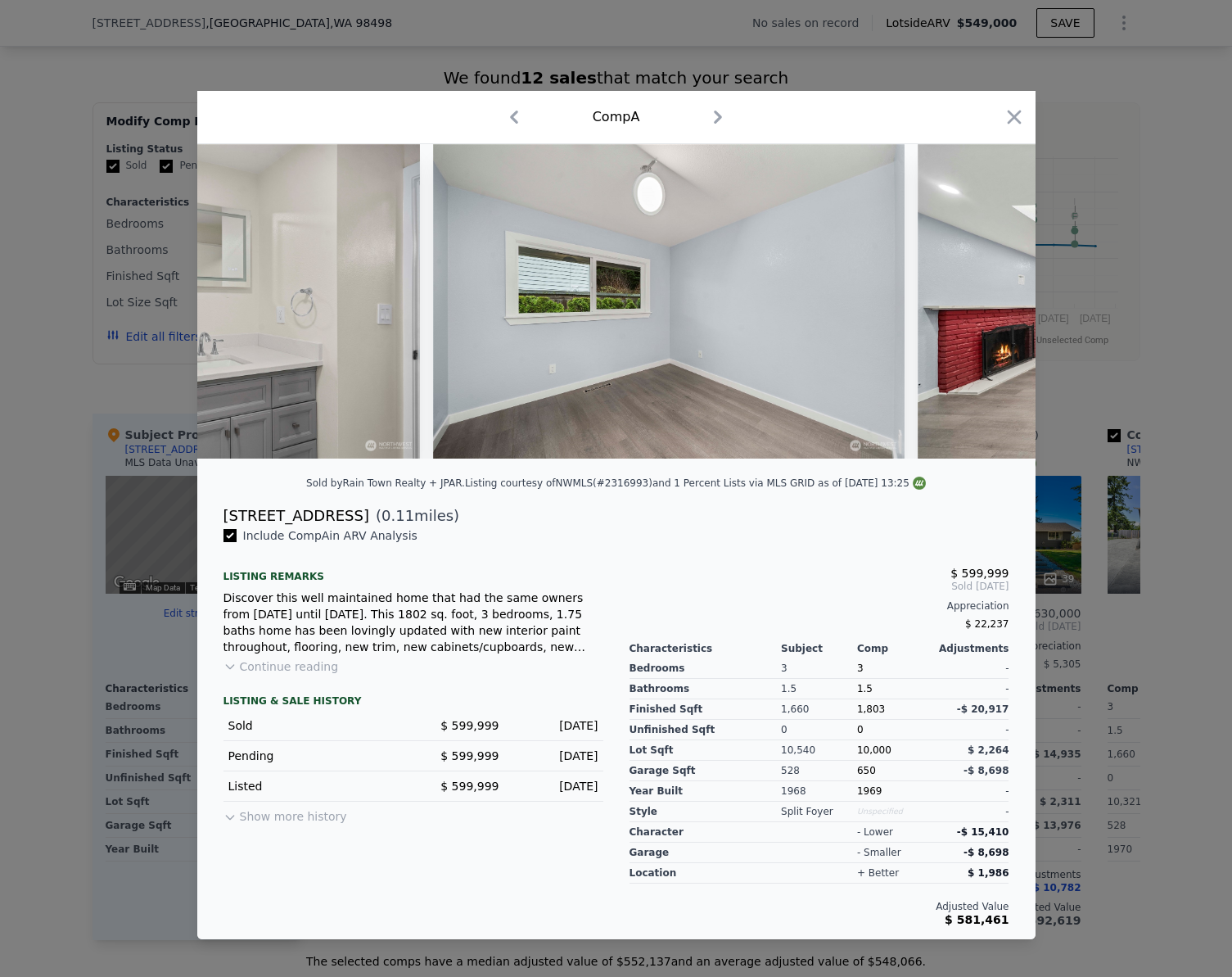
scroll to position [0, 4788]
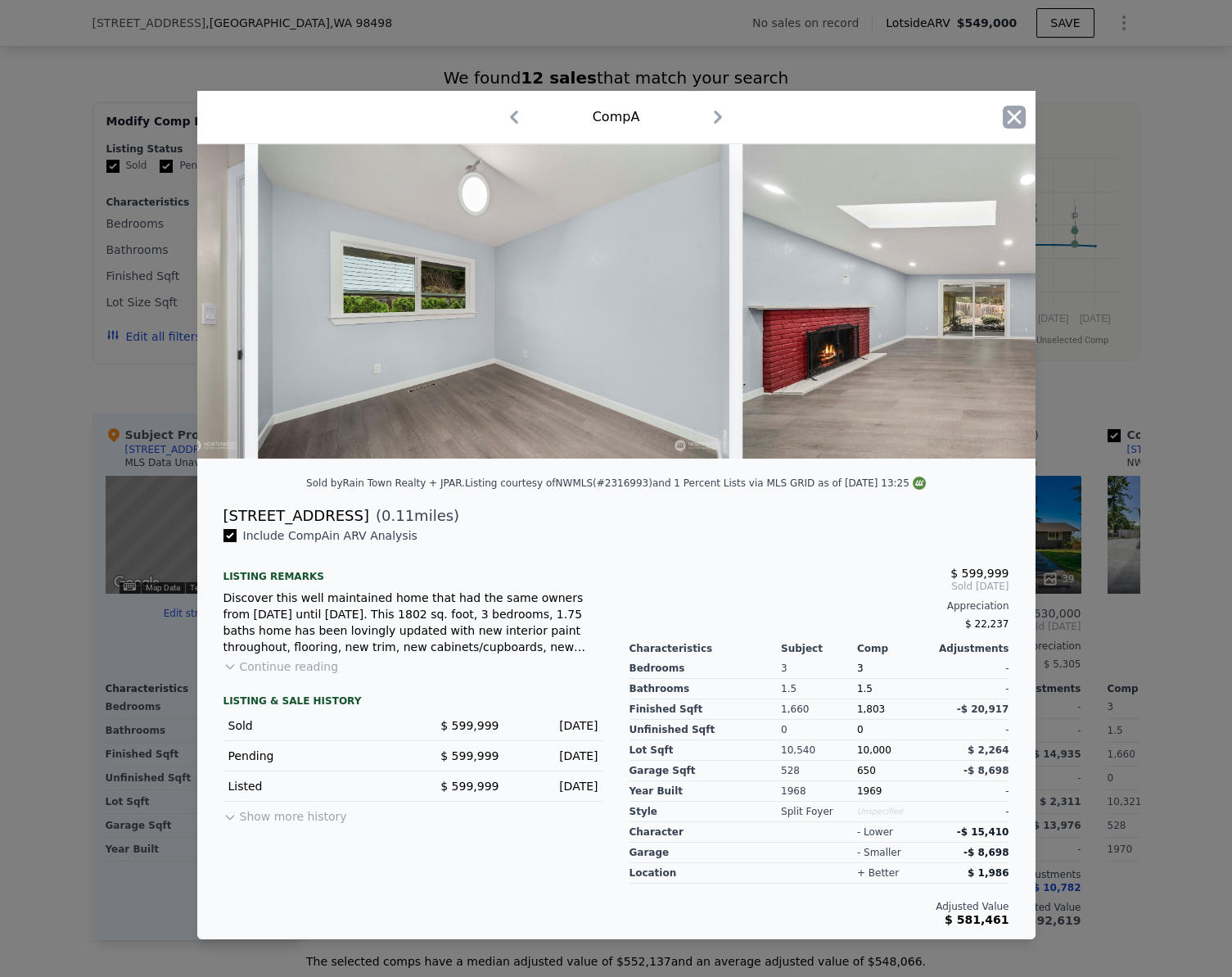
click at [1020, 111] on icon "button" at bounding box center [1013, 117] width 14 height 14
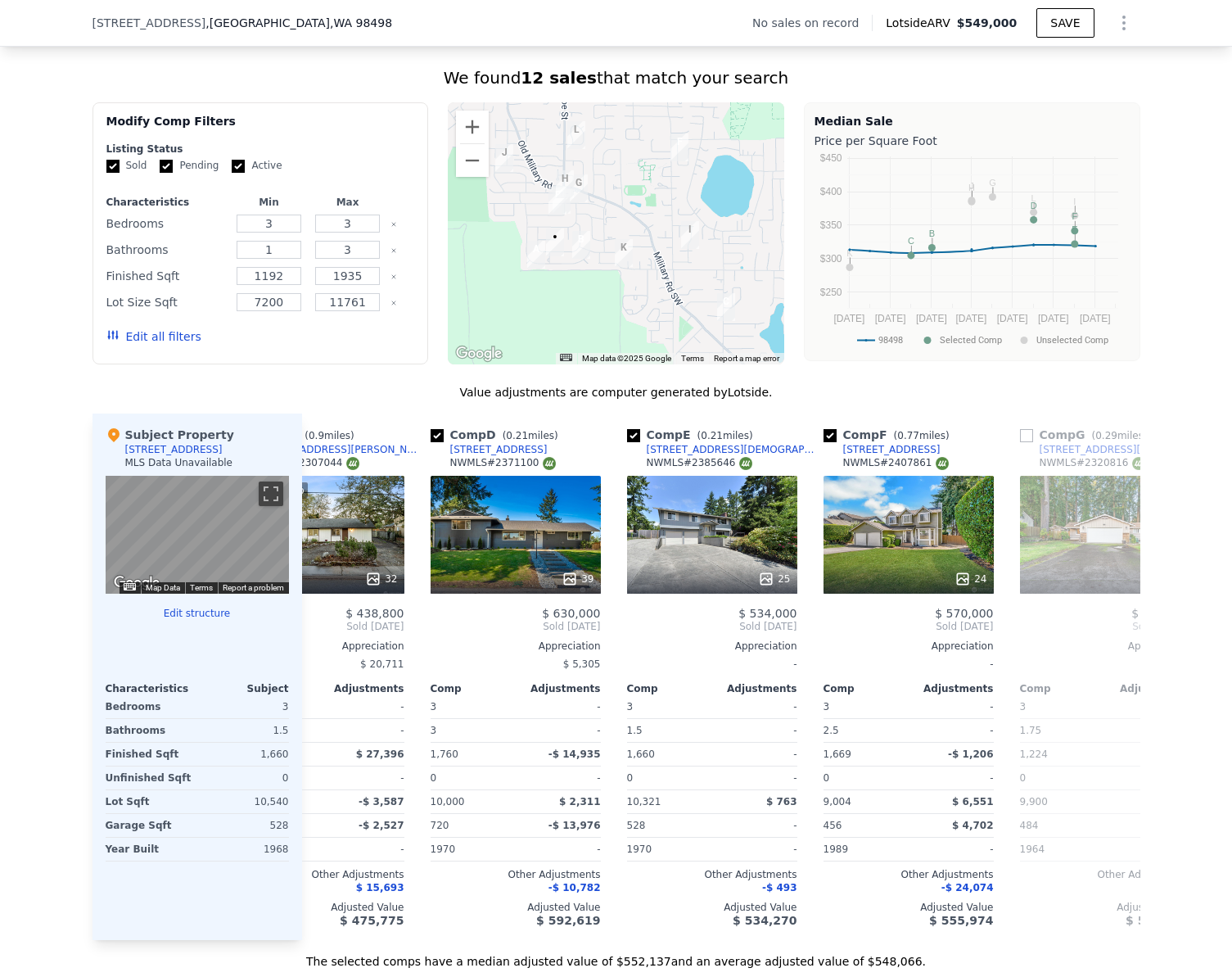
scroll to position [0, 535]
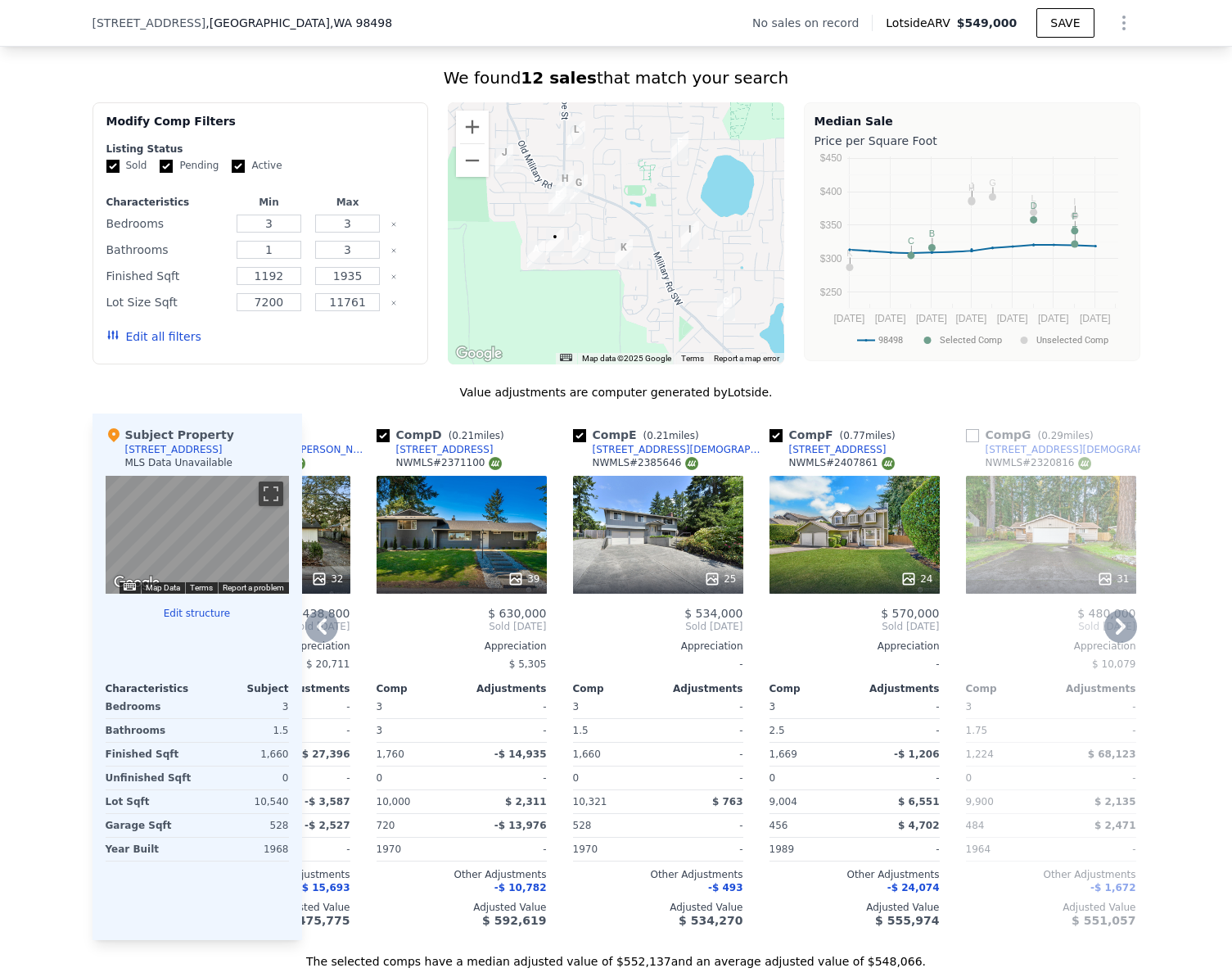
click at [655, 528] on div "25" at bounding box center [657, 535] width 170 height 118
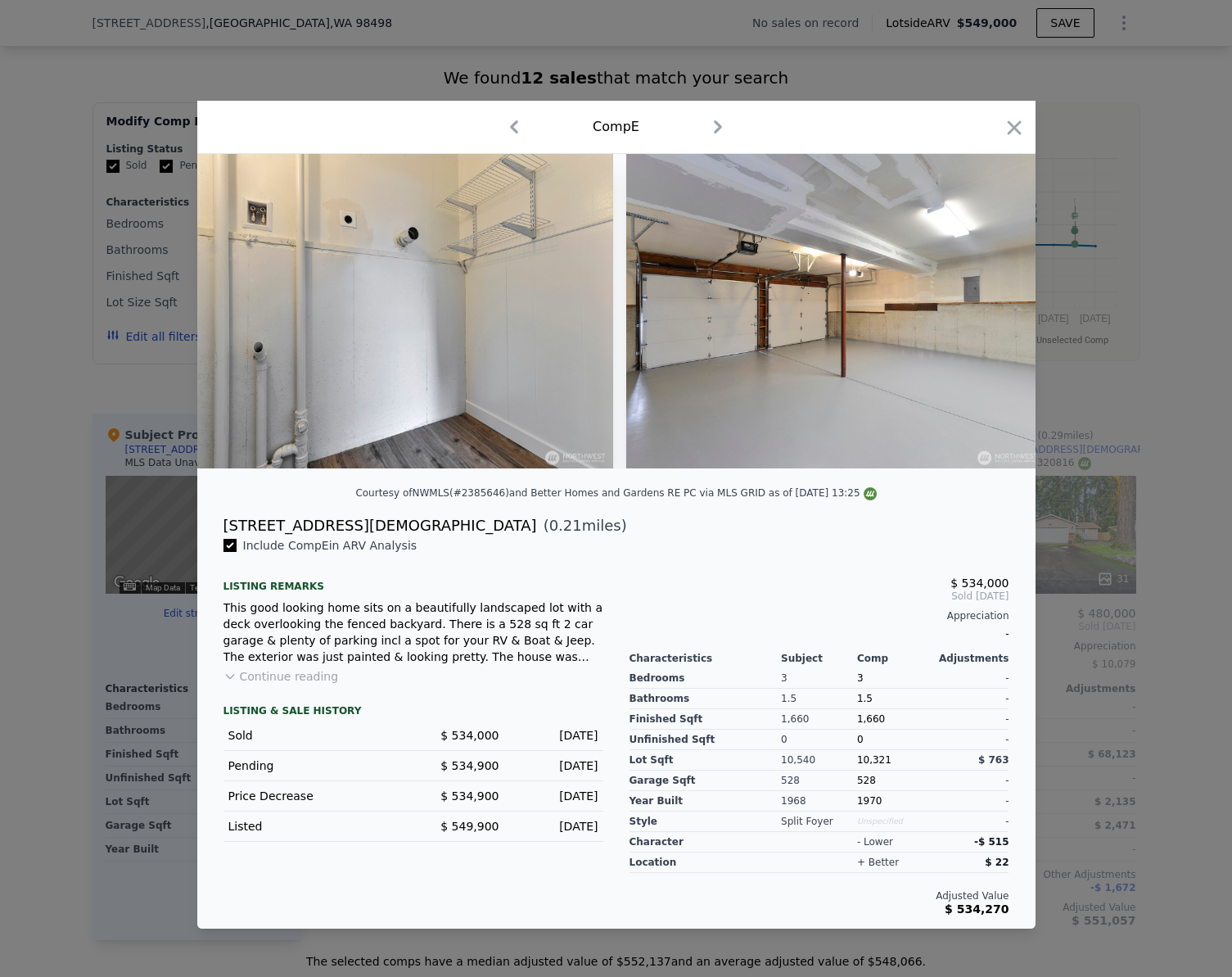
scroll to position [0, 9956]
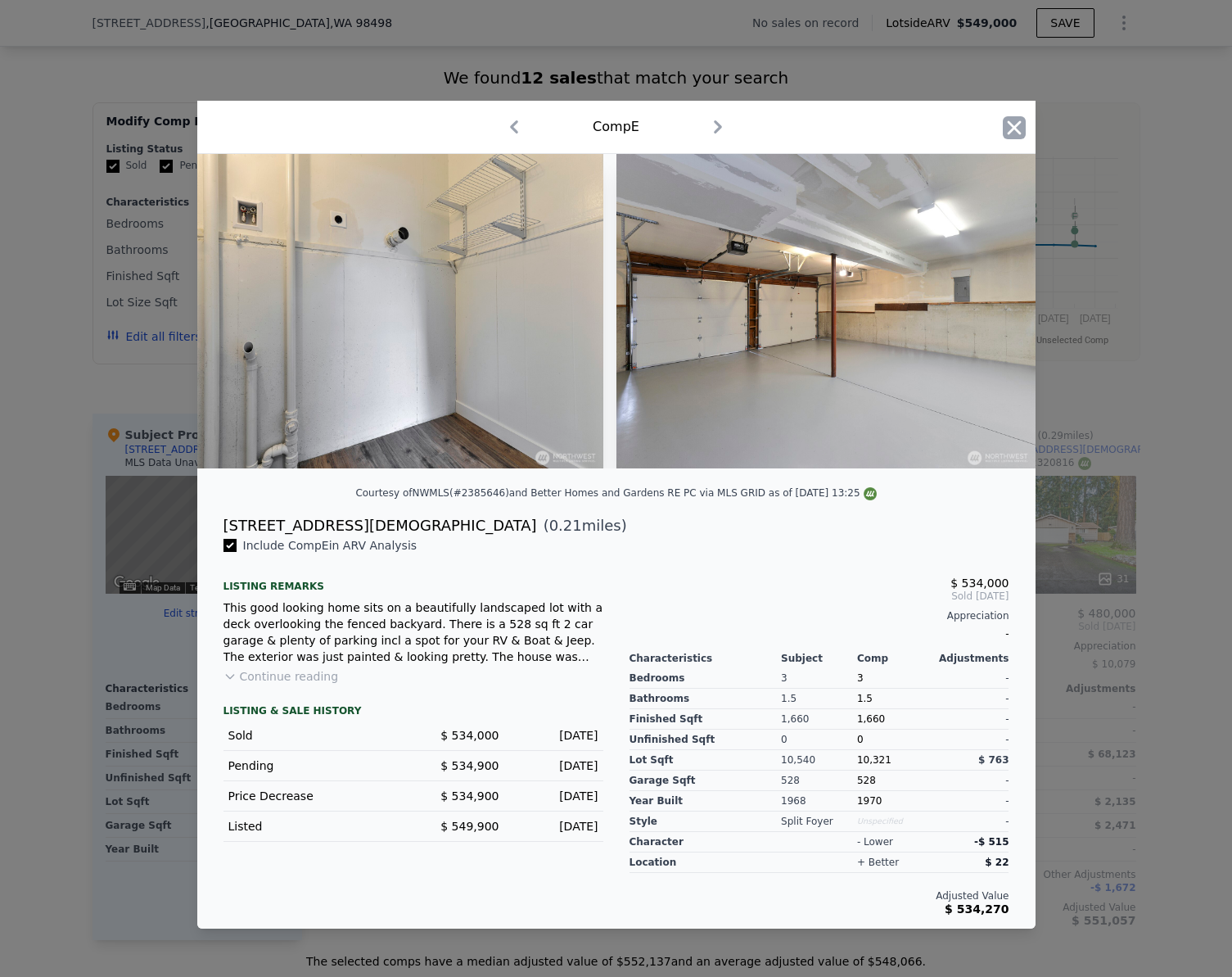
click at [1016, 121] on icon "button" at bounding box center [1014, 127] width 23 height 23
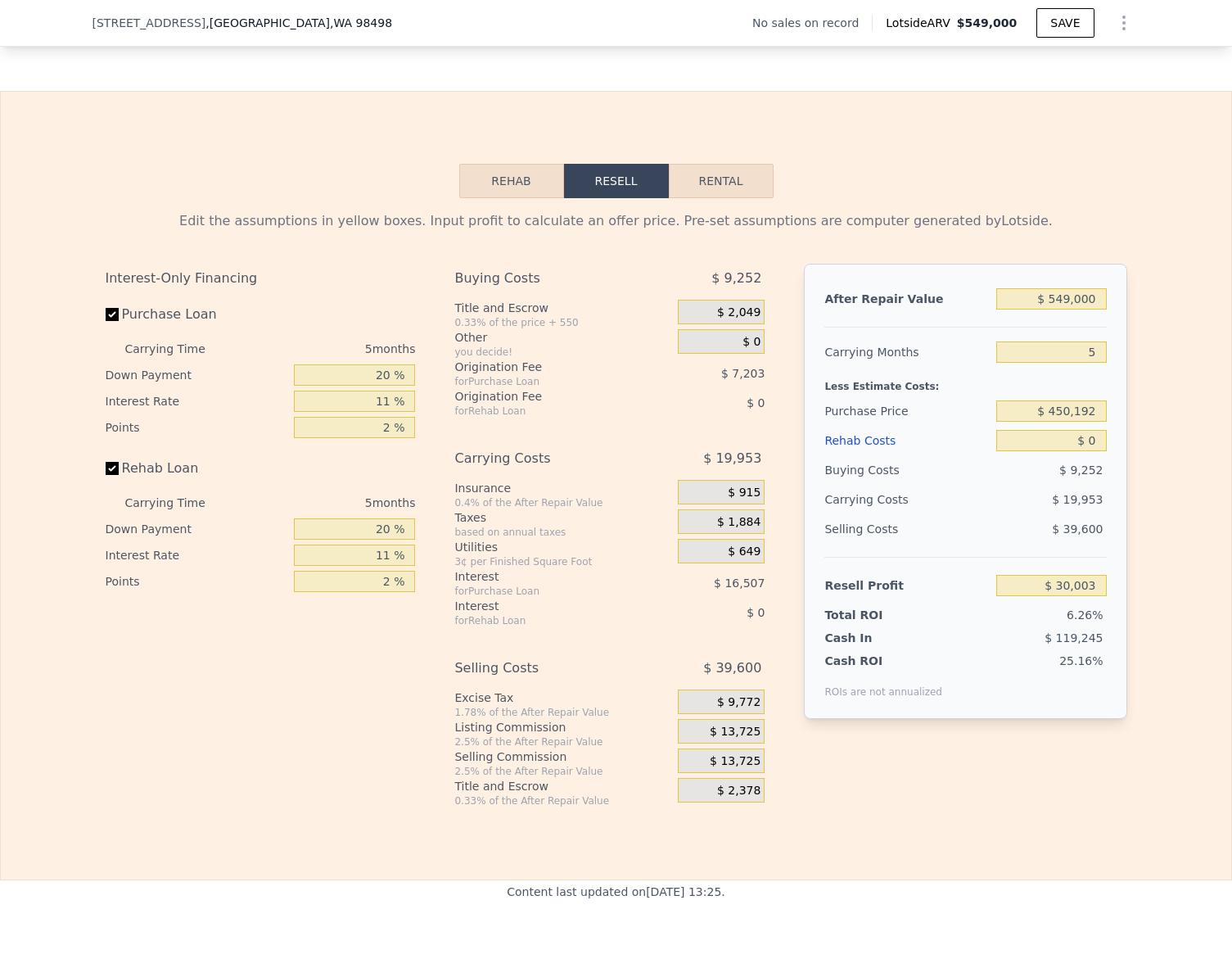
scroll to position [2204, 0]
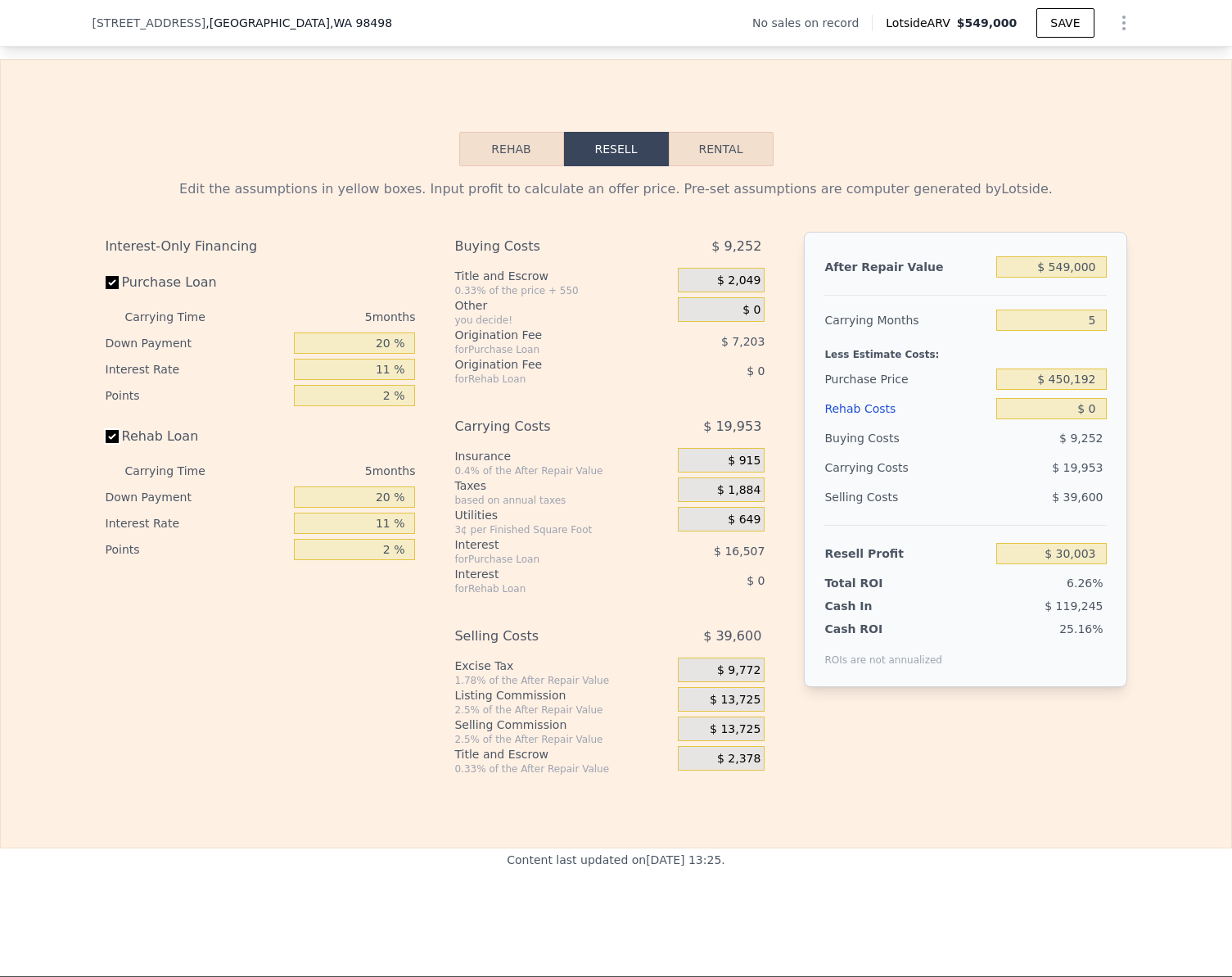
click at [106, 442] on input "Rehab Loan" at bounding box center [113, 436] width 13 height 13
checkbox input "false"
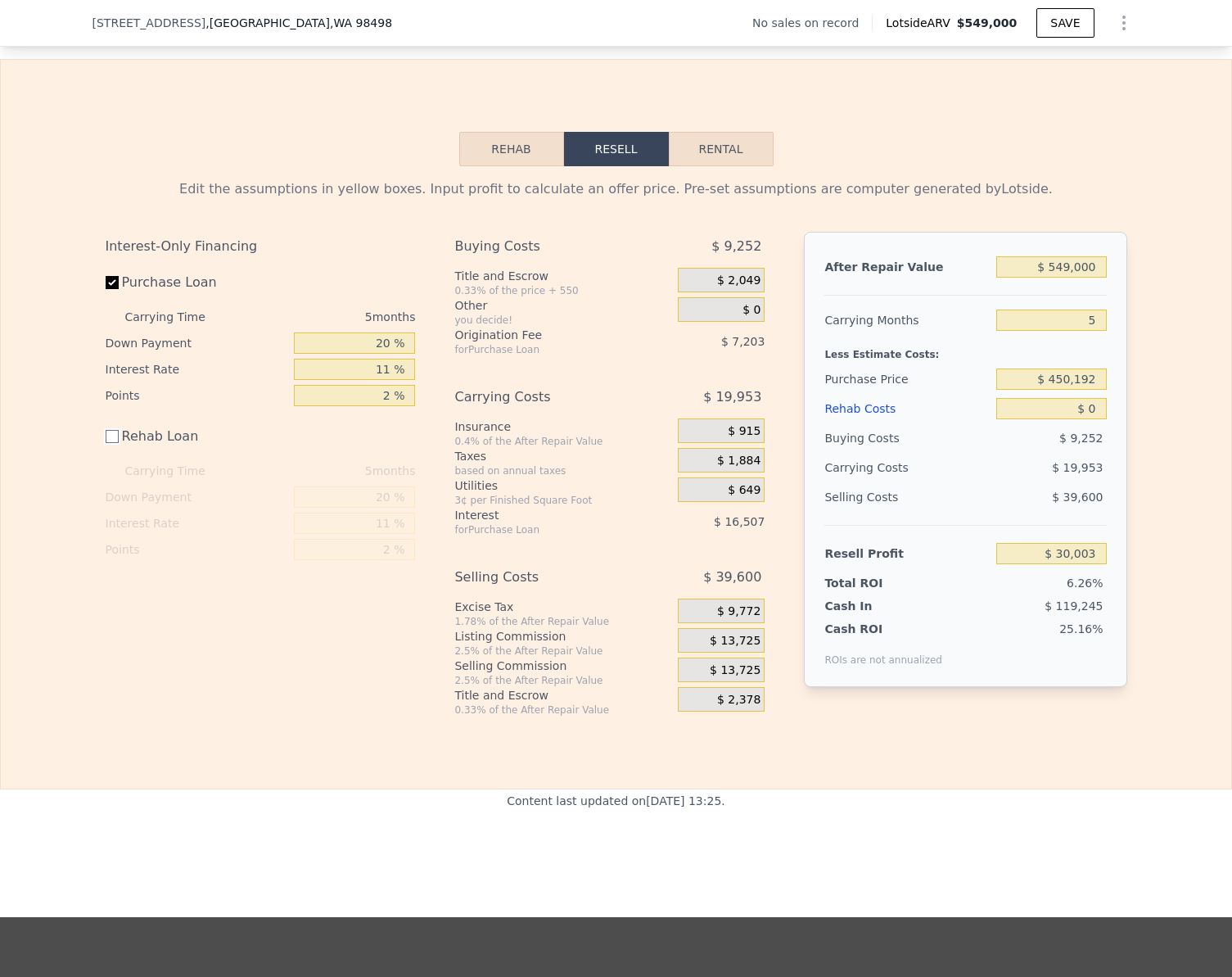
click at [479, 166] on button "Rehab" at bounding box center [511, 149] width 105 height 34
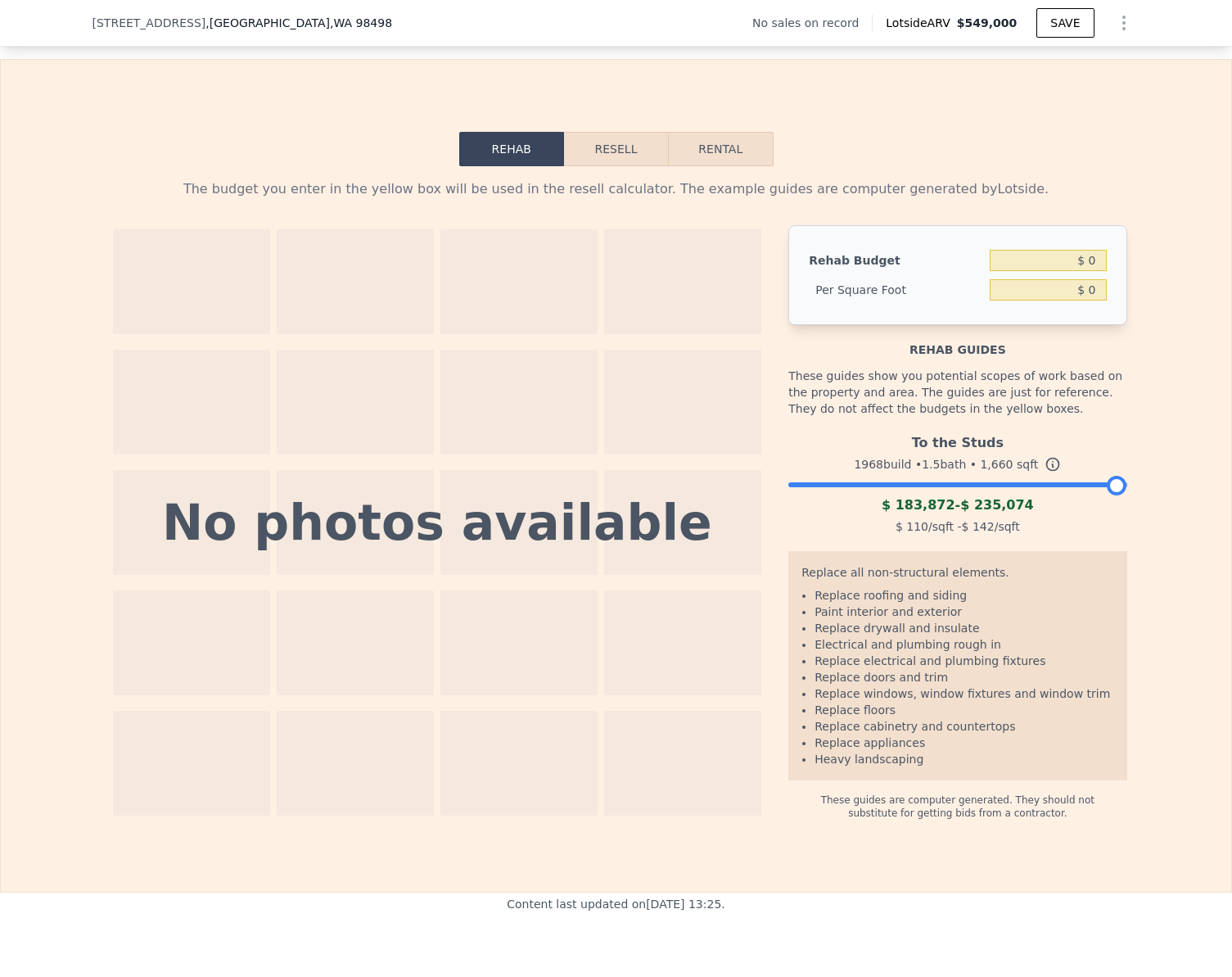
click at [794, 485] on div at bounding box center [958, 481] width 338 height 10
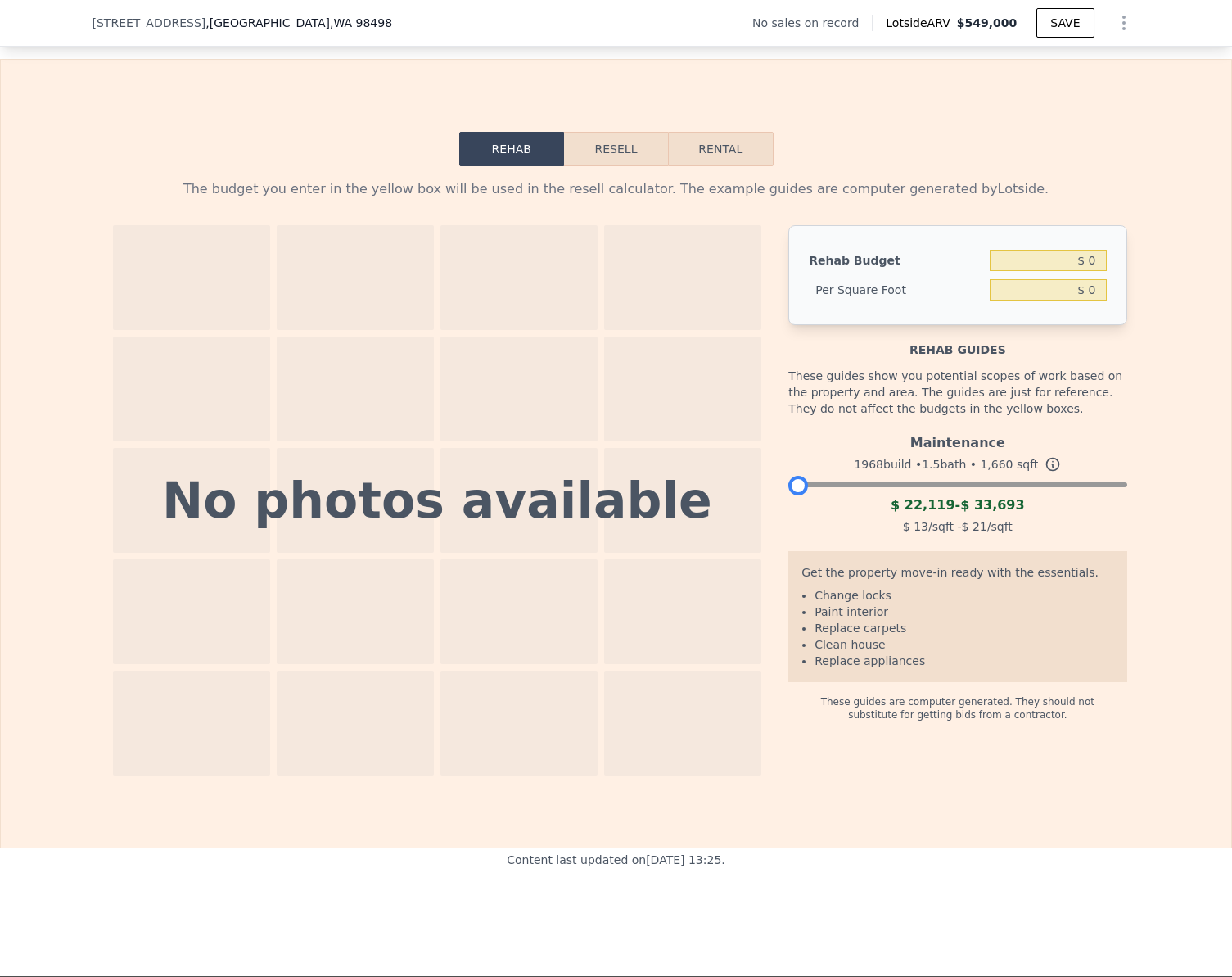
click at [583, 166] on button "Resell" at bounding box center [616, 149] width 104 height 34
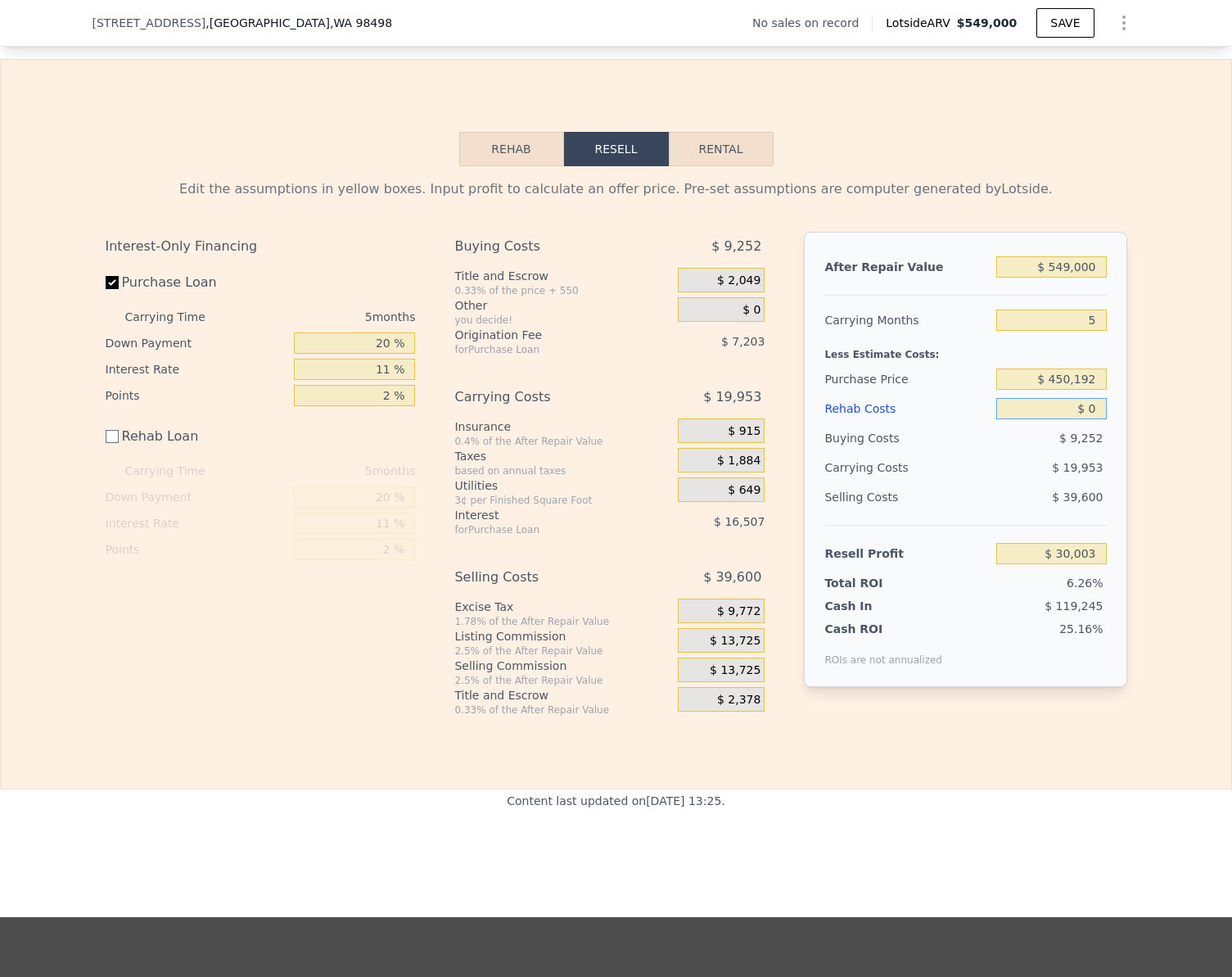
click at [1089, 419] on input "$ 0" at bounding box center [1052, 408] width 110 height 21
type input "$ 25"
type input "$ 29,978"
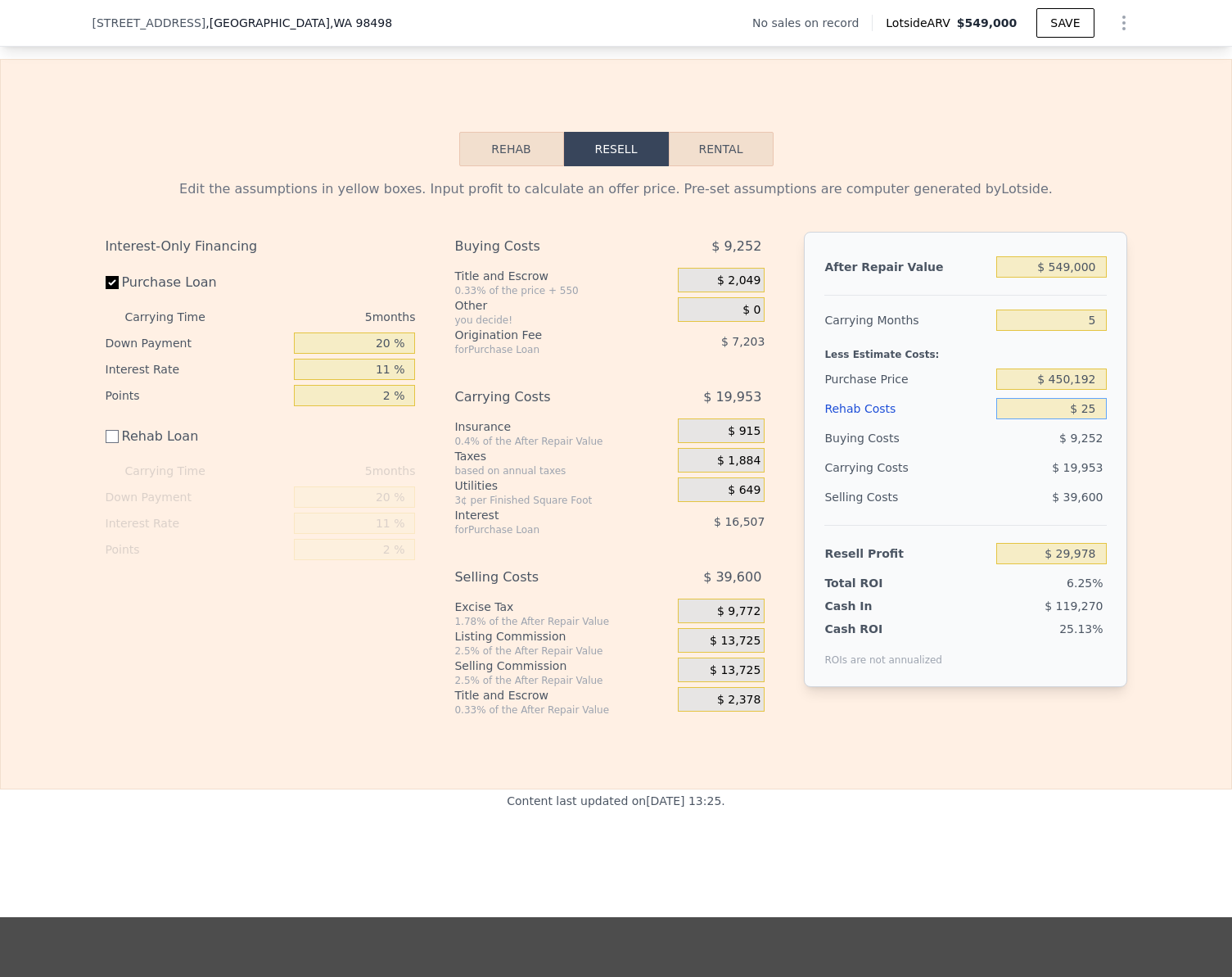
type input "$ 250"
type input "$ 29,753"
type input "$ 2,500"
type input "$ 27,503"
type input "$ 25,000"
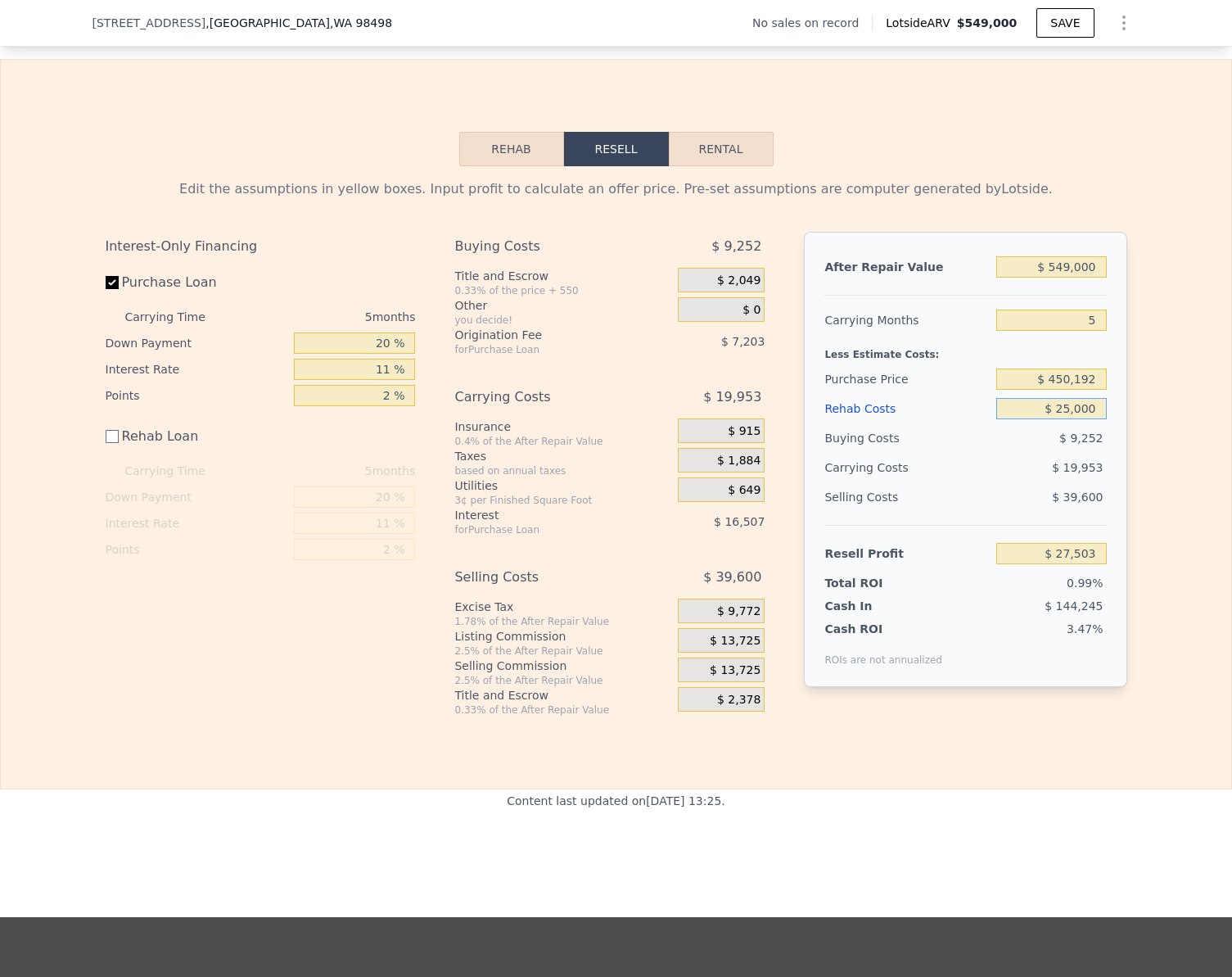
type input "$ 5,003"
type input "$ 25,000"
click at [1093, 564] on input "$ 5,003" at bounding box center [1052, 553] width 110 height 21
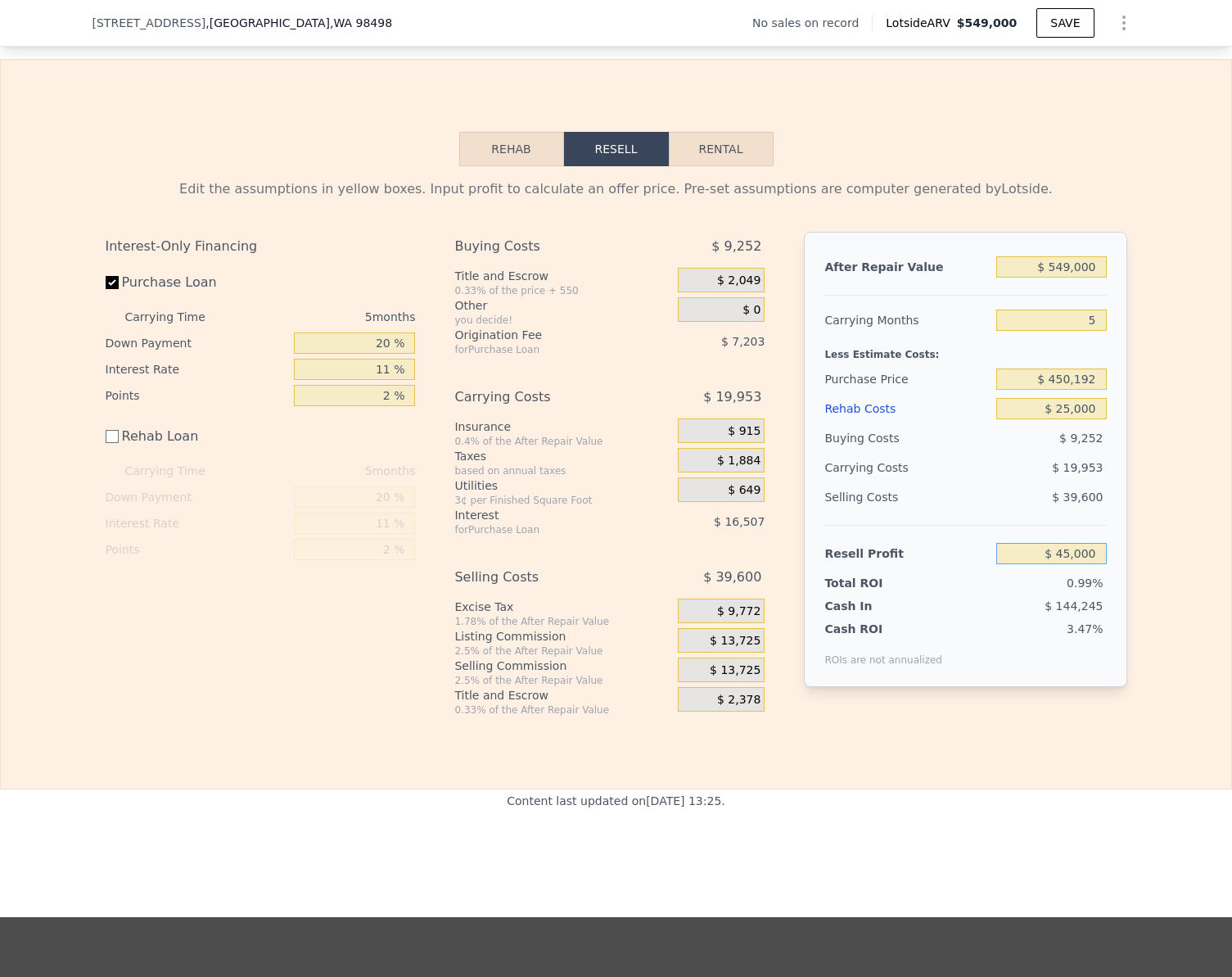
type input "$ 45,000"
click at [1152, 542] on div "Edit the assumptions in yellow boxes. Input profit to calculate an offer price.…" at bounding box center [616, 442] width 1231 height 550
type input "$ 412,312"
